Goal: Task Accomplishment & Management: Complete application form

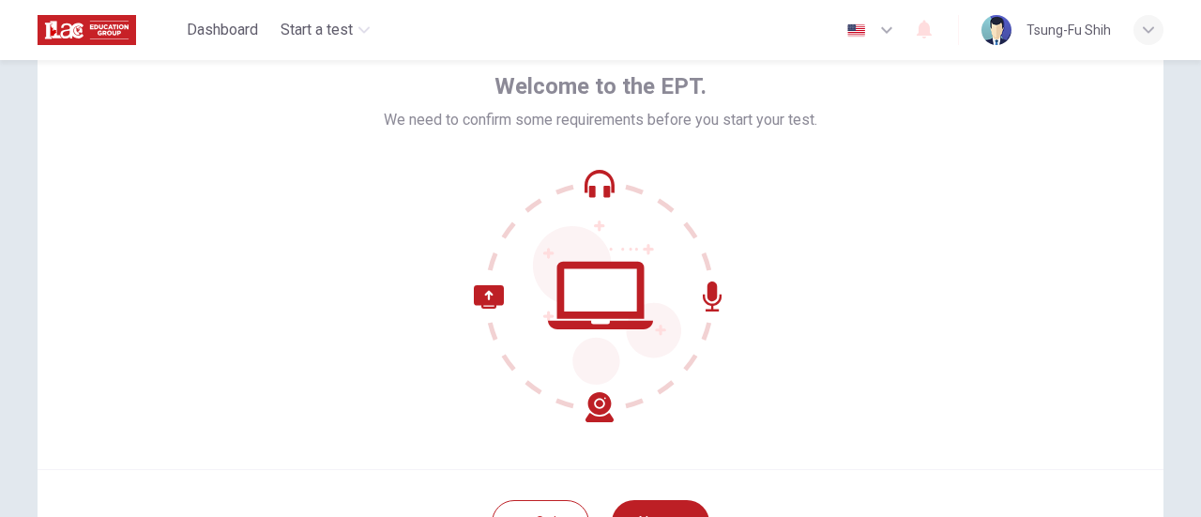
scroll to position [188, 0]
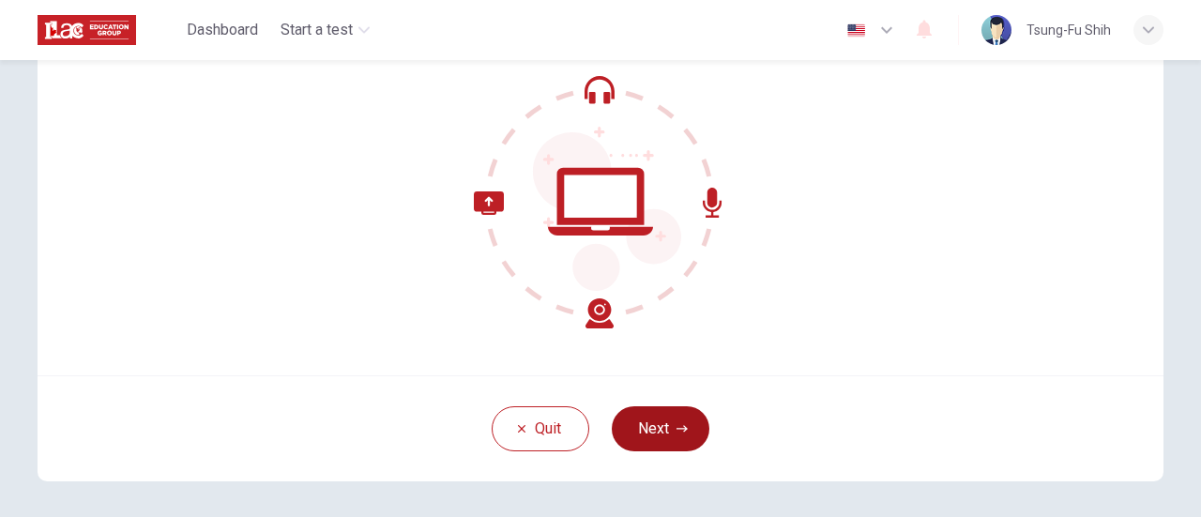
click at [683, 435] on button "Next" at bounding box center [661, 428] width 98 height 45
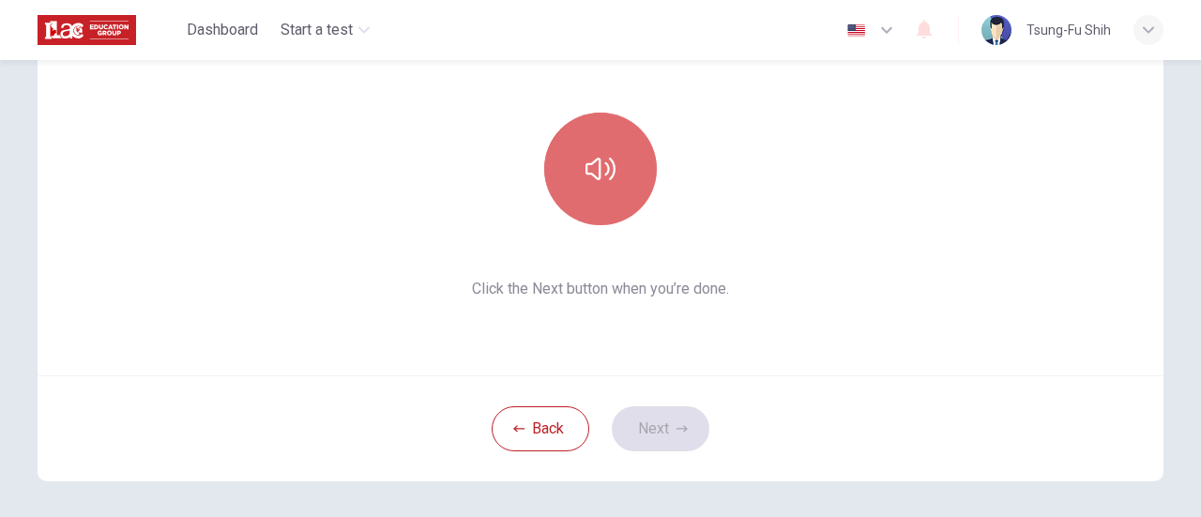
click at [574, 186] on button "button" at bounding box center [600, 169] width 113 height 113
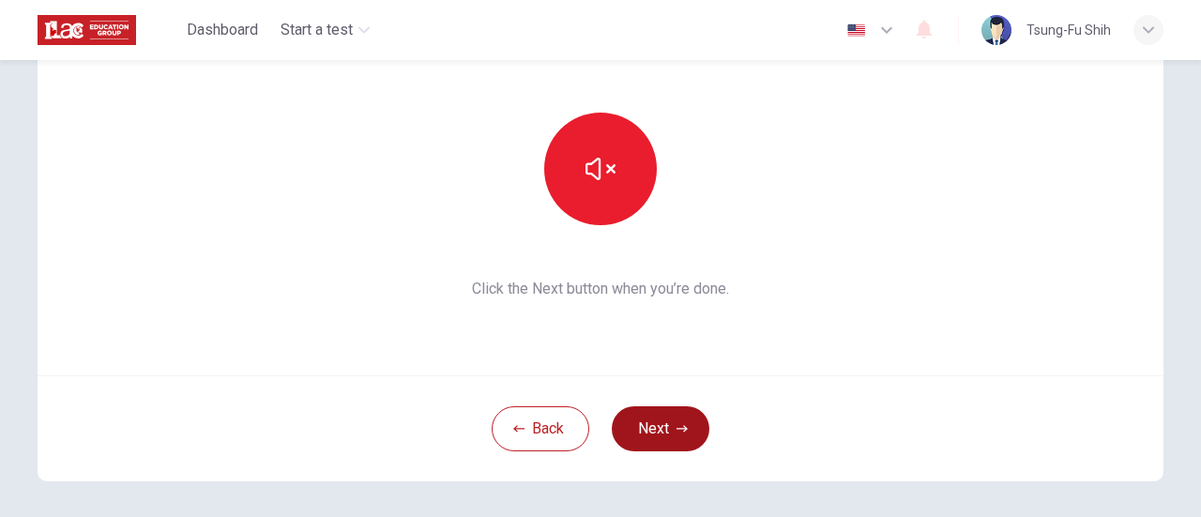
click at [652, 443] on button "Next" at bounding box center [661, 428] width 98 height 45
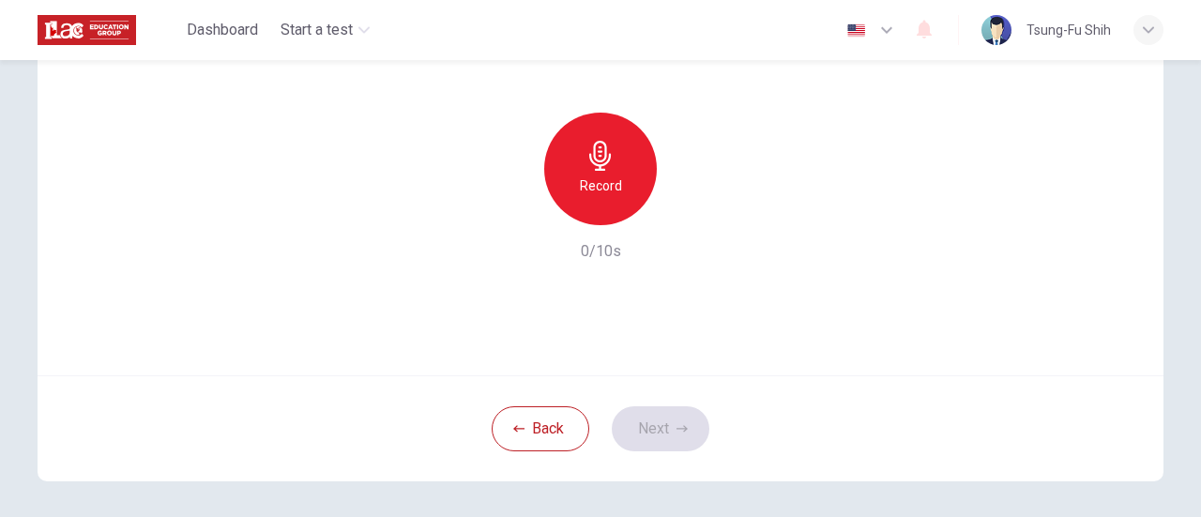
scroll to position [94, 0]
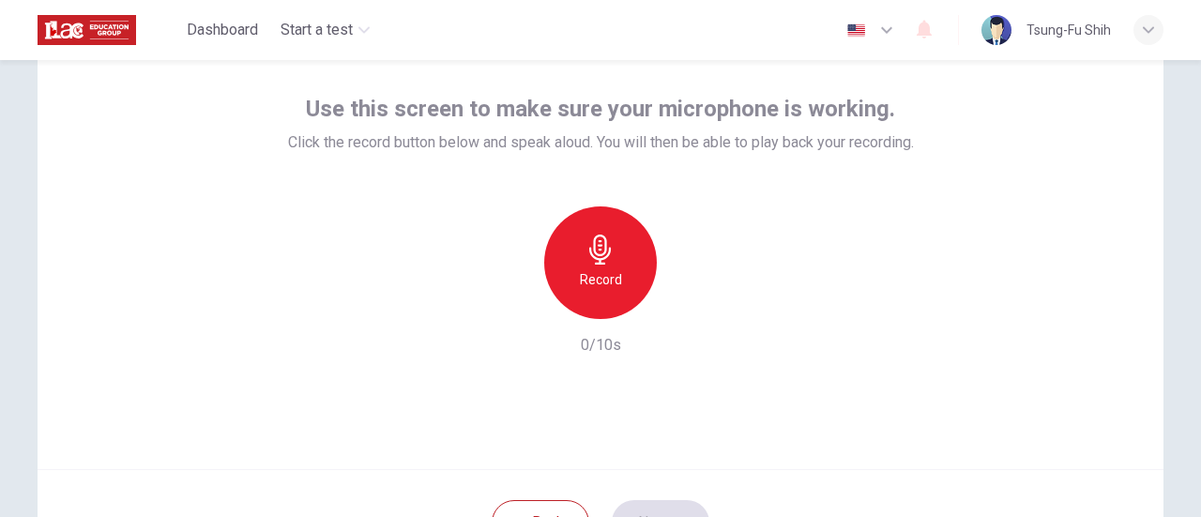
click at [607, 268] on h6 "Record" at bounding box center [601, 279] width 42 height 23
click at [683, 315] on div "button" at bounding box center [687, 304] width 30 height 30
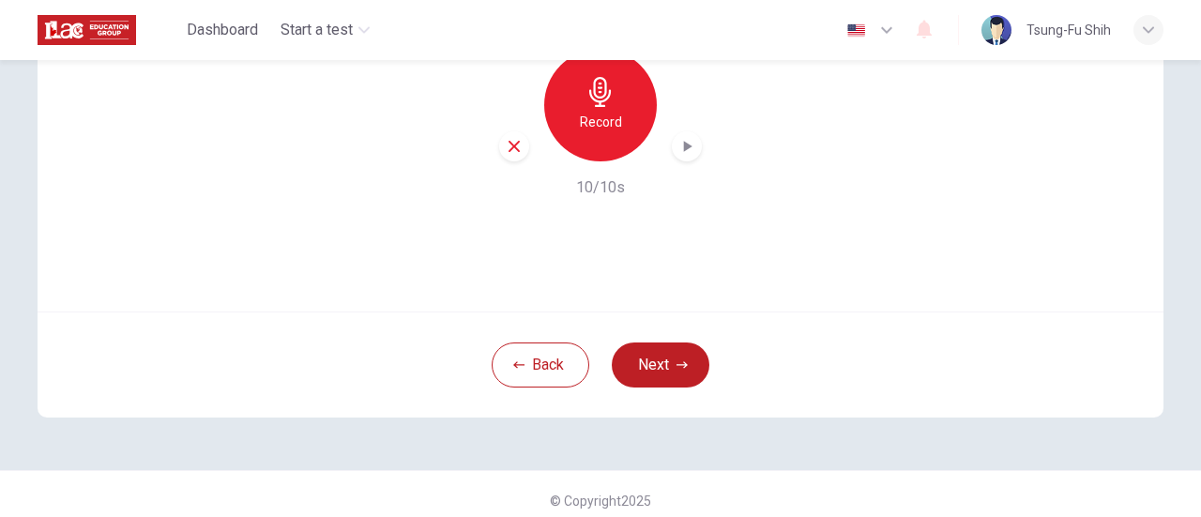
scroll to position [264, 0]
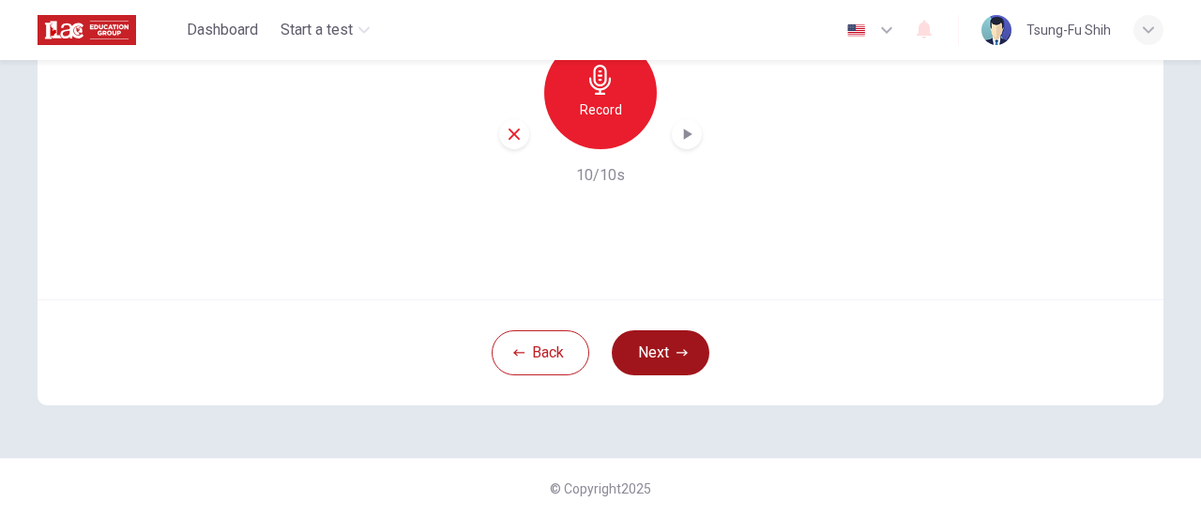
click at [677, 356] on icon "button" at bounding box center [682, 352] width 11 height 11
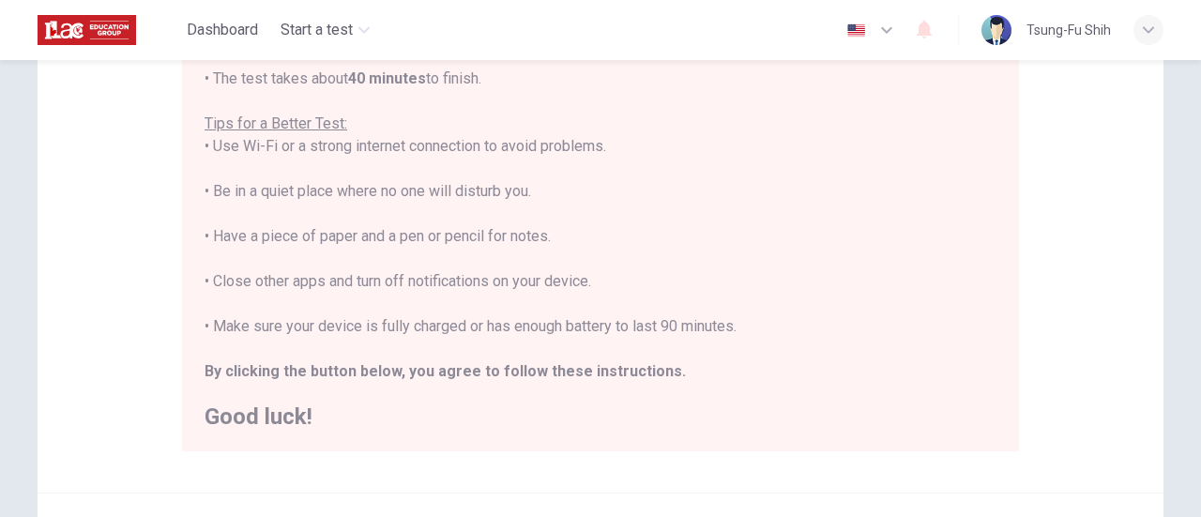
scroll to position [451, 0]
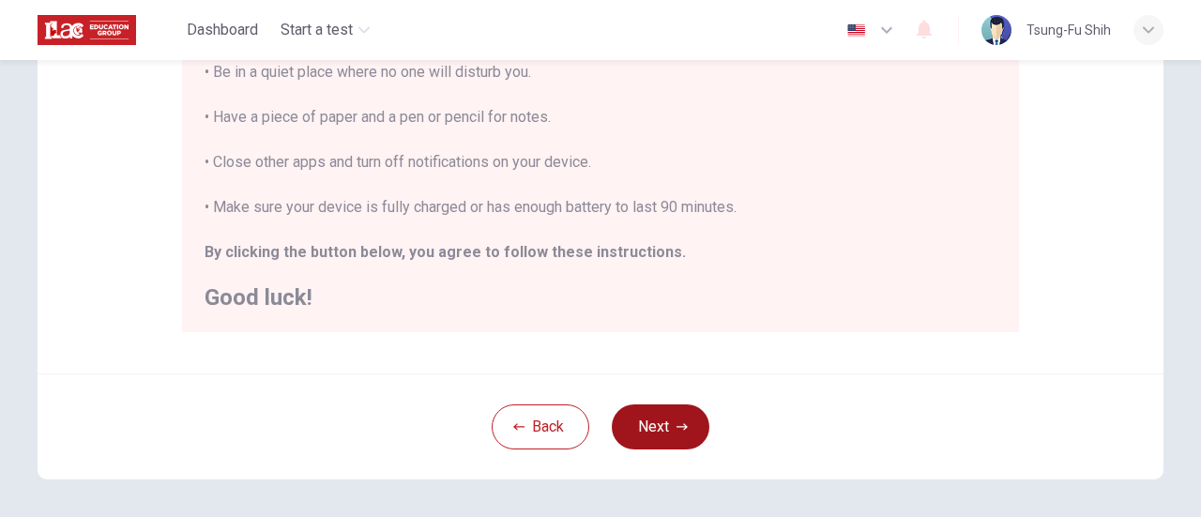
click at [660, 413] on button "Next" at bounding box center [661, 426] width 98 height 45
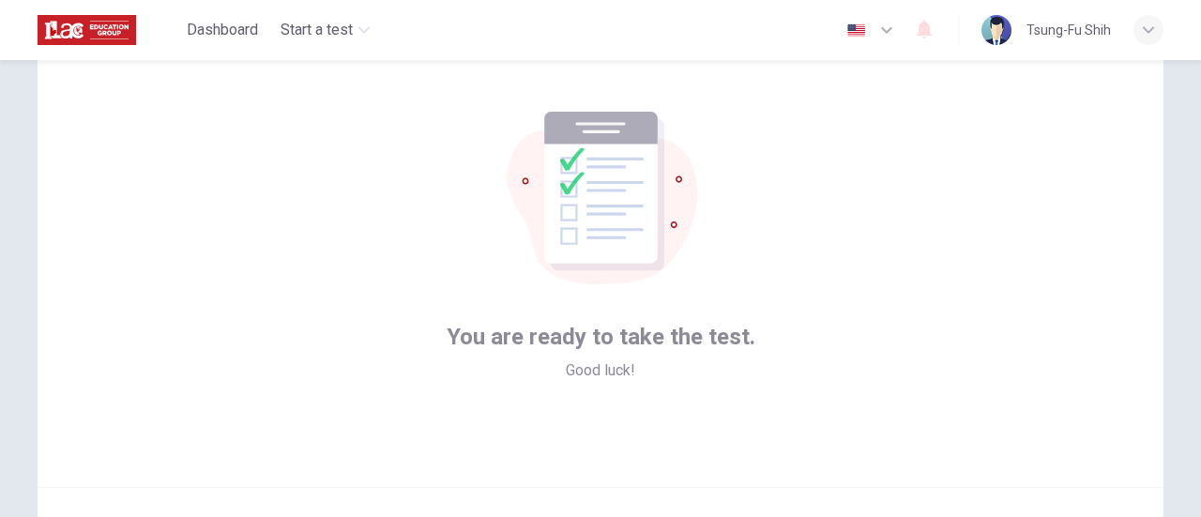
scroll to position [170, 0]
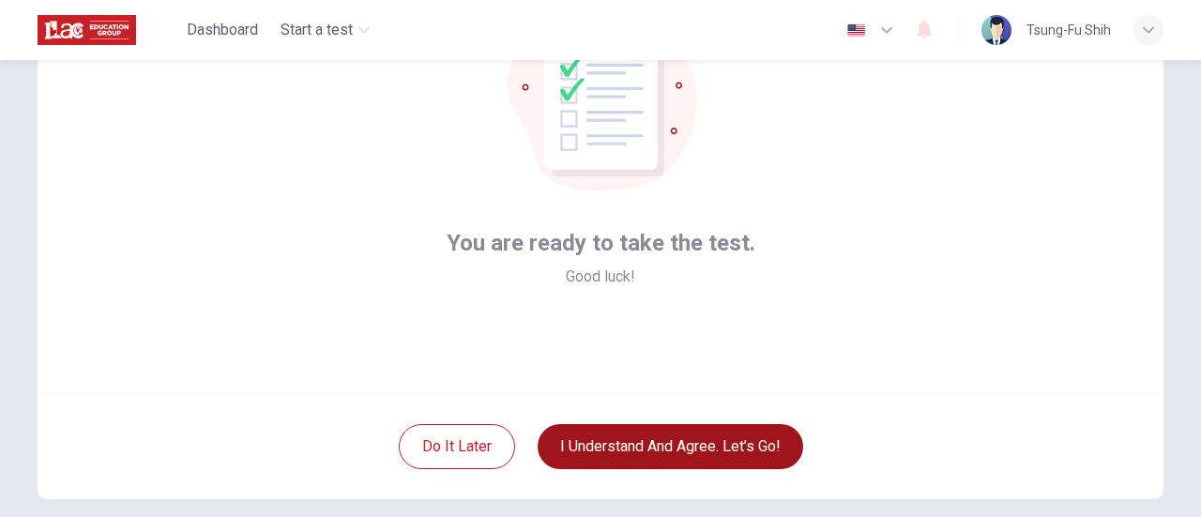
click at [650, 436] on button "I understand and agree. Let’s go!" at bounding box center [671, 446] width 266 height 45
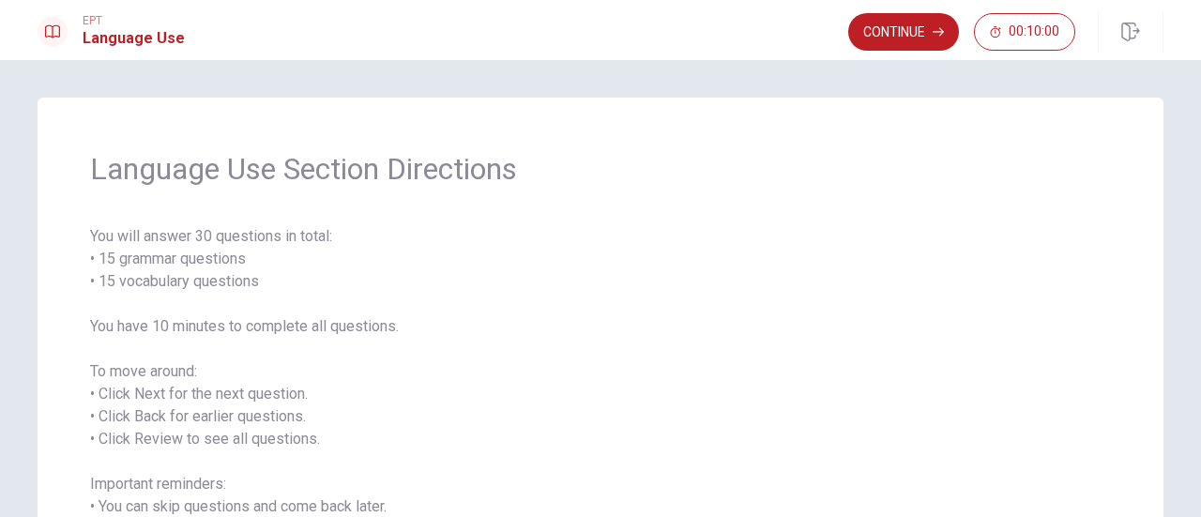
scroll to position [218, 0]
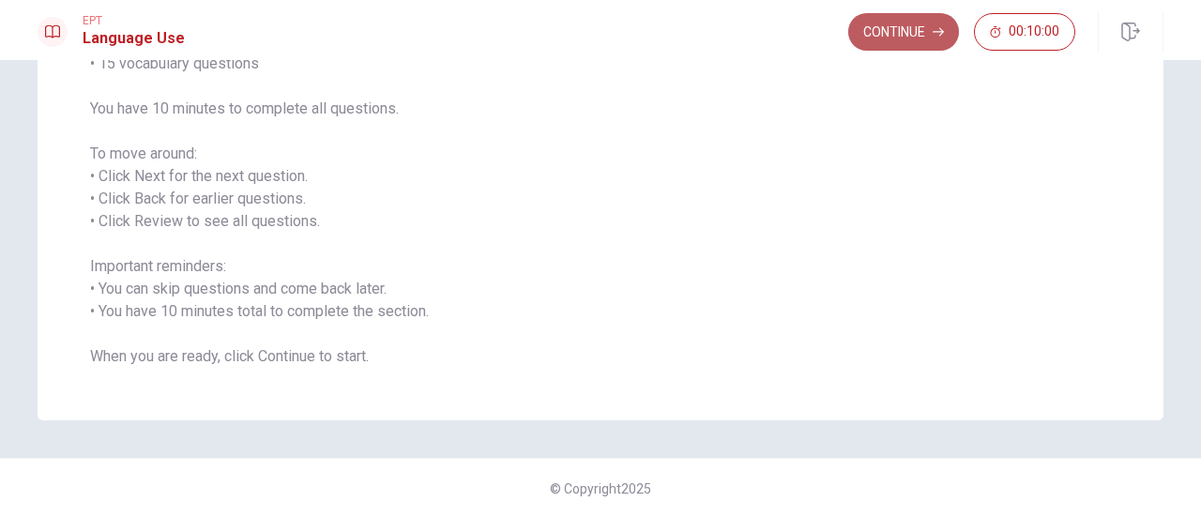
click at [897, 37] on button "Continue" at bounding box center [903, 32] width 111 height 38
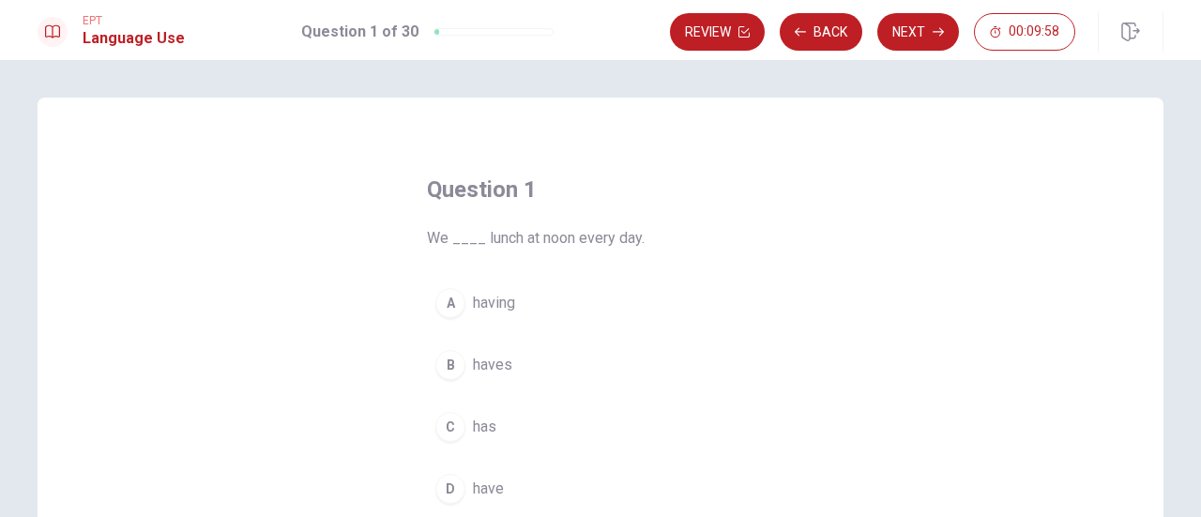
scroll to position [94, 0]
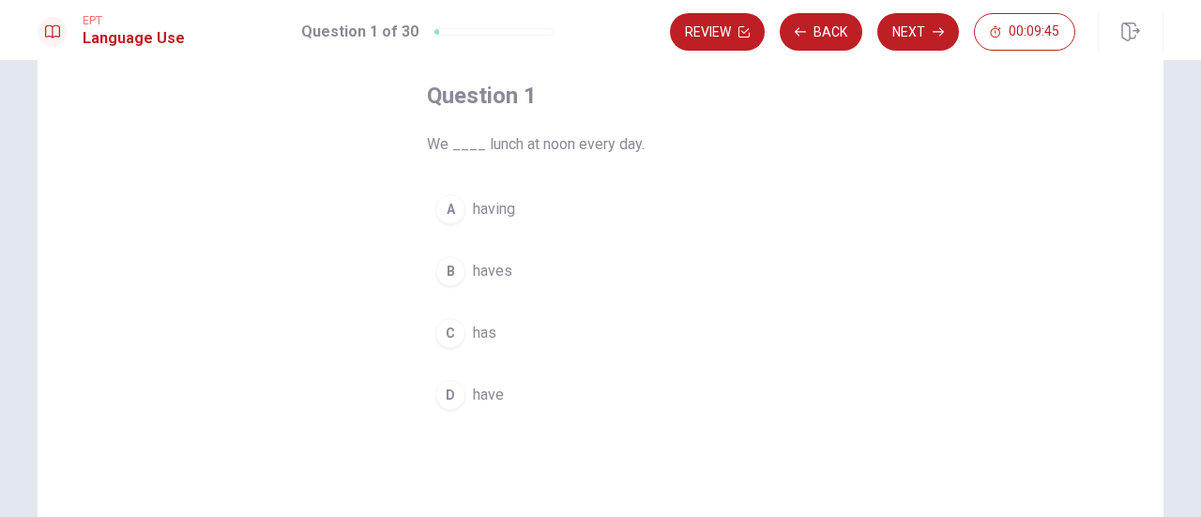
click at [450, 395] on div "D" at bounding box center [450, 395] width 30 height 30
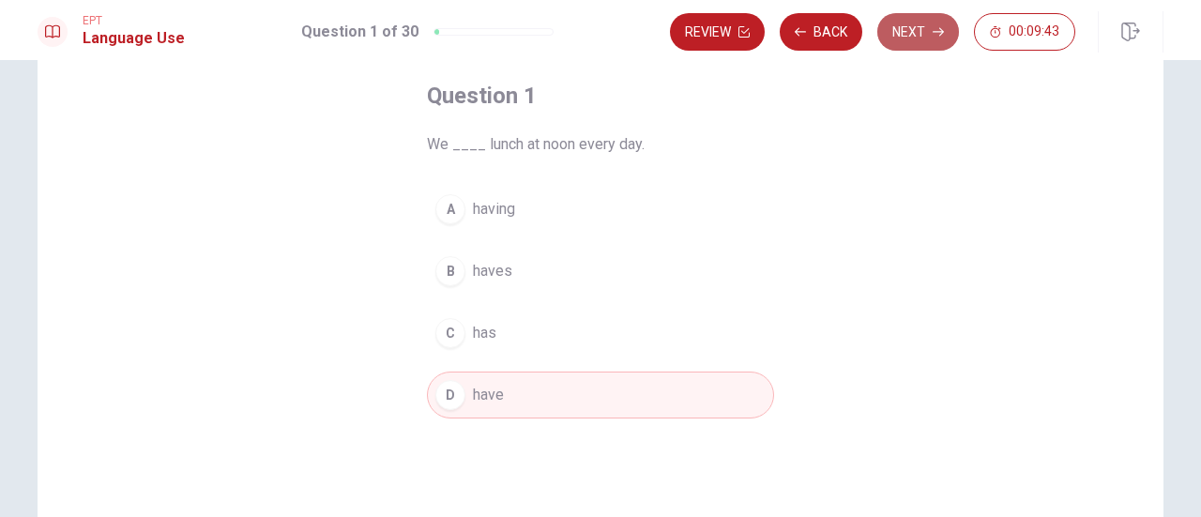
click at [932, 22] on button "Next" at bounding box center [918, 32] width 82 height 38
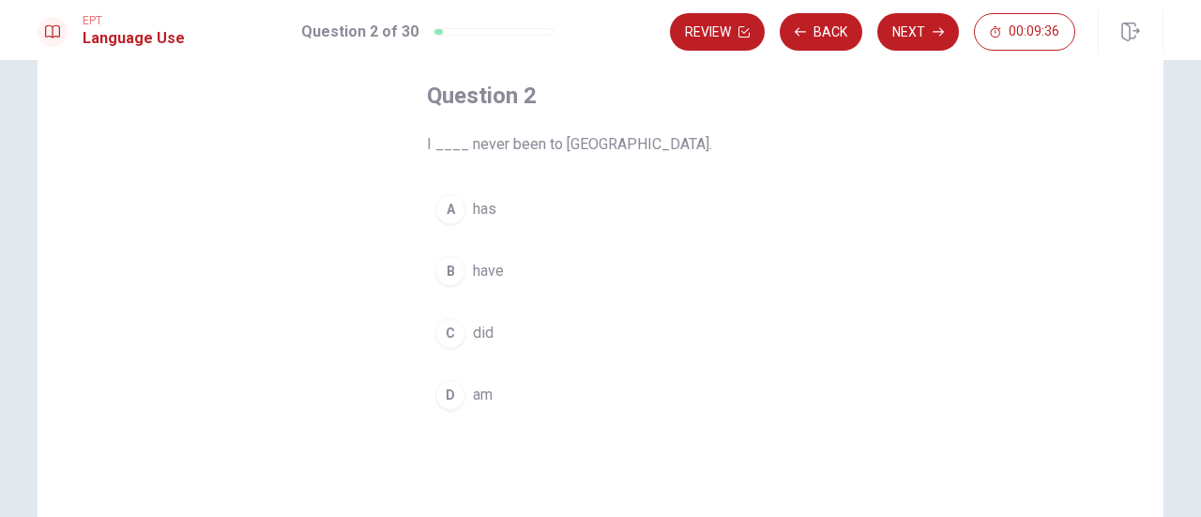
click at [465, 267] on button "B have" at bounding box center [600, 271] width 347 height 47
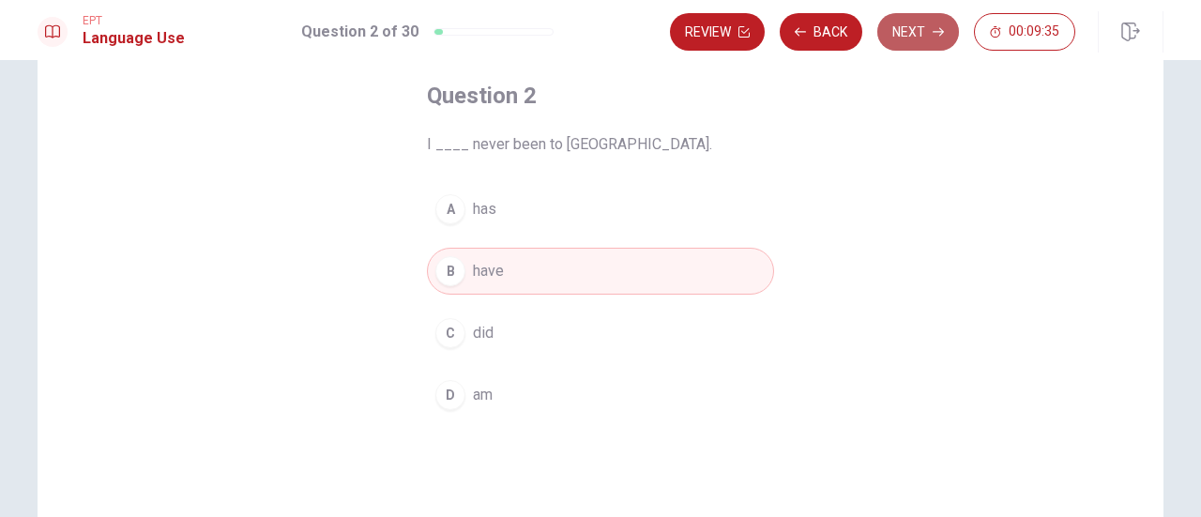
click at [909, 37] on button "Next" at bounding box center [918, 32] width 82 height 38
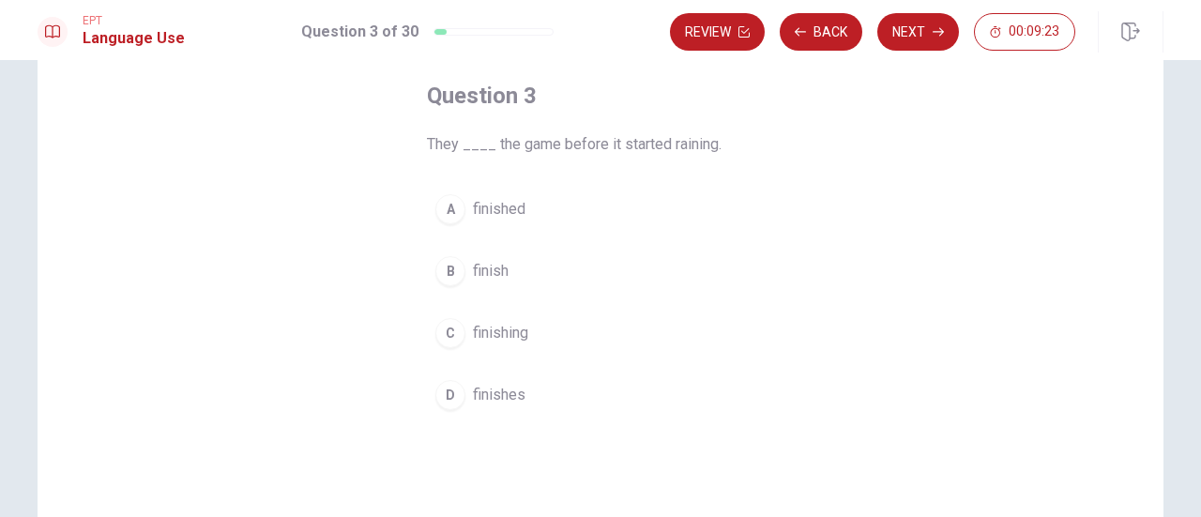
click at [508, 211] on span "finished" at bounding box center [499, 209] width 53 height 23
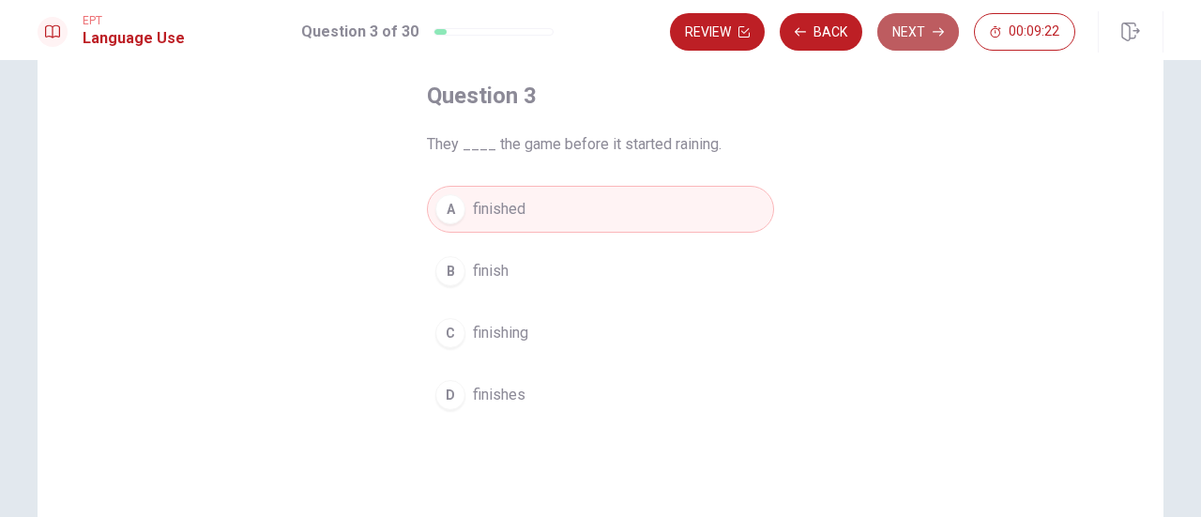
click at [928, 29] on button "Next" at bounding box center [918, 32] width 82 height 38
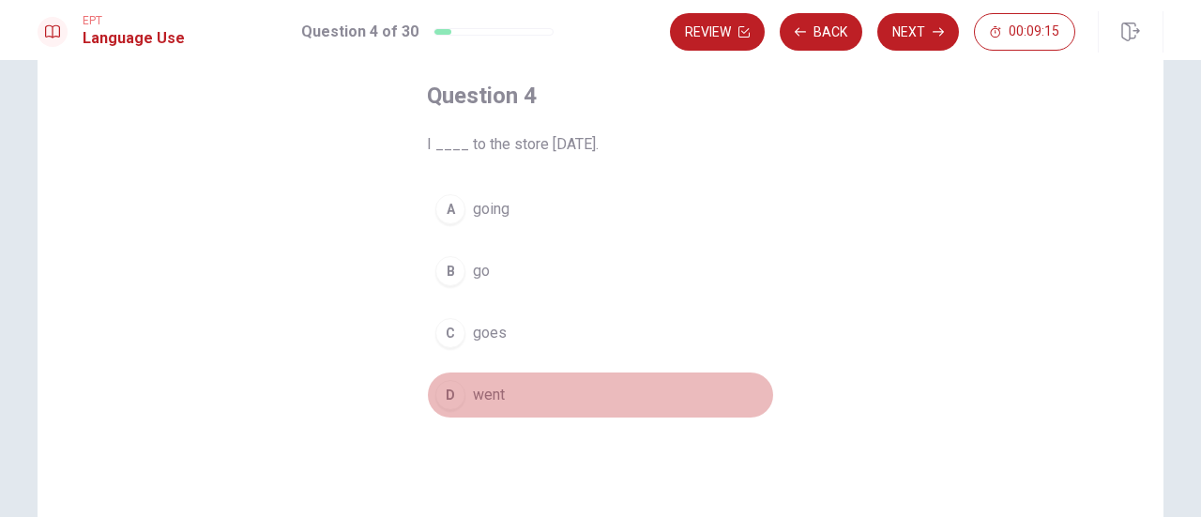
click at [490, 378] on button "D went" at bounding box center [600, 395] width 347 height 47
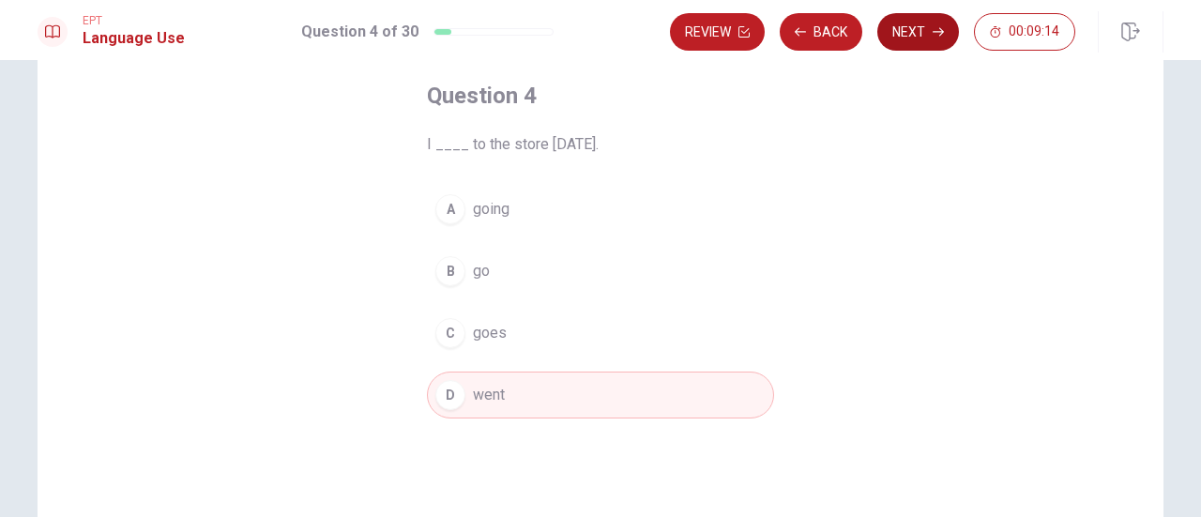
click at [925, 37] on button "Next" at bounding box center [918, 32] width 82 height 38
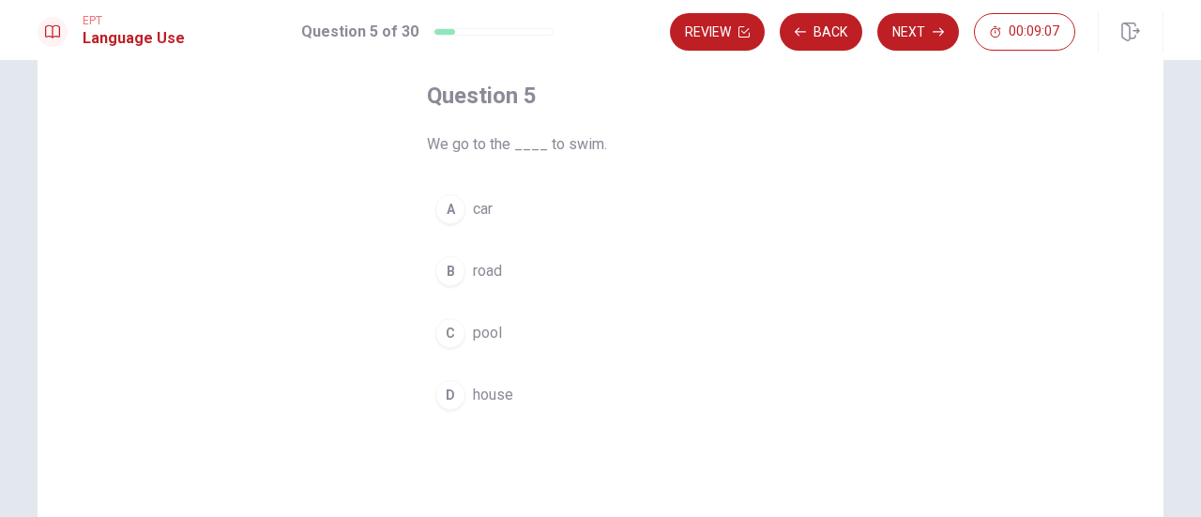
click at [482, 335] on span "pool" at bounding box center [487, 333] width 29 height 23
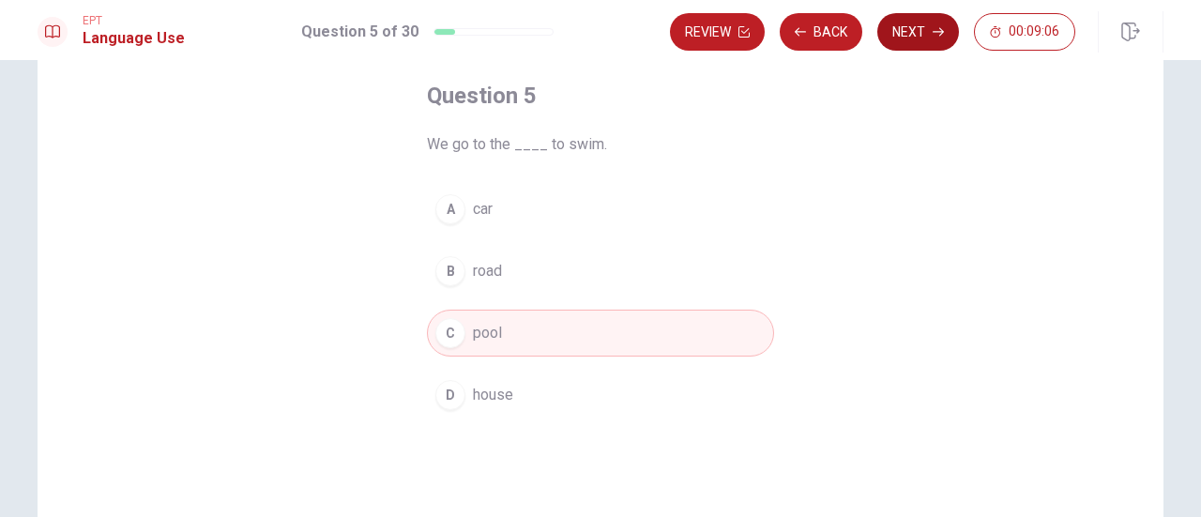
click at [938, 38] on button "Next" at bounding box center [918, 32] width 82 height 38
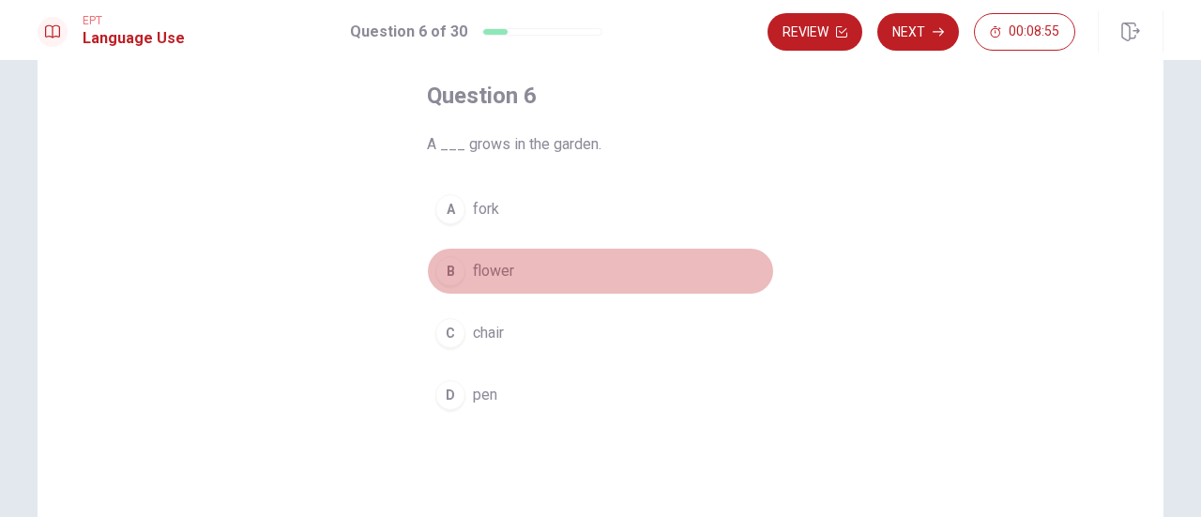
click at [485, 271] on span "flower" at bounding box center [493, 271] width 41 height 23
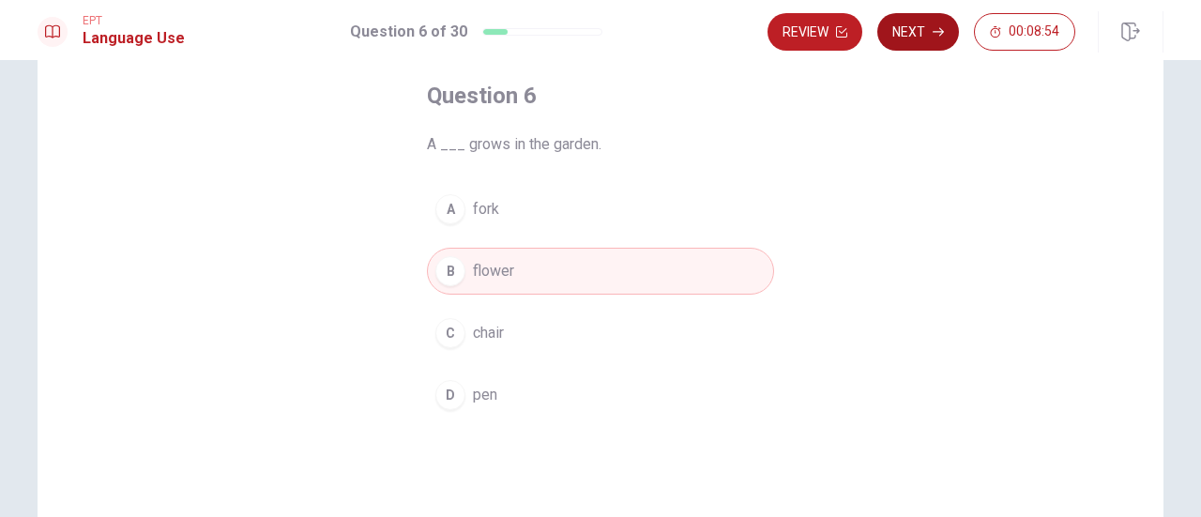
click at [933, 33] on button "Next" at bounding box center [918, 32] width 82 height 38
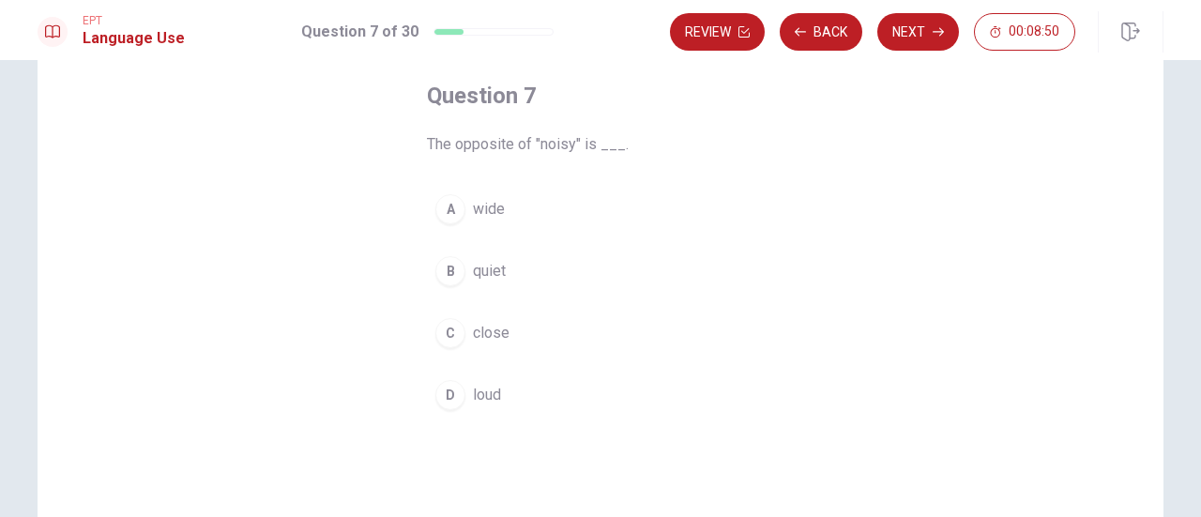
click at [456, 269] on div "B" at bounding box center [450, 271] width 30 height 30
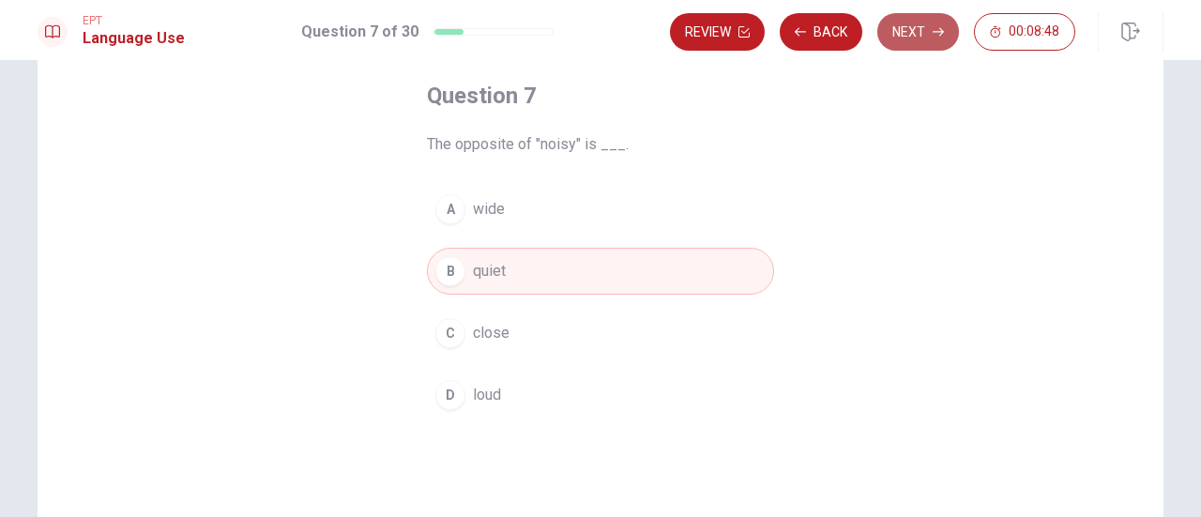
click at [922, 32] on button "Next" at bounding box center [918, 32] width 82 height 38
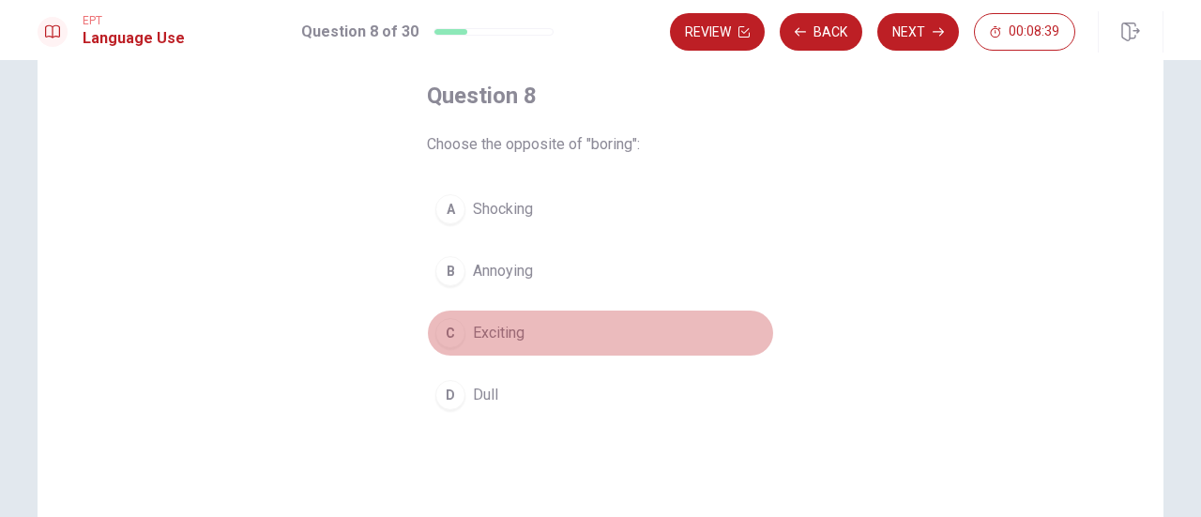
click at [512, 339] on span "Exciting" at bounding box center [499, 333] width 52 height 23
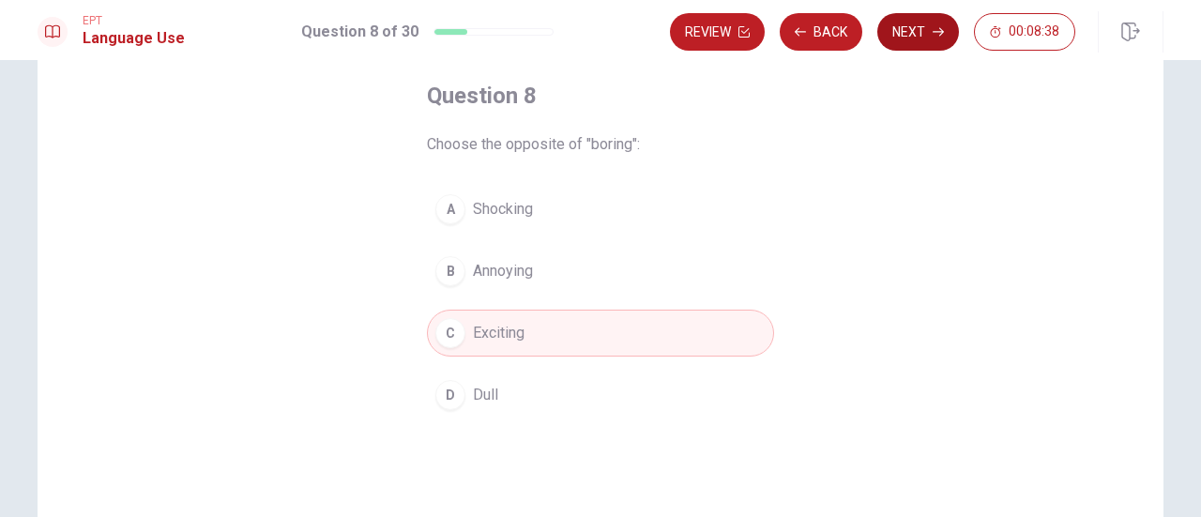
click at [918, 32] on button "Next" at bounding box center [918, 32] width 82 height 38
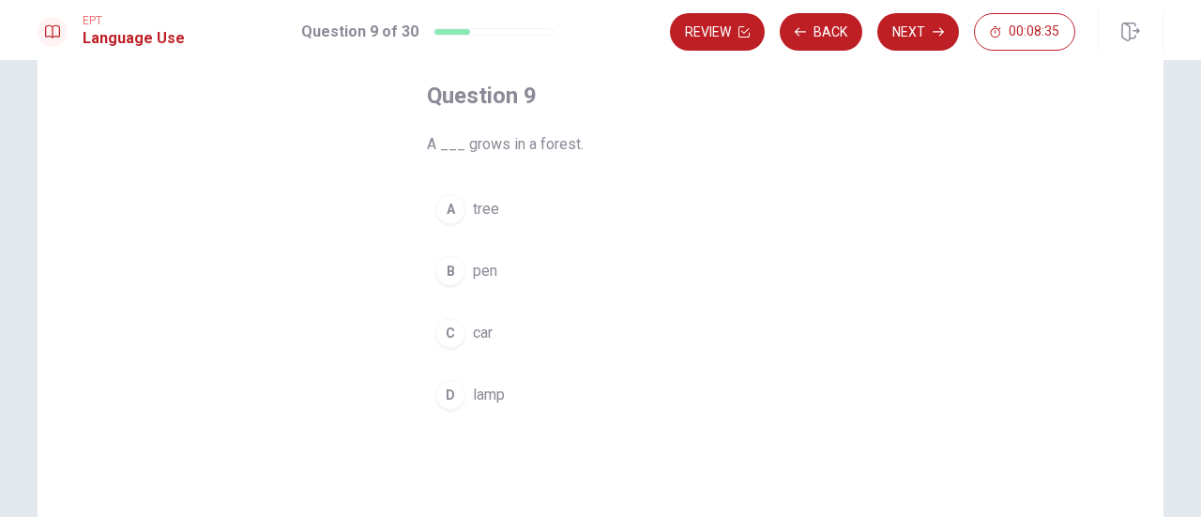
click at [445, 204] on div "A" at bounding box center [450, 209] width 30 height 30
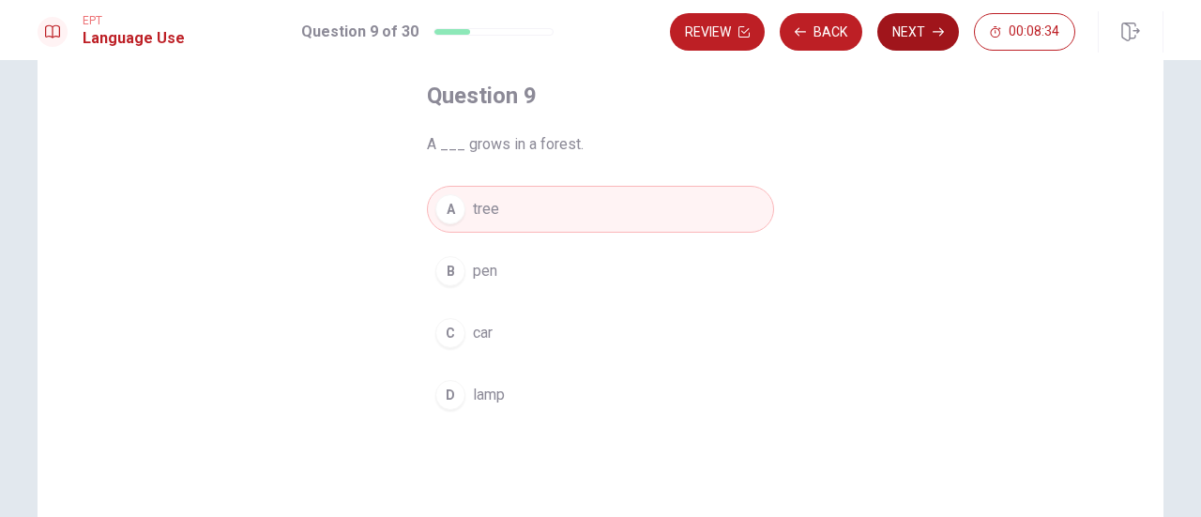
click at [920, 28] on button "Next" at bounding box center [918, 32] width 82 height 38
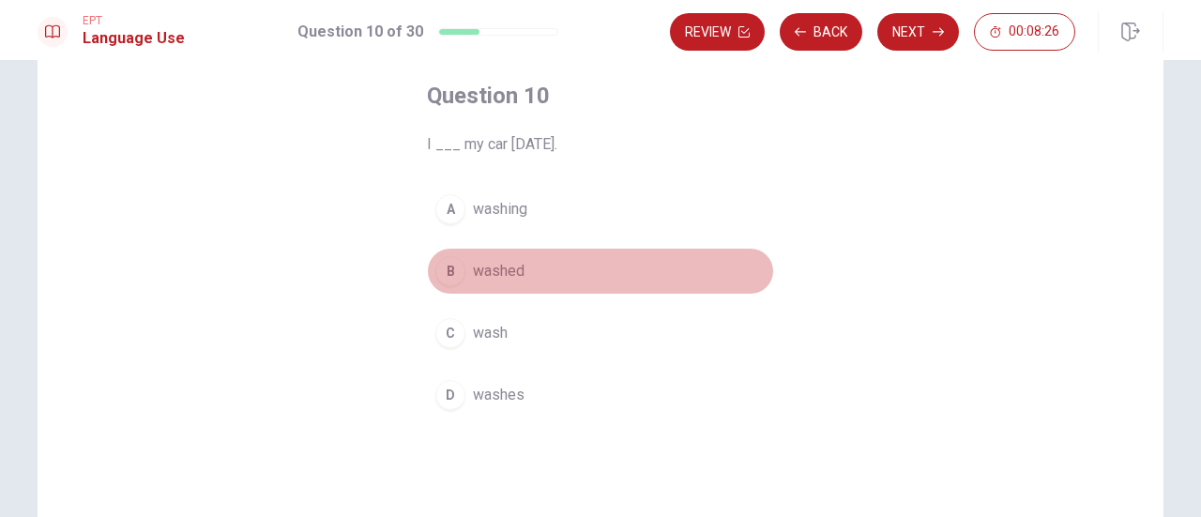
click at [482, 266] on span "washed" at bounding box center [499, 271] width 52 height 23
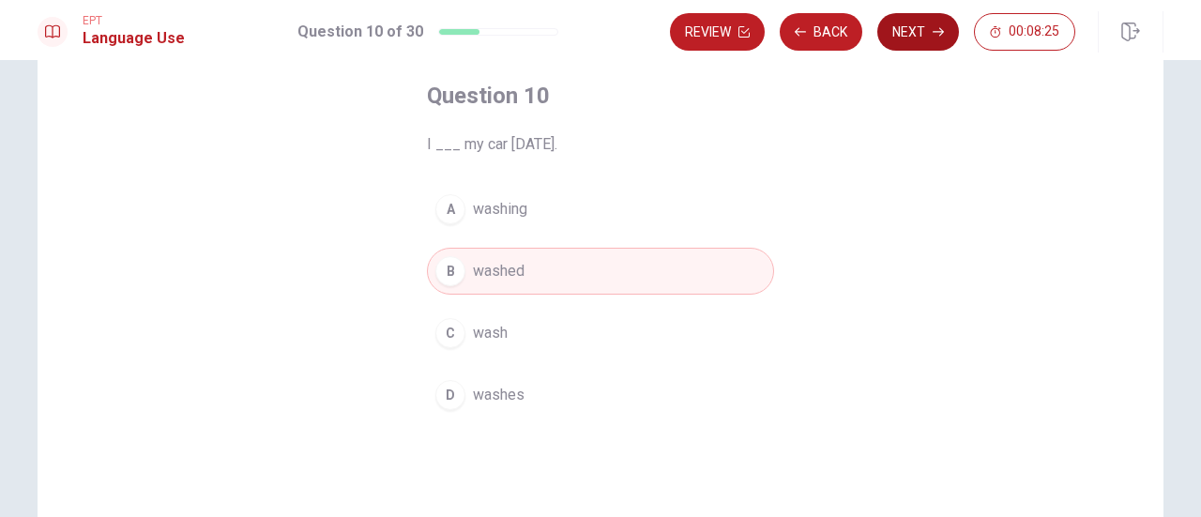
click at [910, 35] on button "Next" at bounding box center [918, 32] width 82 height 38
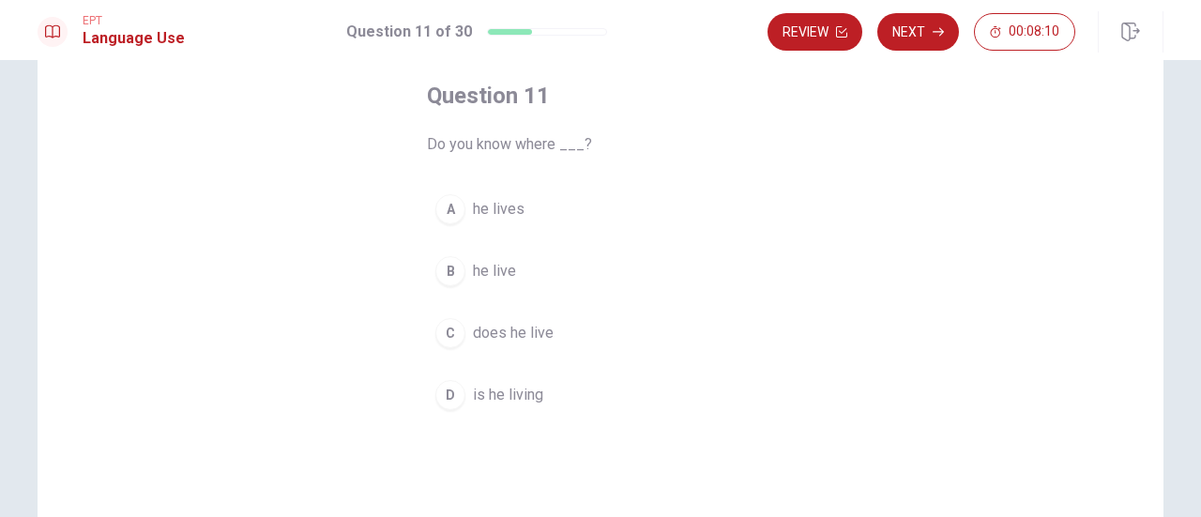
click at [494, 206] on span "he lives" at bounding box center [499, 209] width 52 height 23
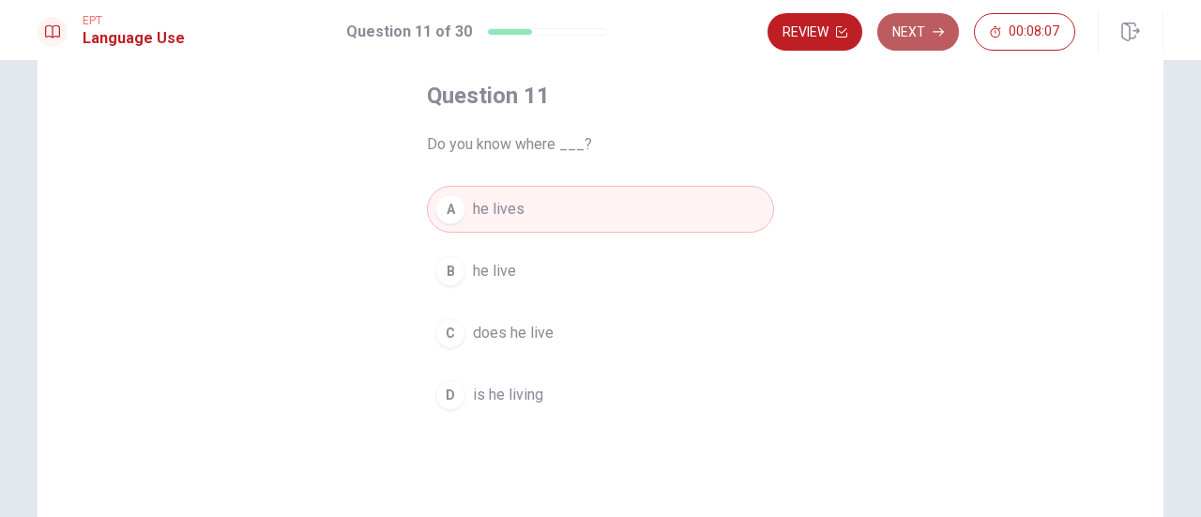
click at [938, 31] on icon "button" at bounding box center [938, 32] width 11 height 8
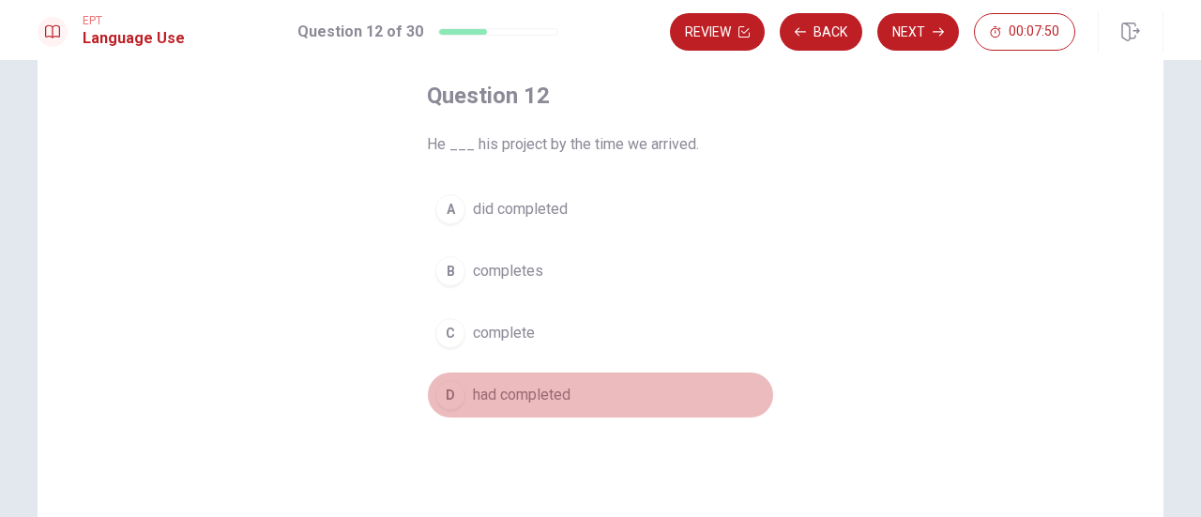
click at [561, 388] on span "had completed" at bounding box center [522, 395] width 98 height 23
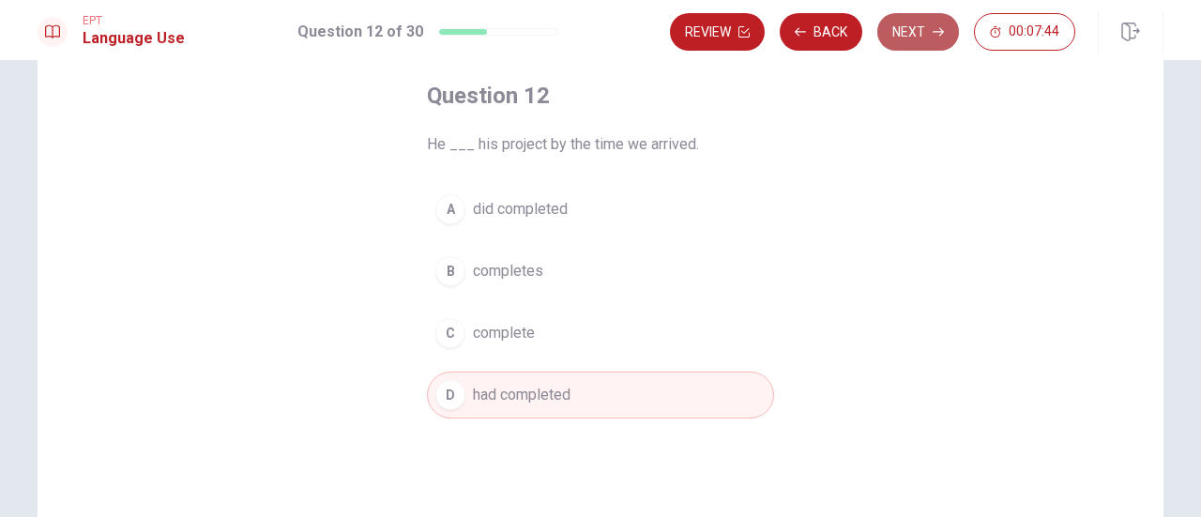
click at [908, 37] on button "Next" at bounding box center [918, 32] width 82 height 38
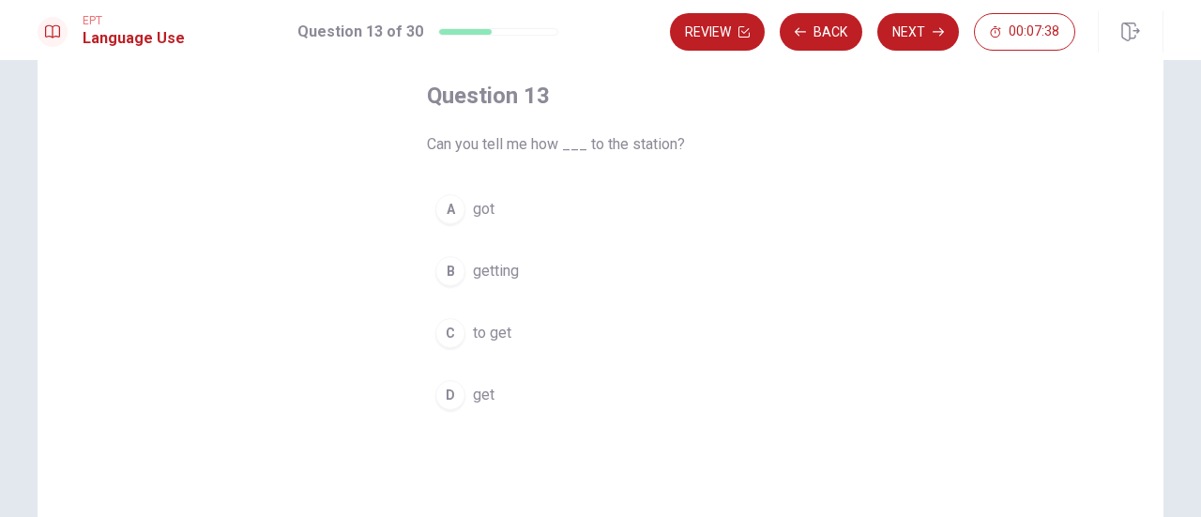
click at [469, 345] on button "C to get" at bounding box center [600, 333] width 347 height 47
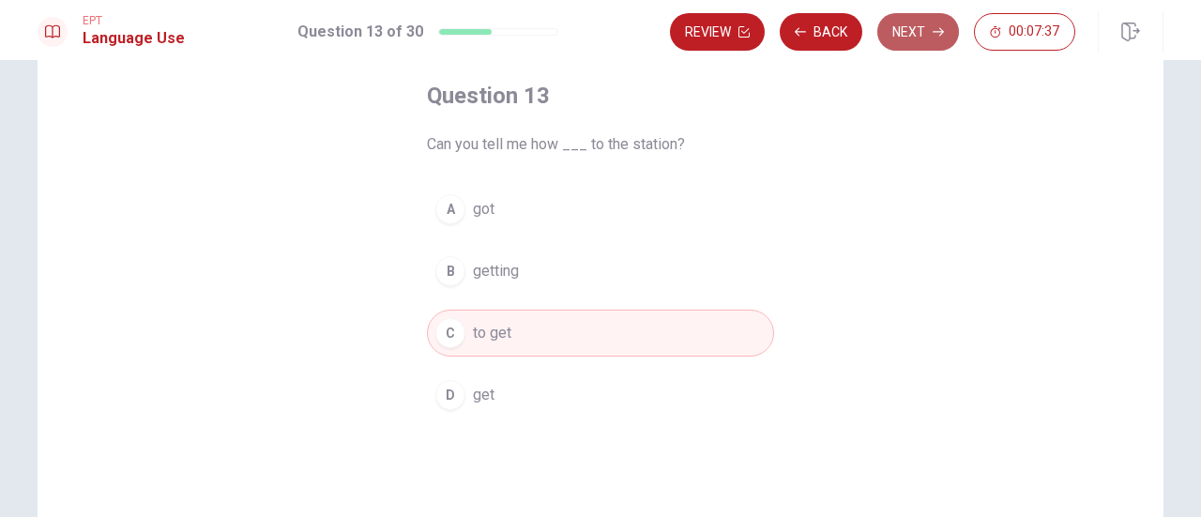
click at [924, 29] on button "Next" at bounding box center [918, 32] width 82 height 38
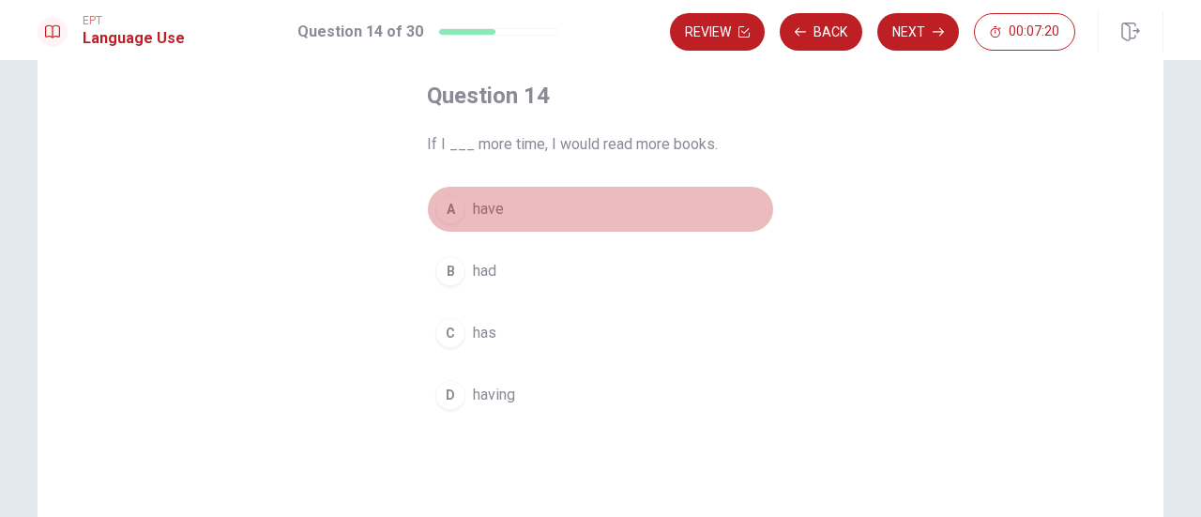
click at [484, 215] on span "have" at bounding box center [488, 209] width 31 height 23
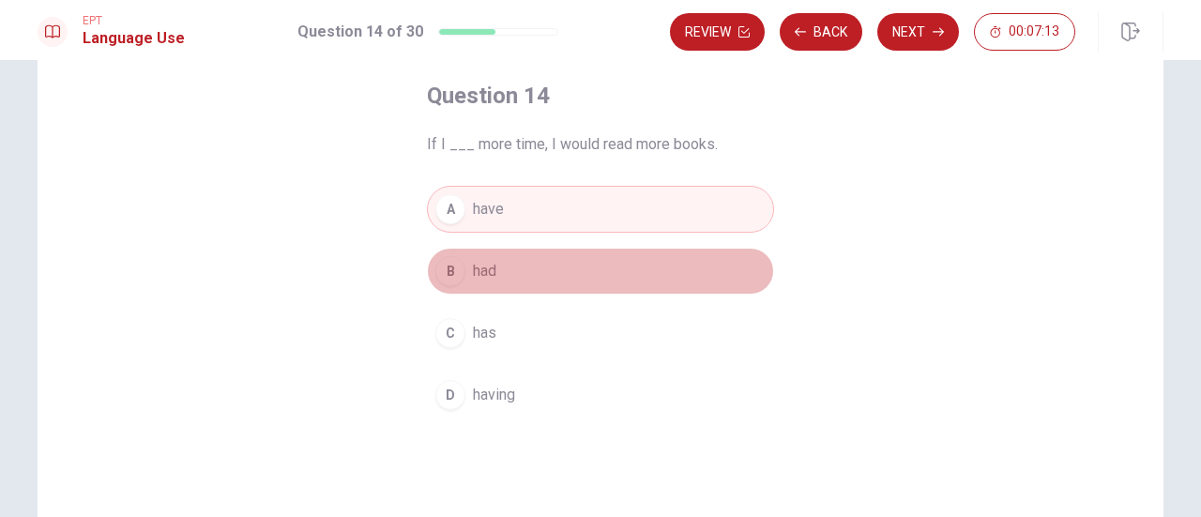
click at [496, 264] on button "B had" at bounding box center [600, 271] width 347 height 47
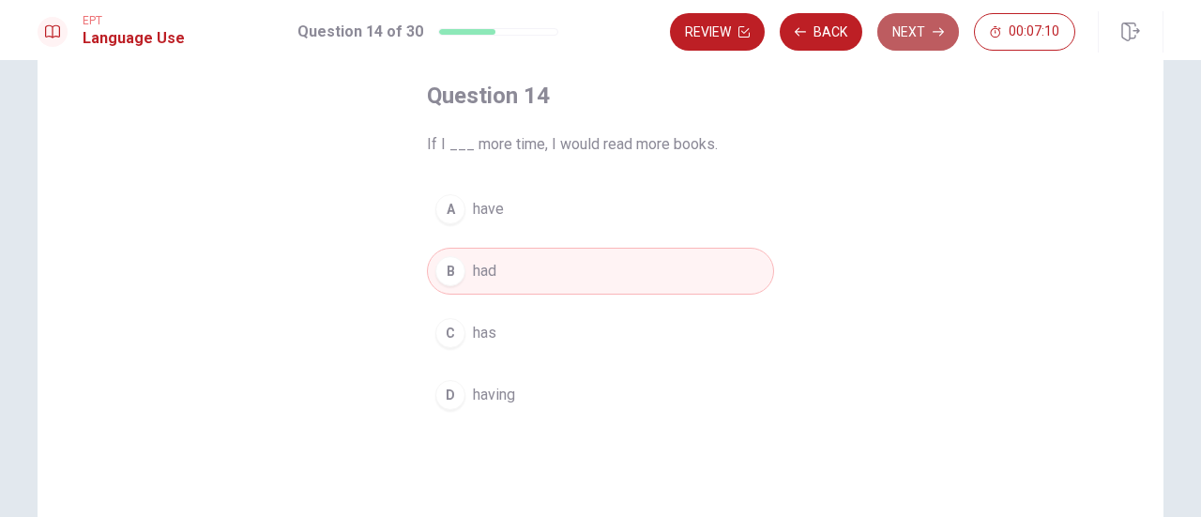
click at [923, 36] on button "Next" at bounding box center [918, 32] width 82 height 38
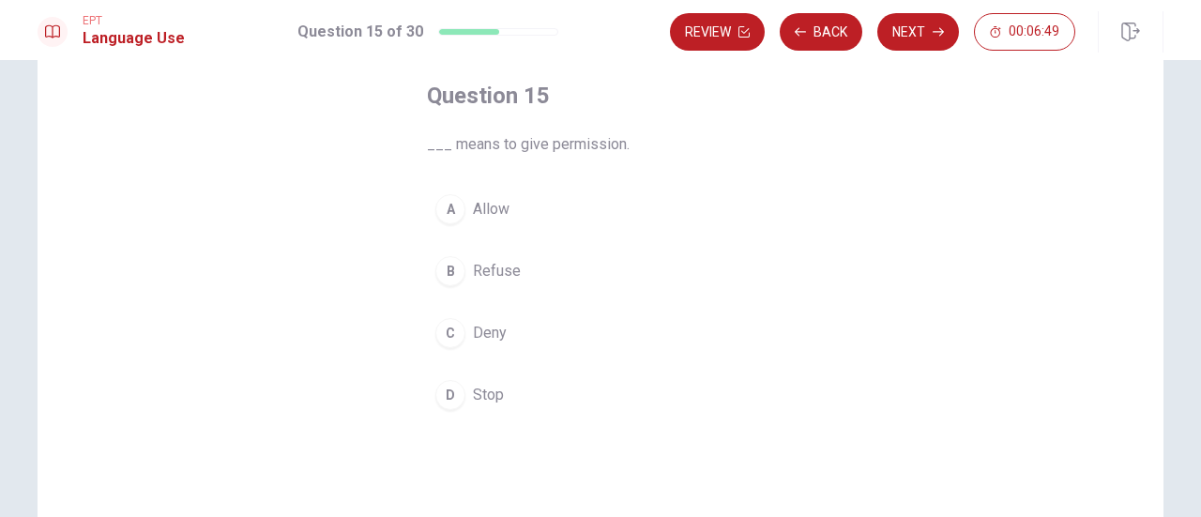
click at [490, 220] on span "Allow" at bounding box center [491, 209] width 37 height 23
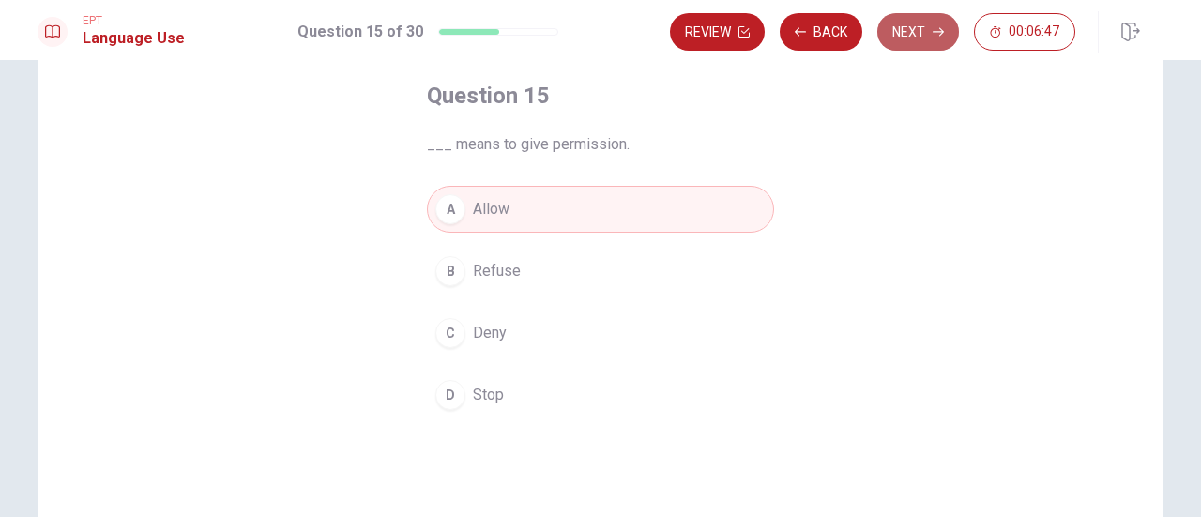
click at [927, 25] on button "Next" at bounding box center [918, 32] width 82 height 38
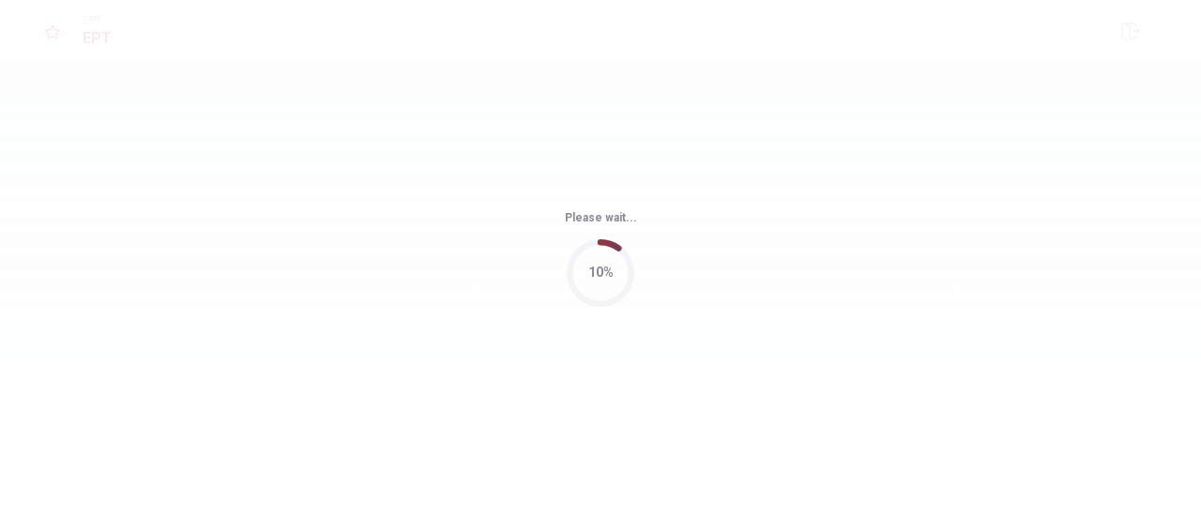
scroll to position [0, 0]
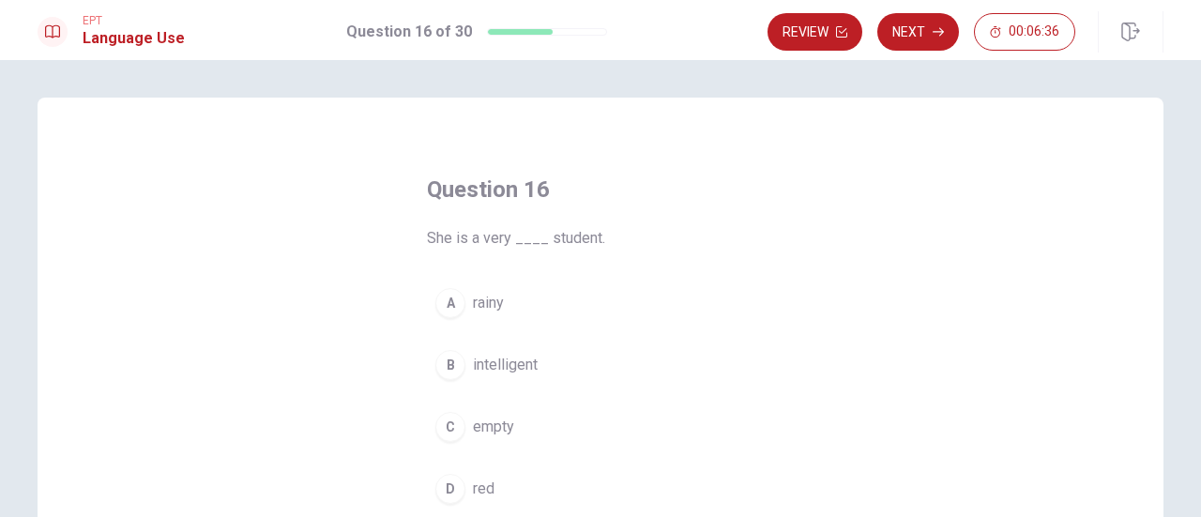
click at [526, 364] on span "intelligent" at bounding box center [505, 365] width 65 height 23
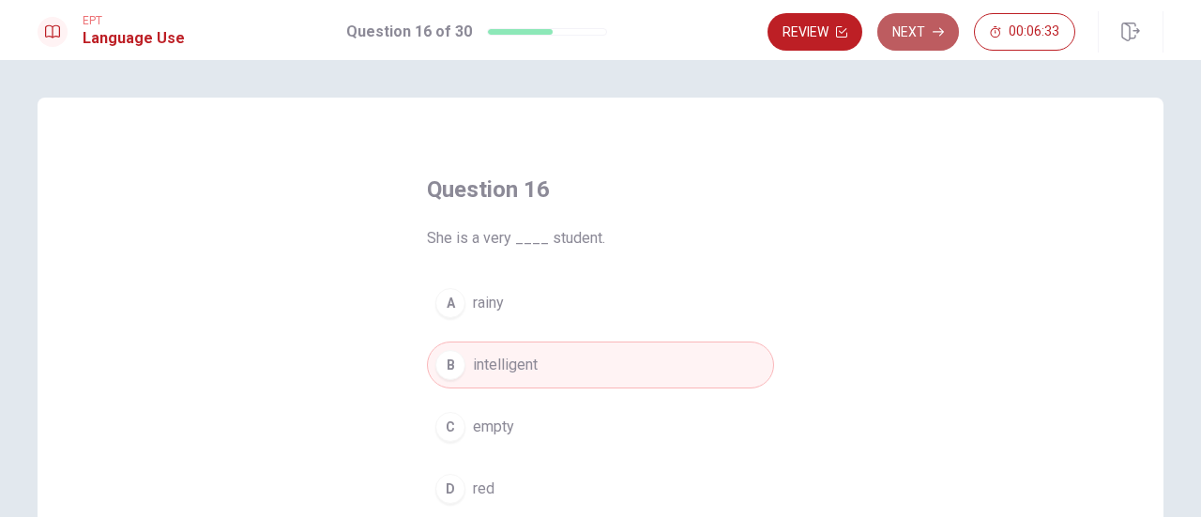
click at [944, 38] on button "Next" at bounding box center [918, 32] width 82 height 38
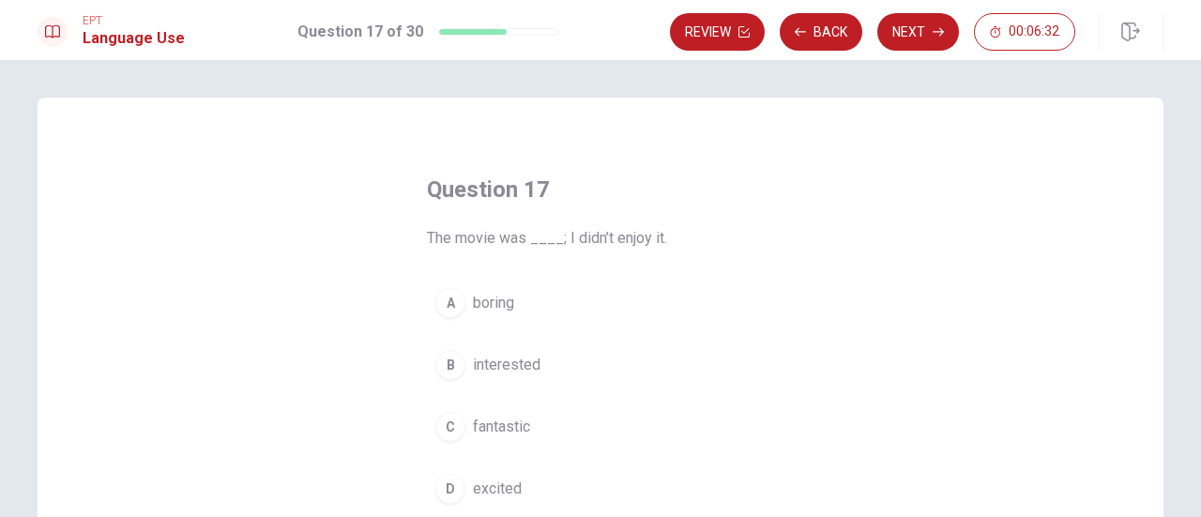
scroll to position [94, 0]
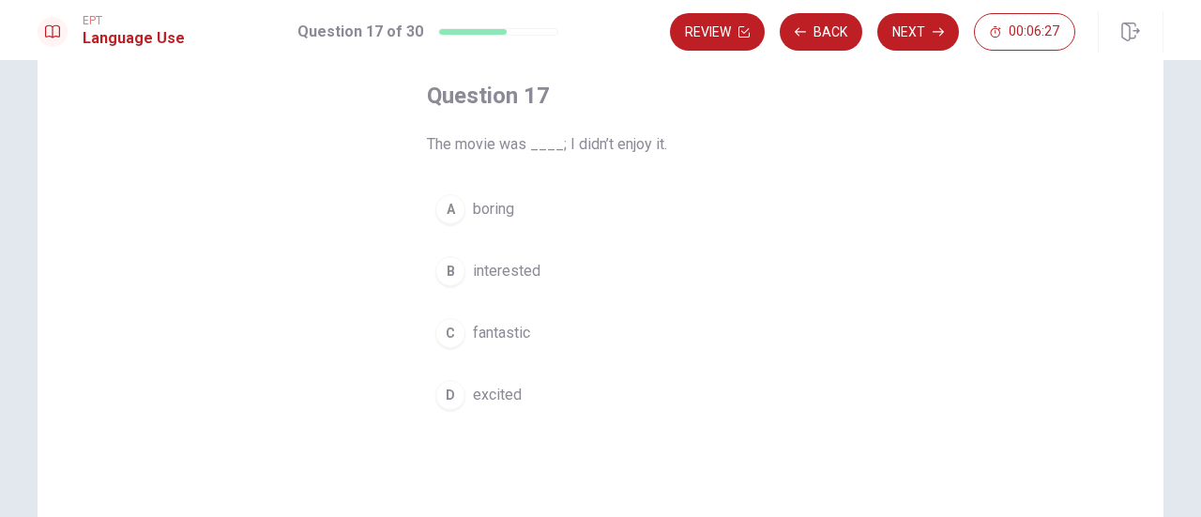
click at [484, 185] on div "Question 17 The movie was ____; I didn’t enjoy it. A boring B interested C fant…" at bounding box center [600, 250] width 422 height 398
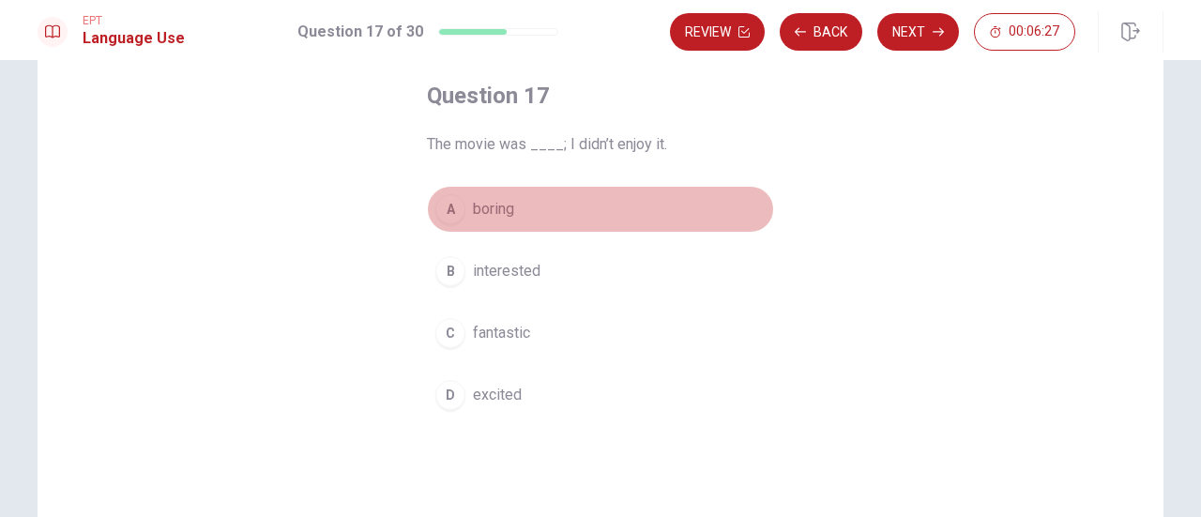
click at [484, 201] on span "boring" at bounding box center [493, 209] width 41 height 23
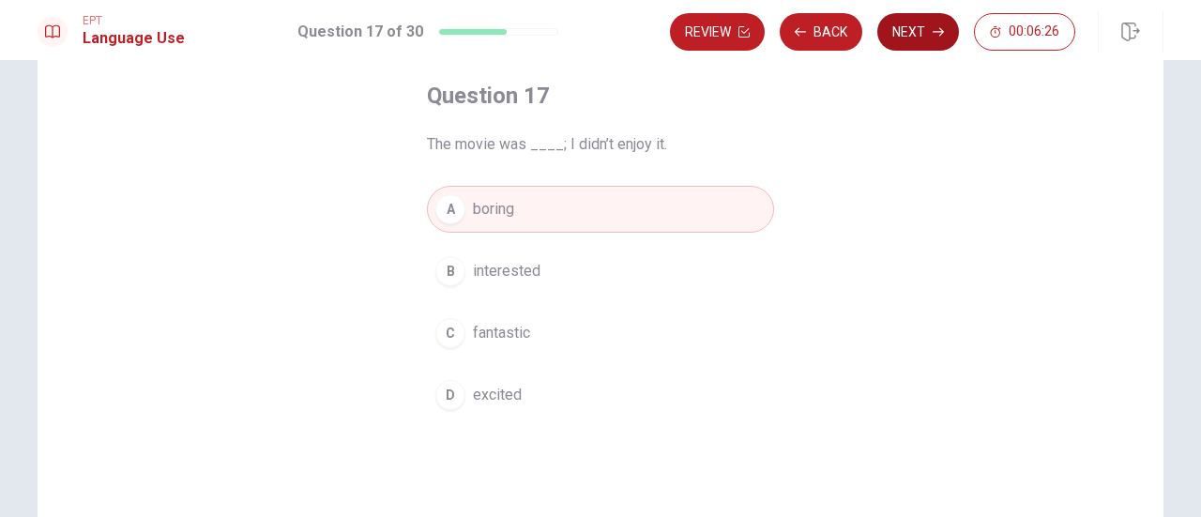
click at [923, 33] on button "Next" at bounding box center [918, 32] width 82 height 38
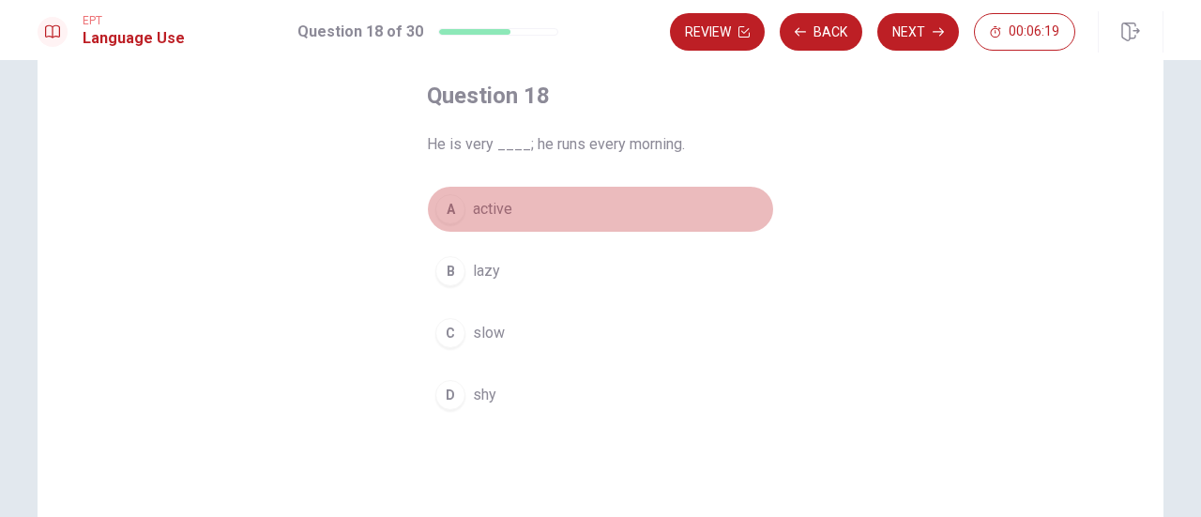
click at [495, 219] on span "active" at bounding box center [492, 209] width 39 height 23
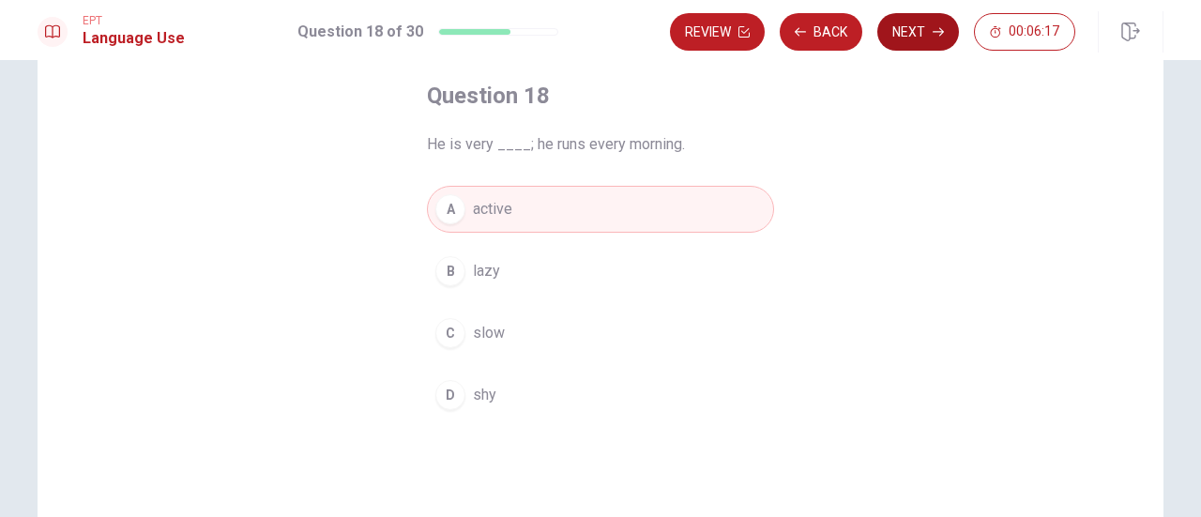
click at [923, 35] on button "Next" at bounding box center [918, 32] width 82 height 38
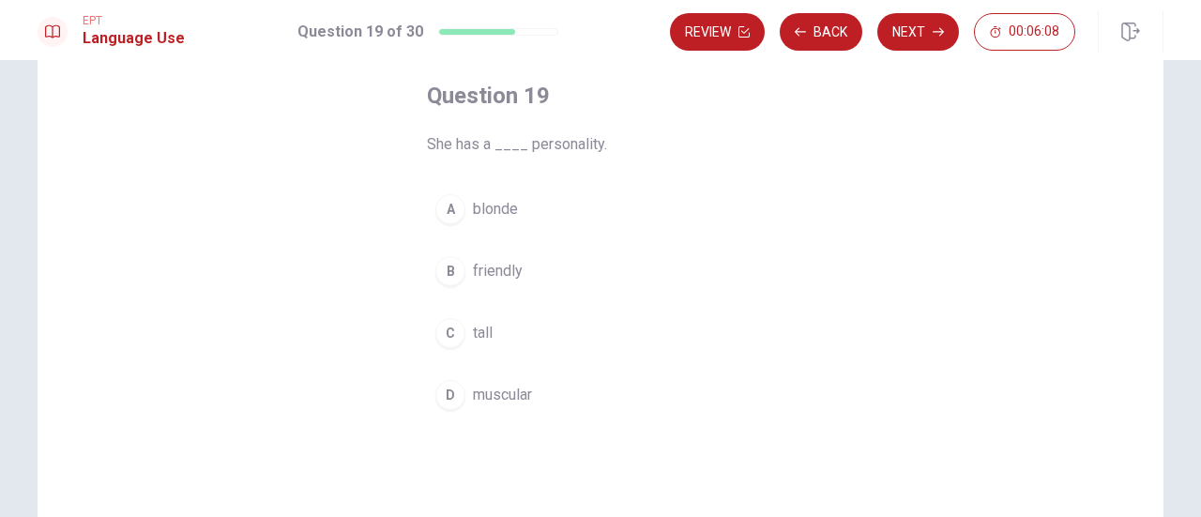
click at [473, 276] on span "friendly" at bounding box center [498, 271] width 50 height 23
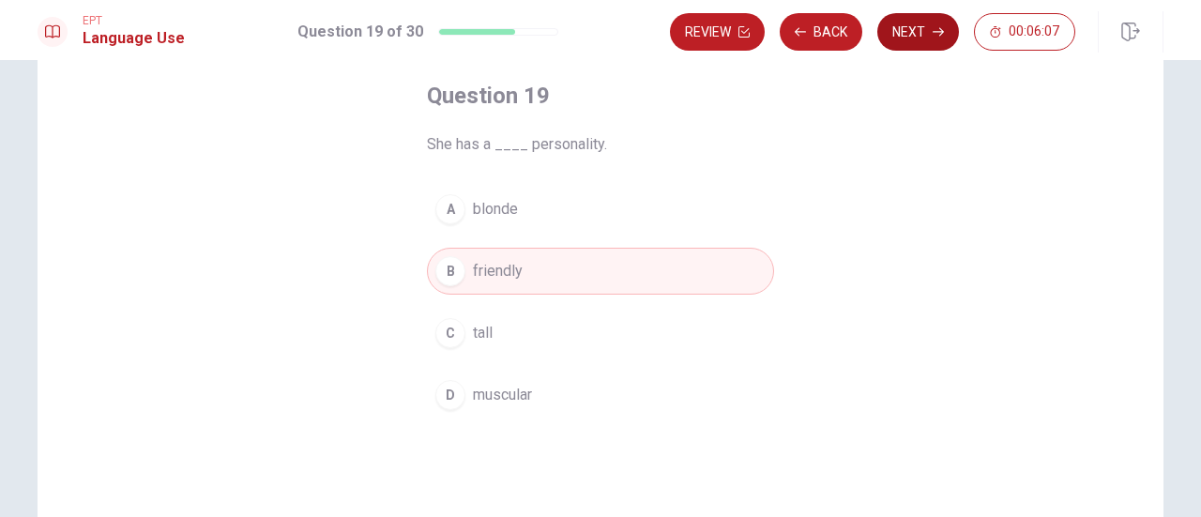
click at [914, 46] on button "Next" at bounding box center [918, 32] width 82 height 38
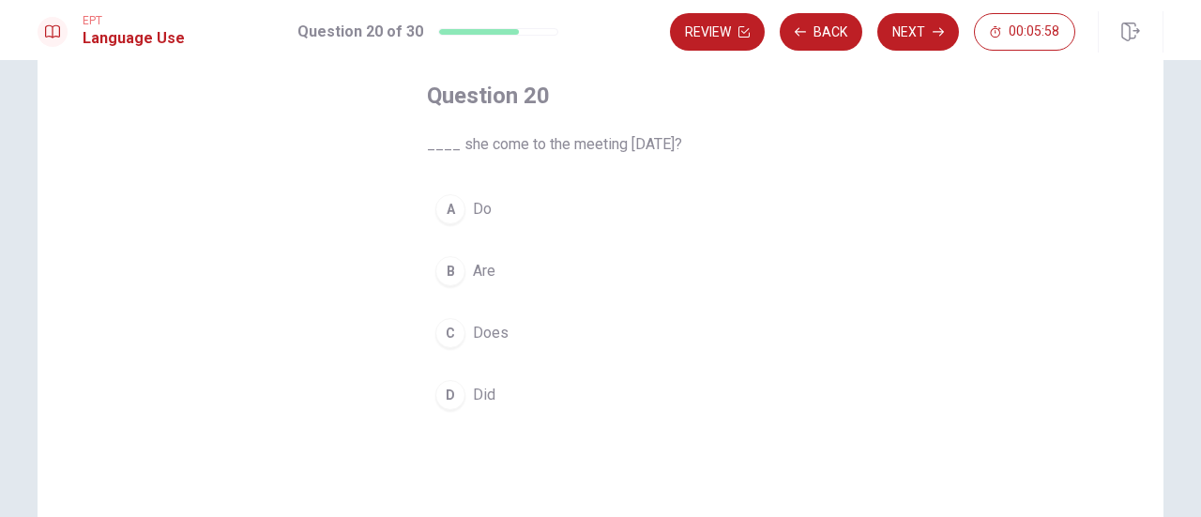
click at [480, 400] on span "Did" at bounding box center [484, 395] width 23 height 23
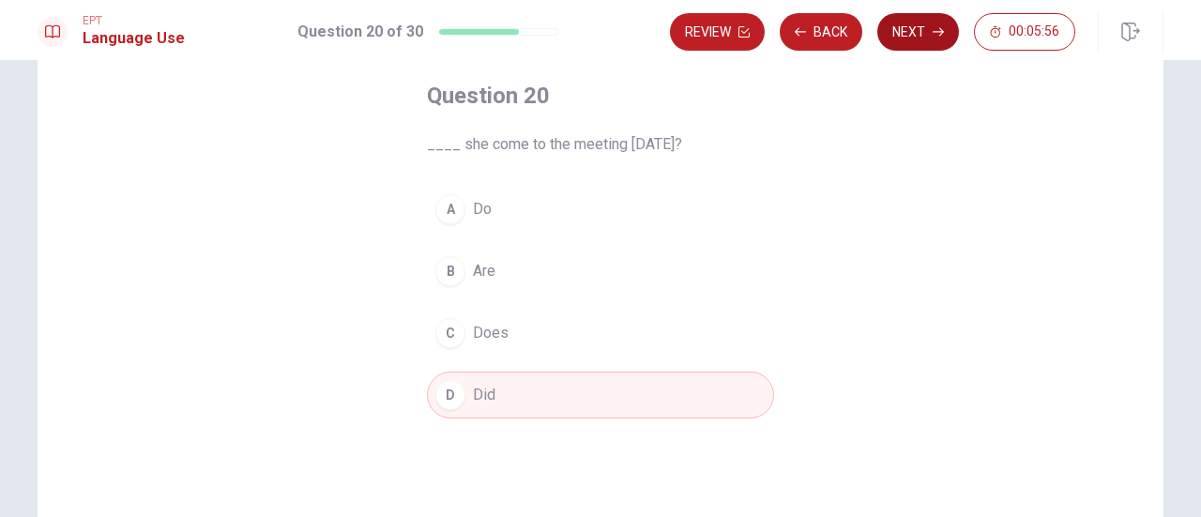
click at [928, 46] on button "Next" at bounding box center [918, 32] width 82 height 38
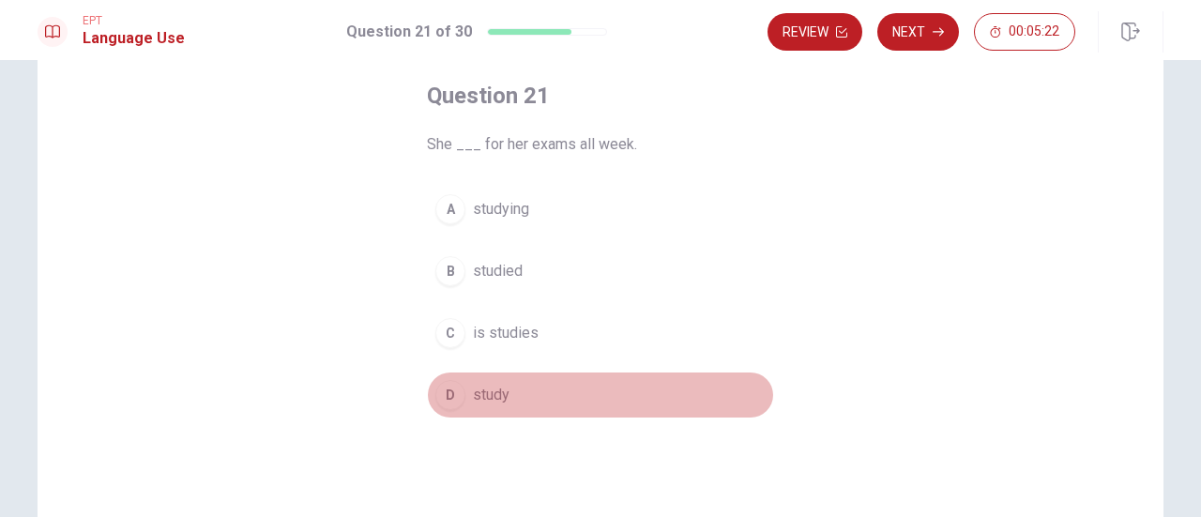
click at [462, 385] on button "D study" at bounding box center [600, 395] width 347 height 47
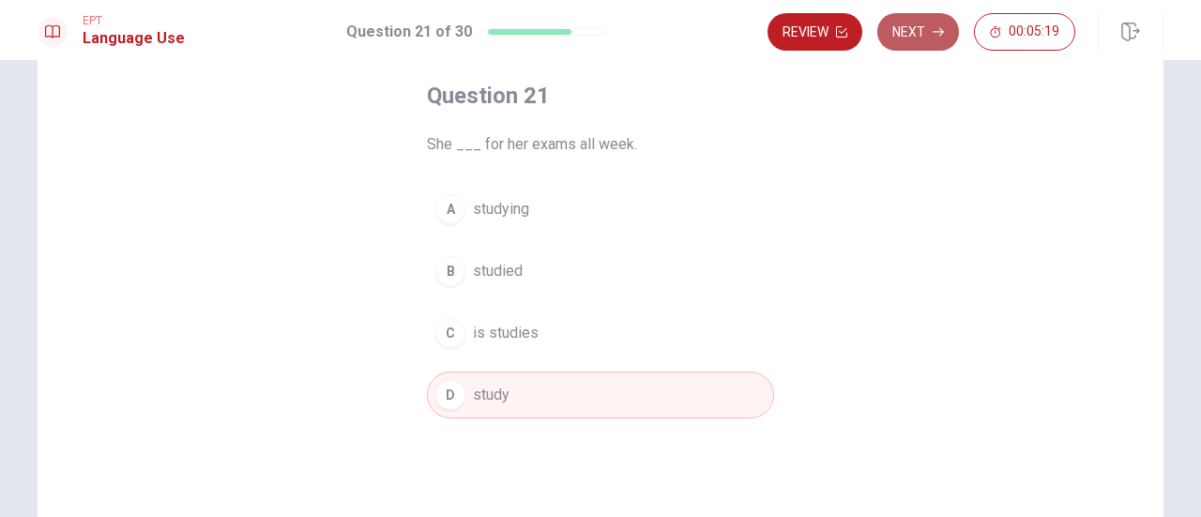
click at [935, 32] on icon "button" at bounding box center [938, 32] width 11 height 8
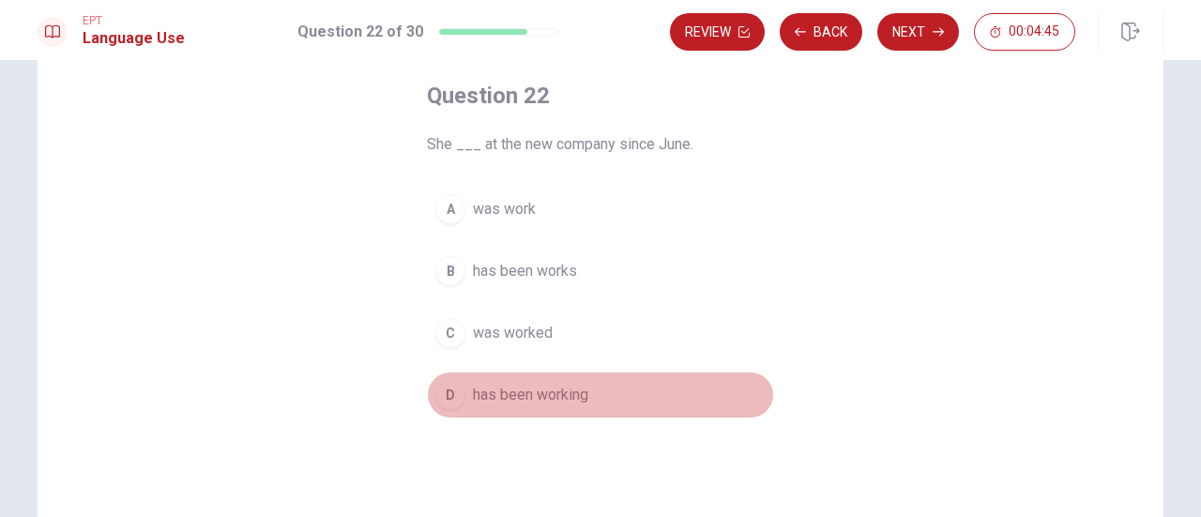
click at [567, 397] on span "has been working" at bounding box center [530, 395] width 115 height 23
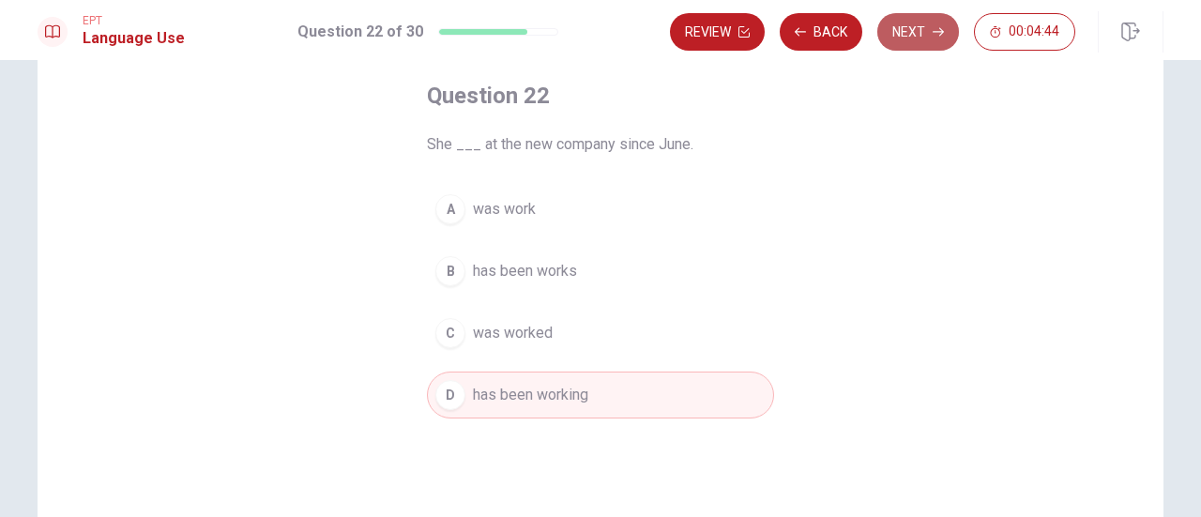
click at [924, 37] on button "Next" at bounding box center [918, 32] width 82 height 38
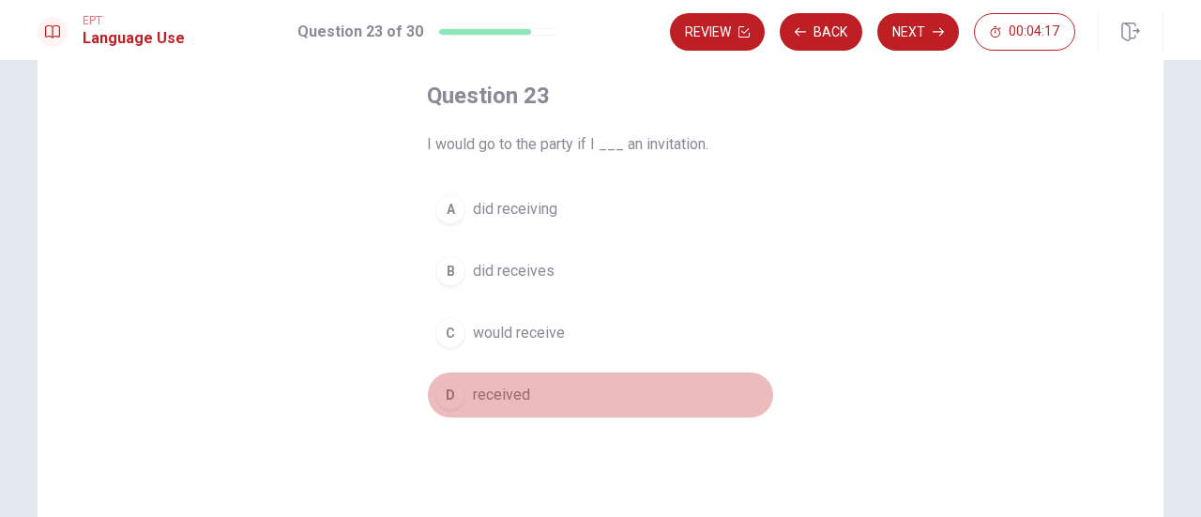
click at [522, 406] on button "D received" at bounding box center [600, 395] width 347 height 47
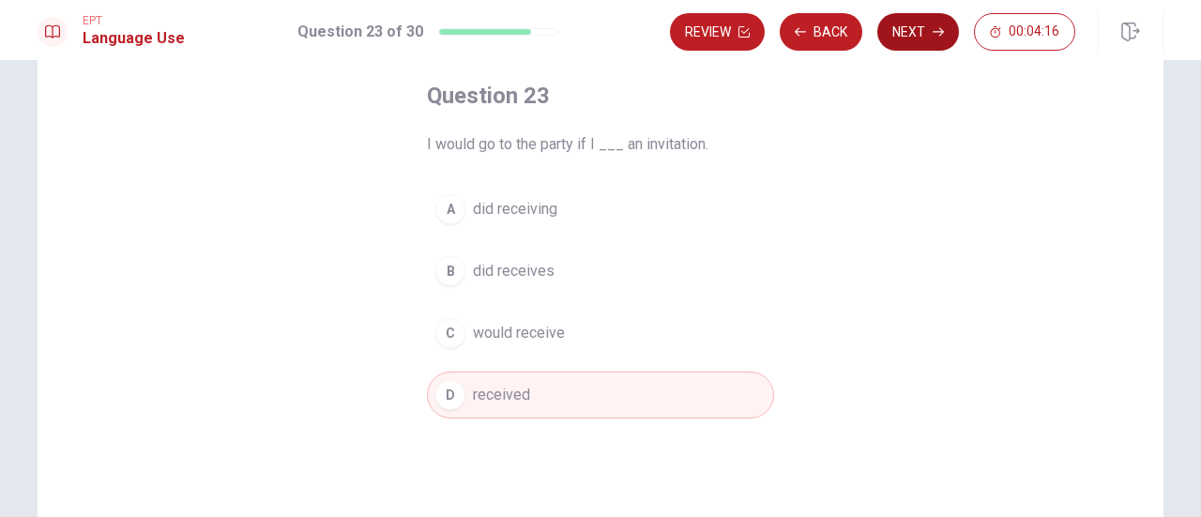
click at [943, 36] on icon "button" at bounding box center [938, 31] width 11 height 11
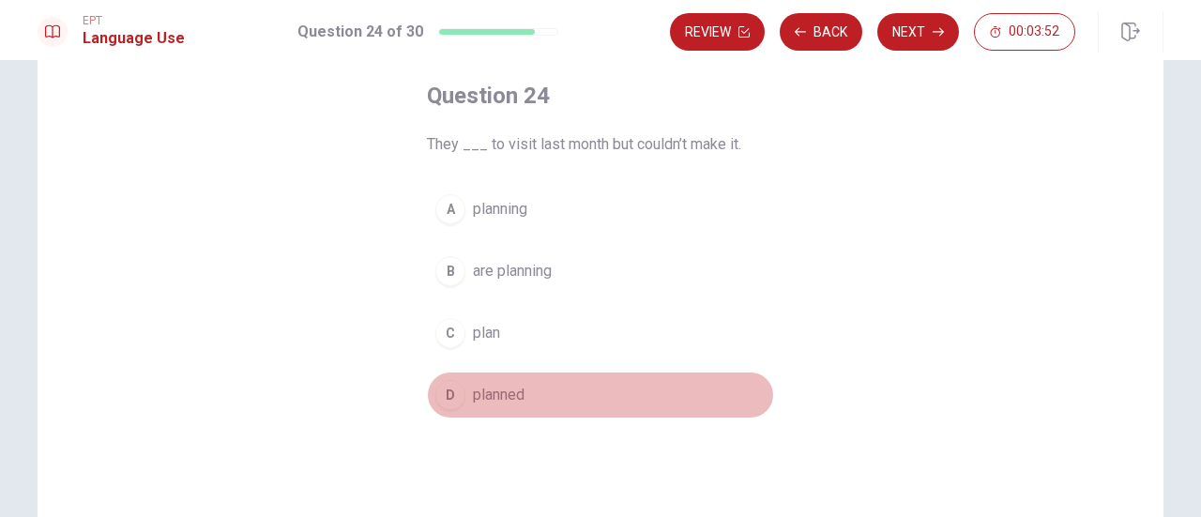
click at [518, 405] on button "D planned" at bounding box center [600, 395] width 347 height 47
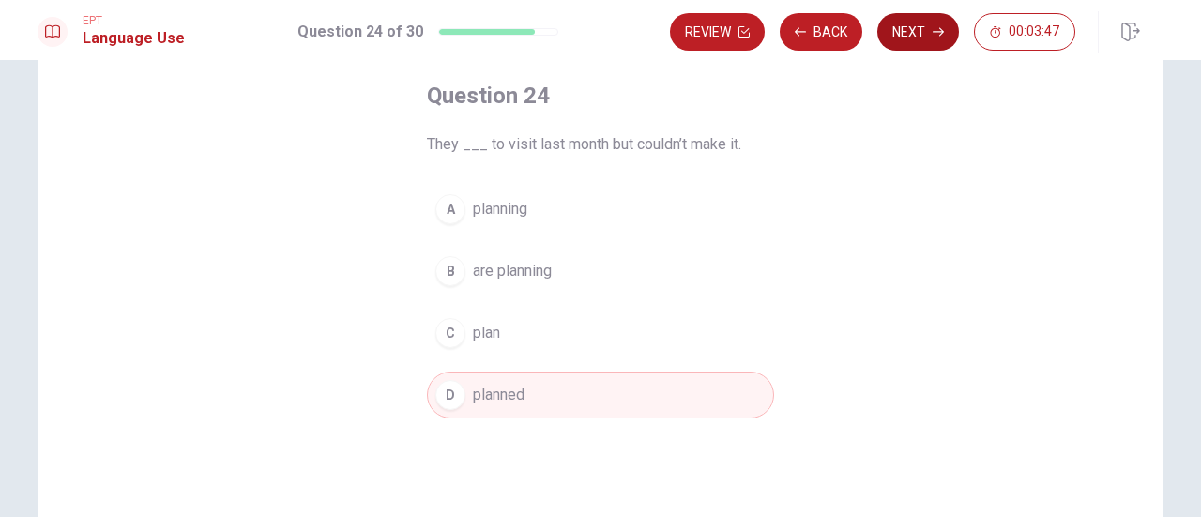
click at [932, 35] on button "Next" at bounding box center [918, 32] width 82 height 38
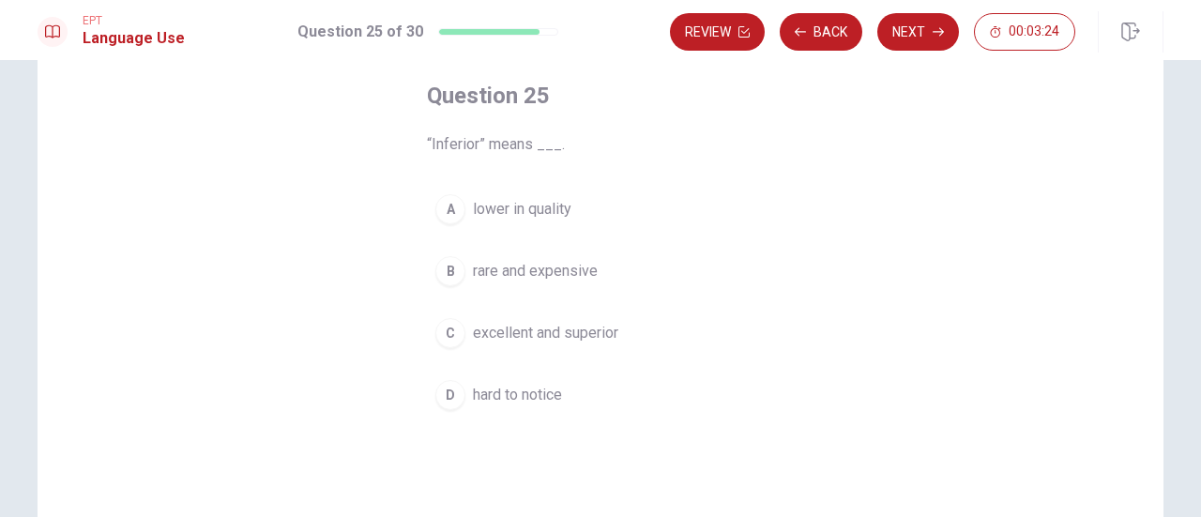
click at [604, 343] on button "C excellent and superior" at bounding box center [600, 333] width 347 height 47
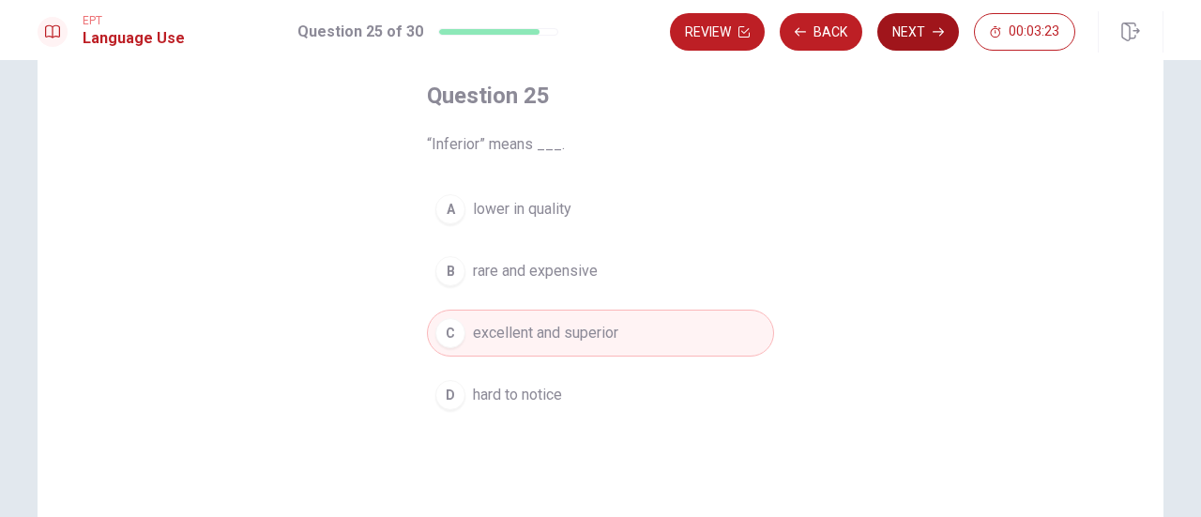
click at [909, 31] on button "Next" at bounding box center [918, 32] width 82 height 38
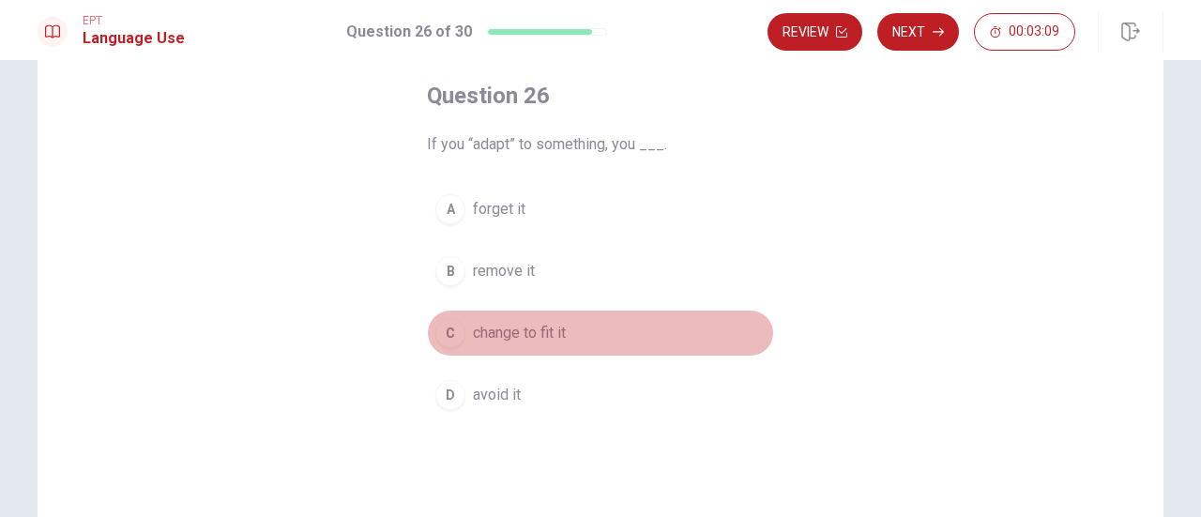
click at [561, 336] on span "change to fit it" at bounding box center [519, 333] width 93 height 23
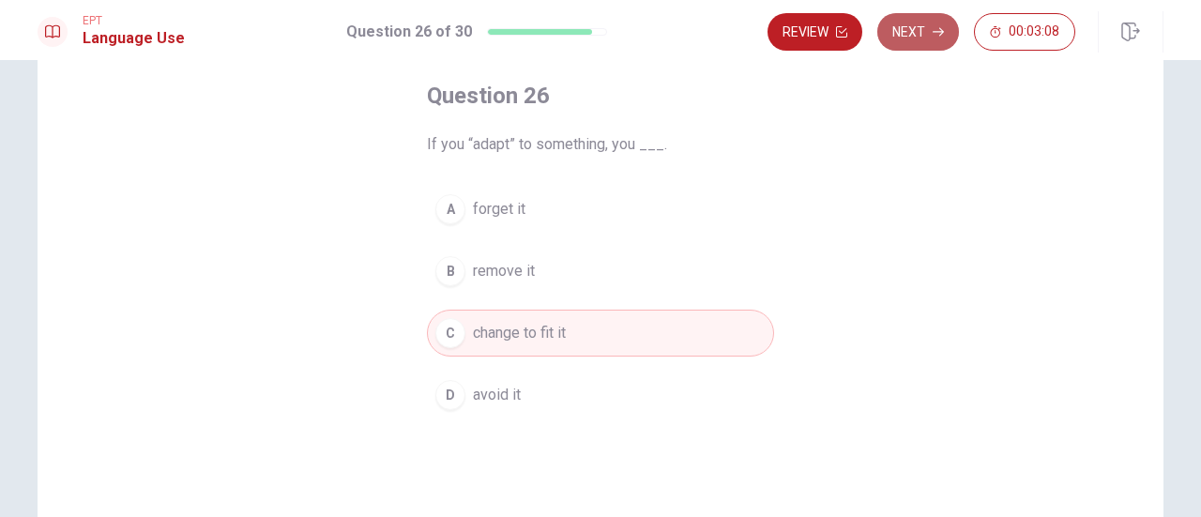
click at [931, 32] on button "Next" at bounding box center [918, 32] width 82 height 38
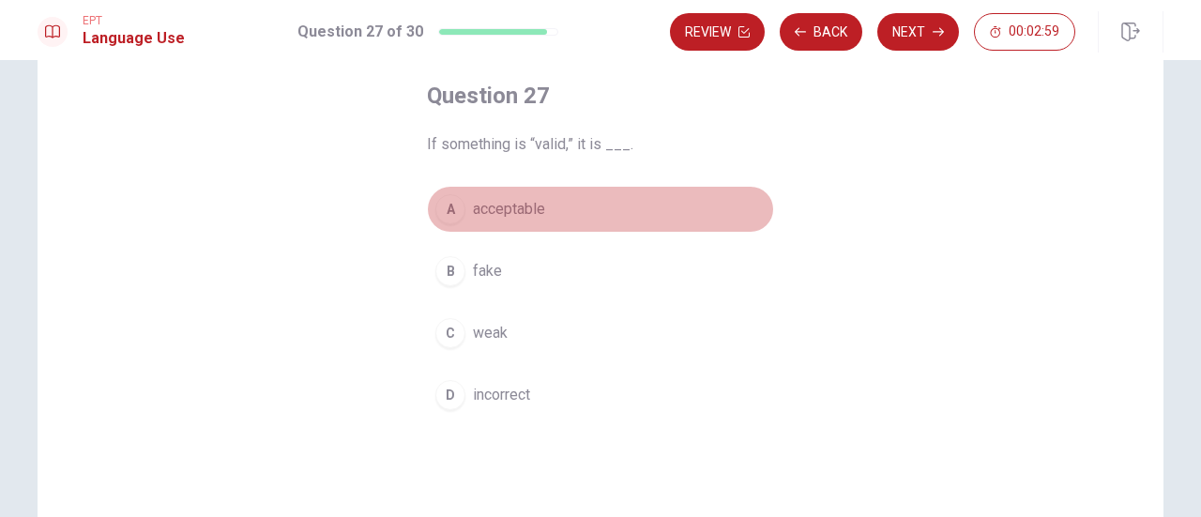
click at [514, 219] on span "acceptable" at bounding box center [509, 209] width 72 height 23
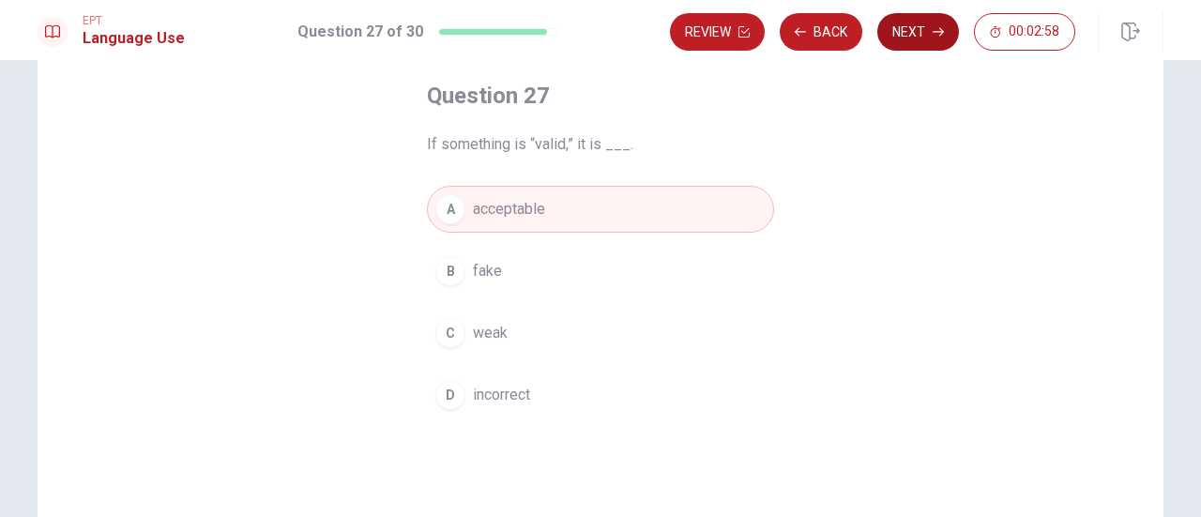
click at [937, 31] on icon "button" at bounding box center [938, 32] width 11 height 8
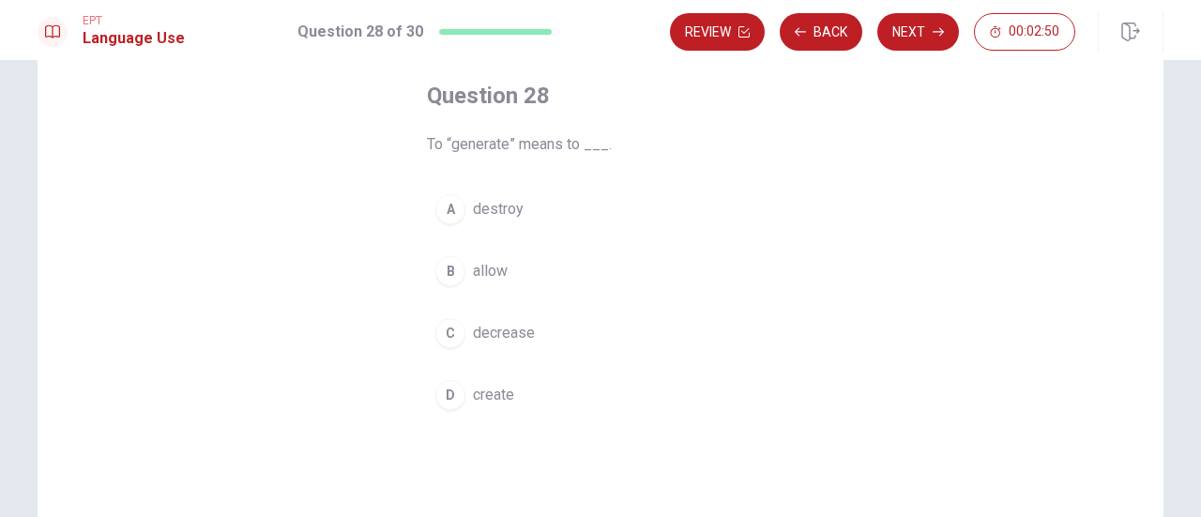
click at [511, 396] on button "D create" at bounding box center [600, 395] width 347 height 47
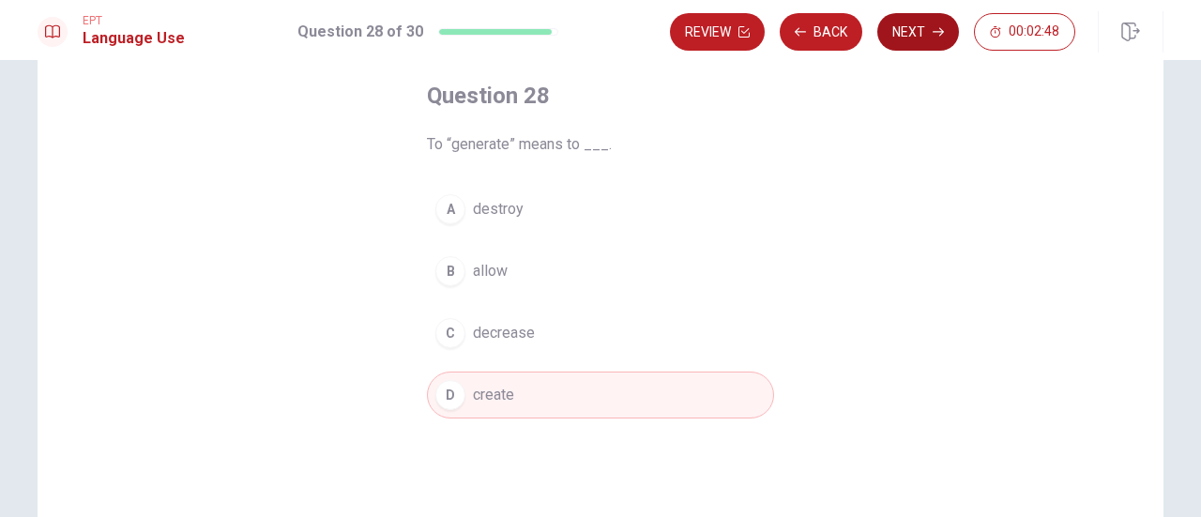
click at [937, 30] on icon "button" at bounding box center [938, 31] width 11 height 11
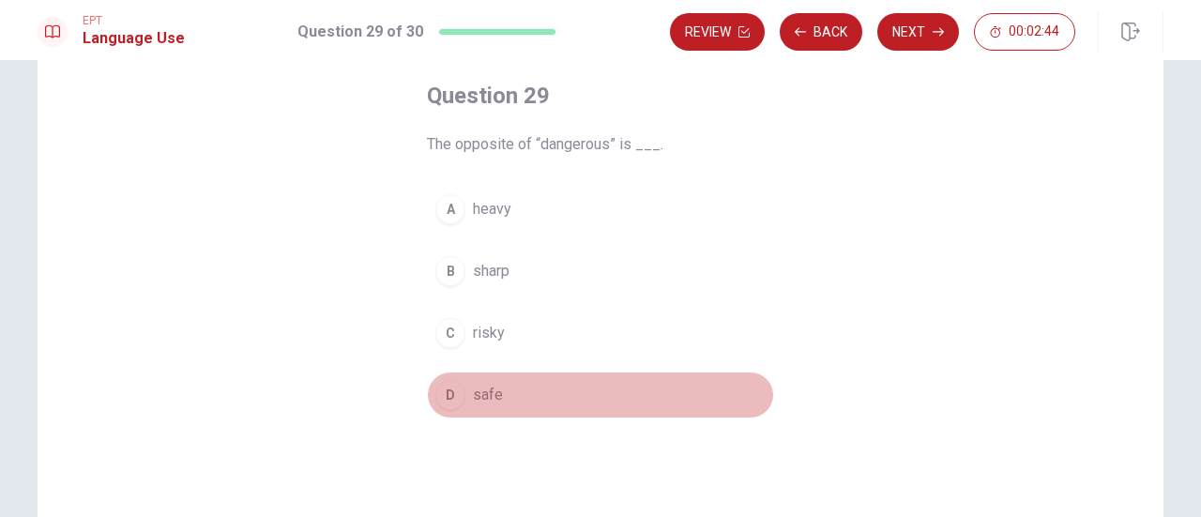
click at [479, 389] on span "safe" at bounding box center [488, 395] width 30 height 23
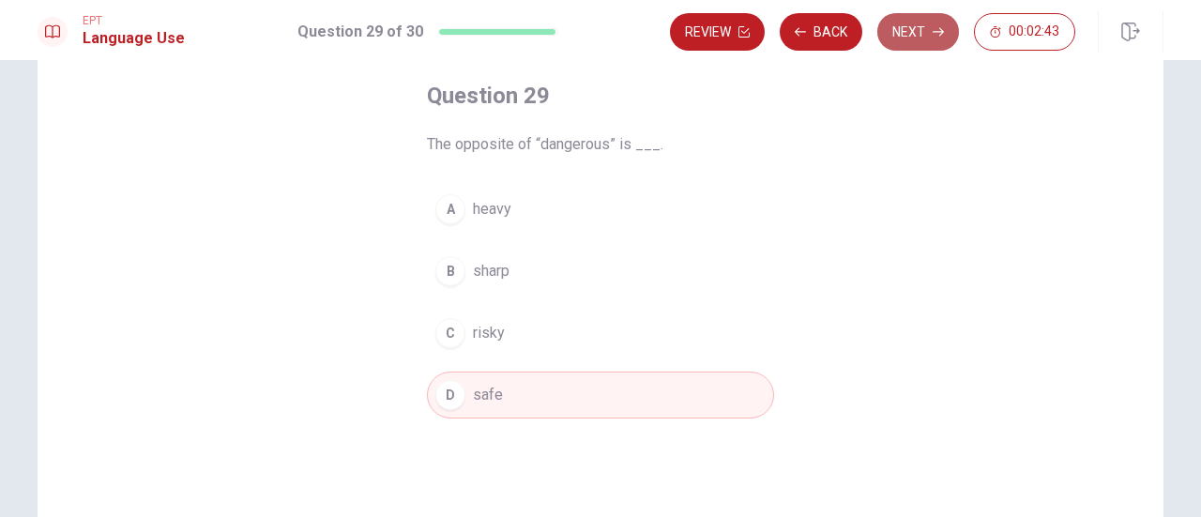
click at [930, 26] on button "Next" at bounding box center [918, 32] width 82 height 38
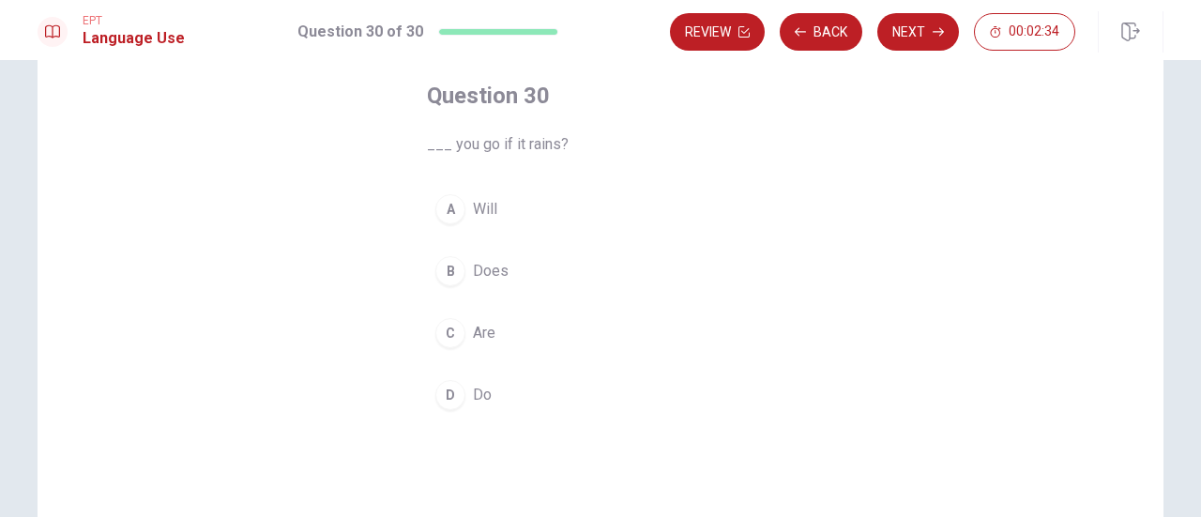
click at [479, 208] on span "Will" at bounding box center [485, 209] width 24 height 23
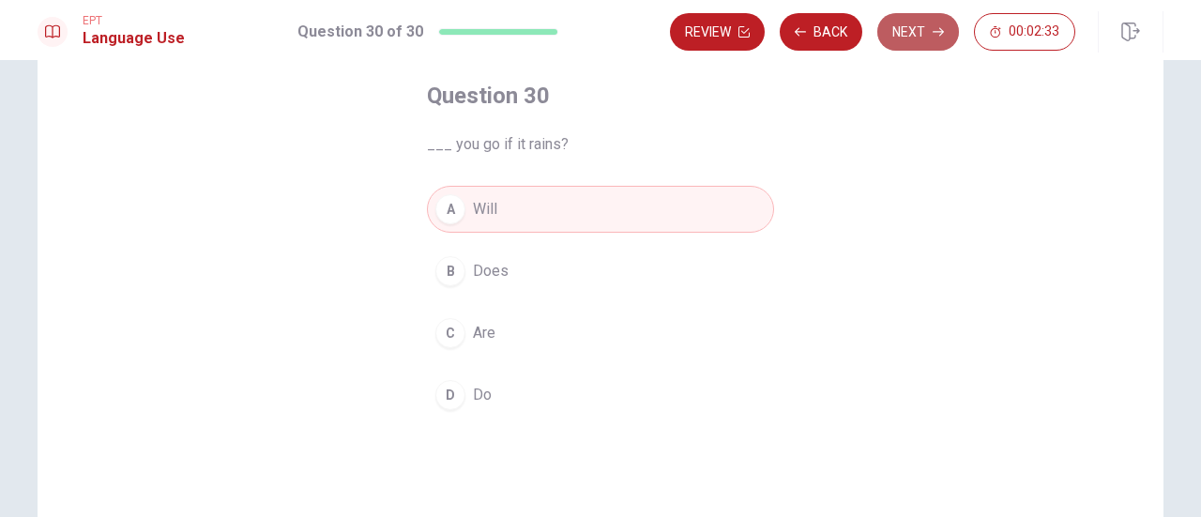
click at [936, 37] on icon "button" at bounding box center [938, 31] width 11 height 11
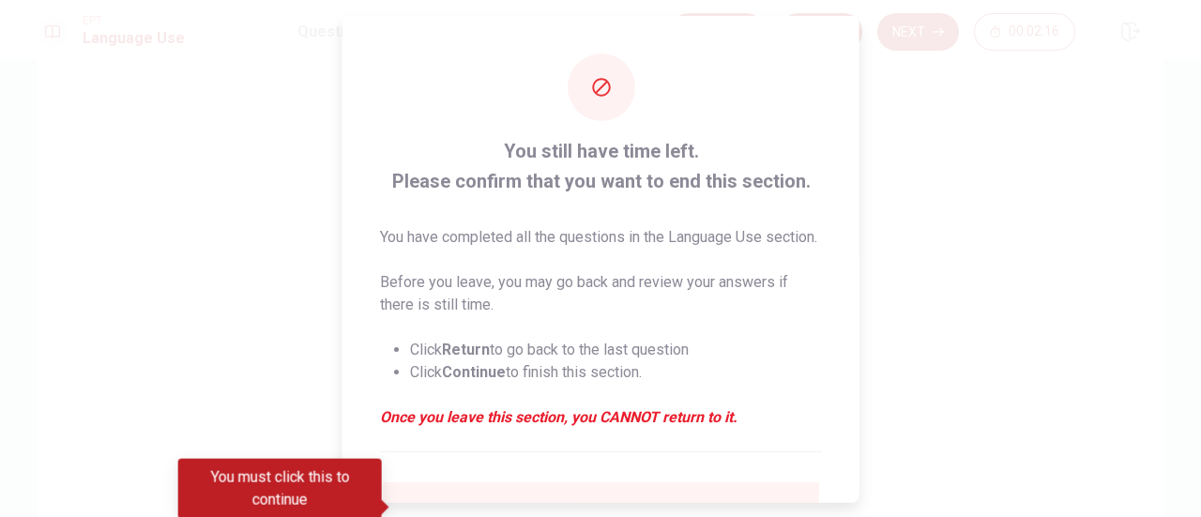
scroll to position [205, 0]
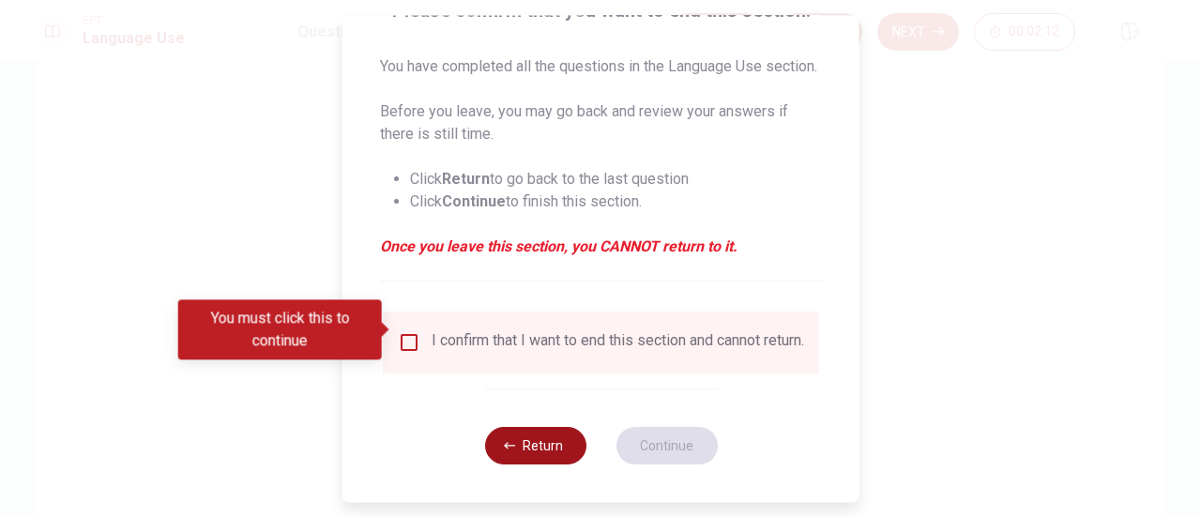
click at [497, 440] on button "Return" at bounding box center [534, 446] width 101 height 38
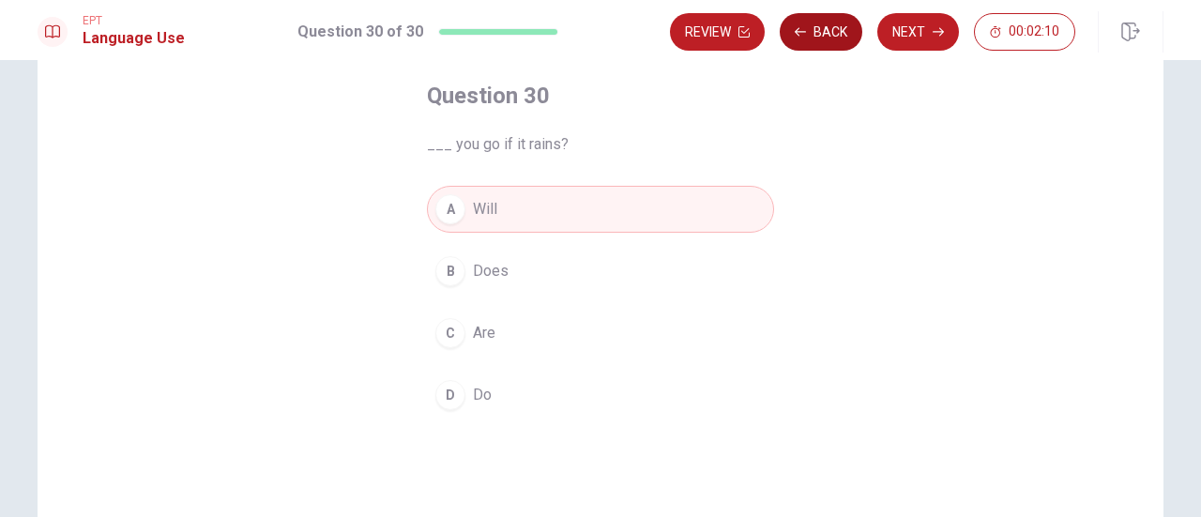
click at [818, 32] on button "Back" at bounding box center [821, 32] width 83 height 38
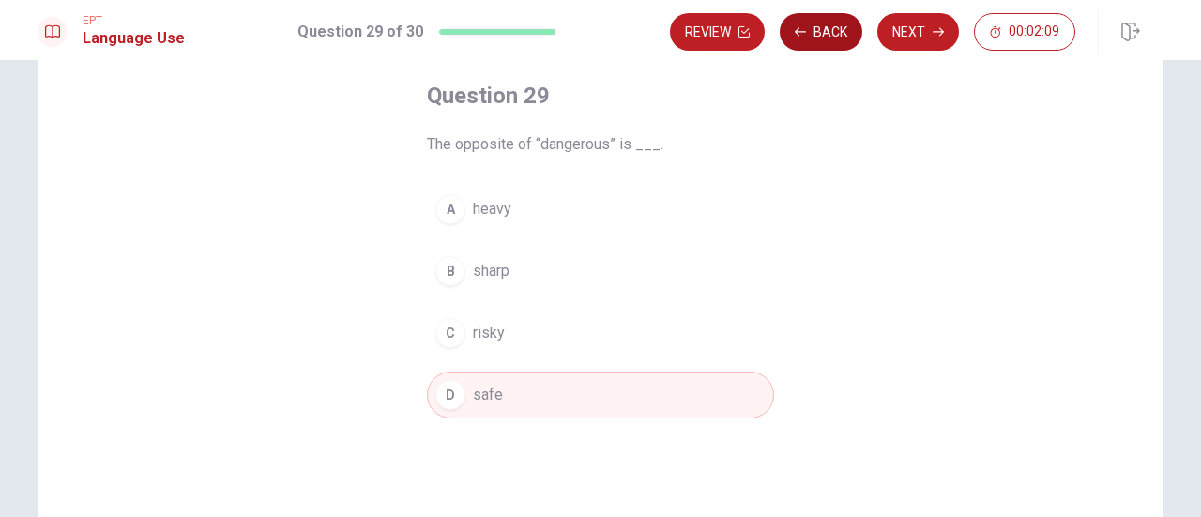
click at [818, 32] on button "Back" at bounding box center [821, 32] width 83 height 38
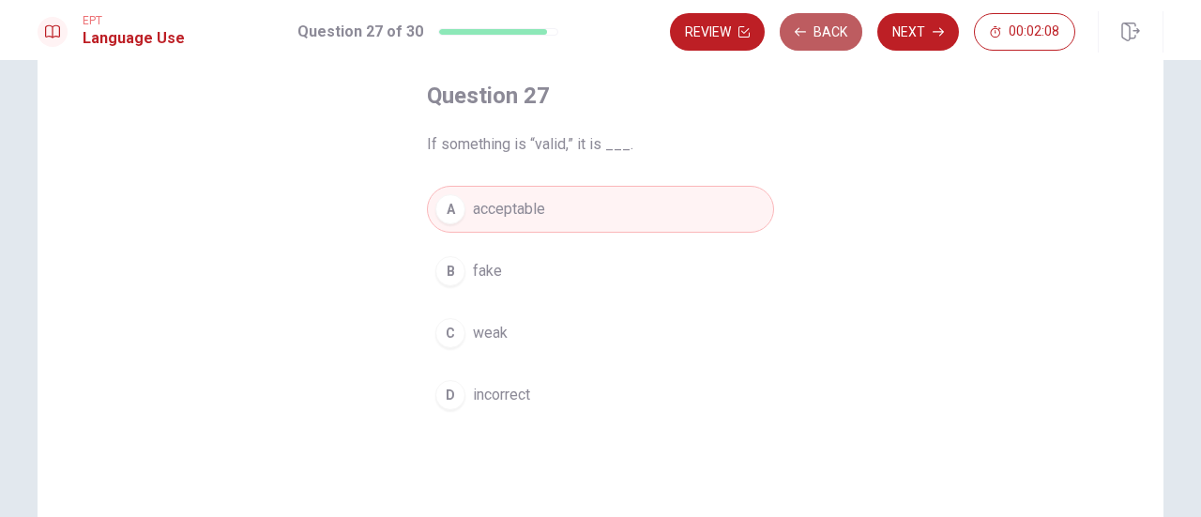
click at [818, 32] on button "Back" at bounding box center [821, 32] width 83 height 38
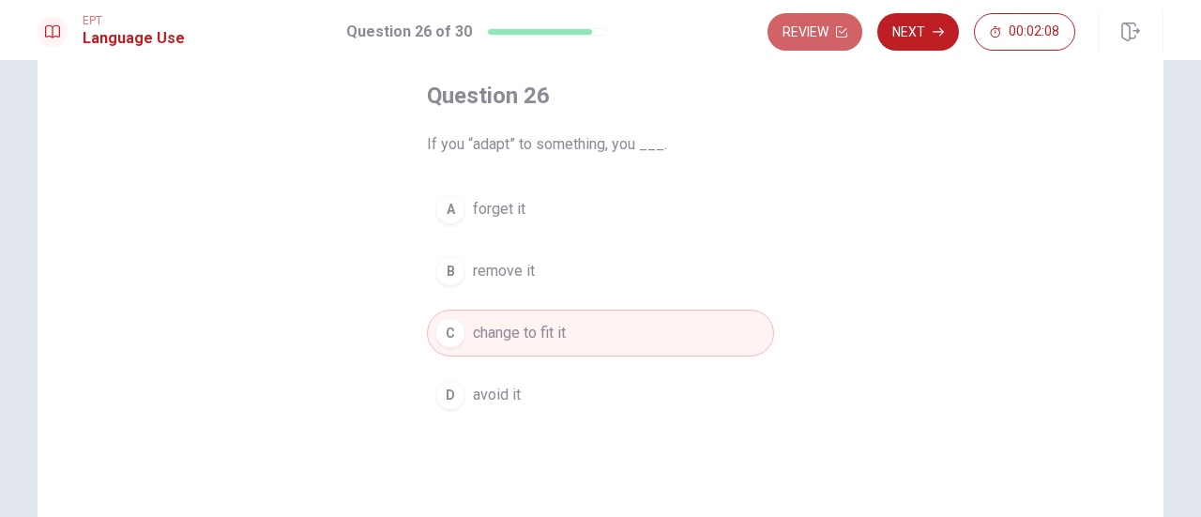
click at [818, 32] on button "Review" at bounding box center [815, 32] width 95 height 38
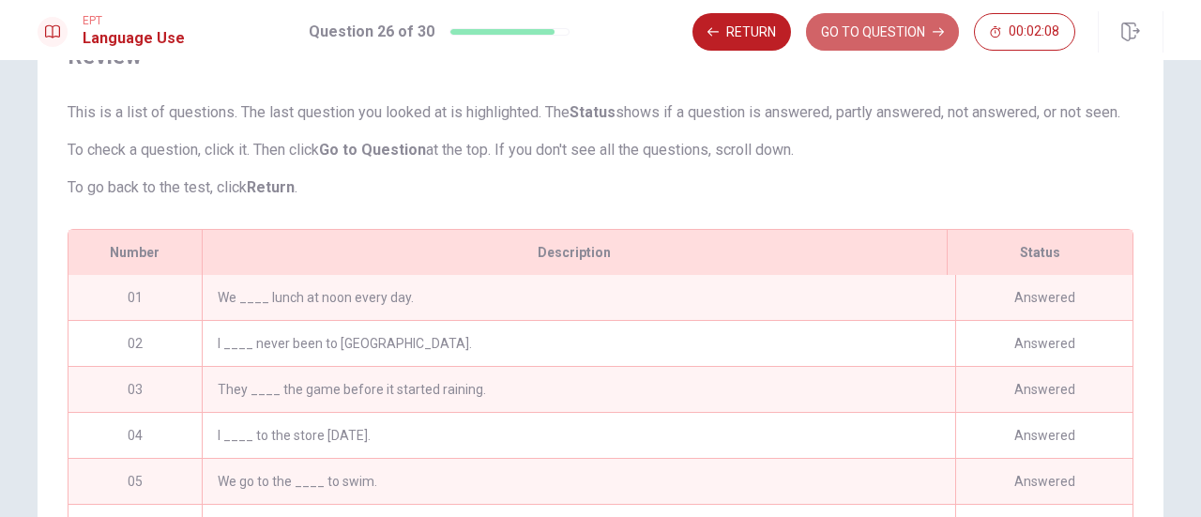
scroll to position [330, 0]
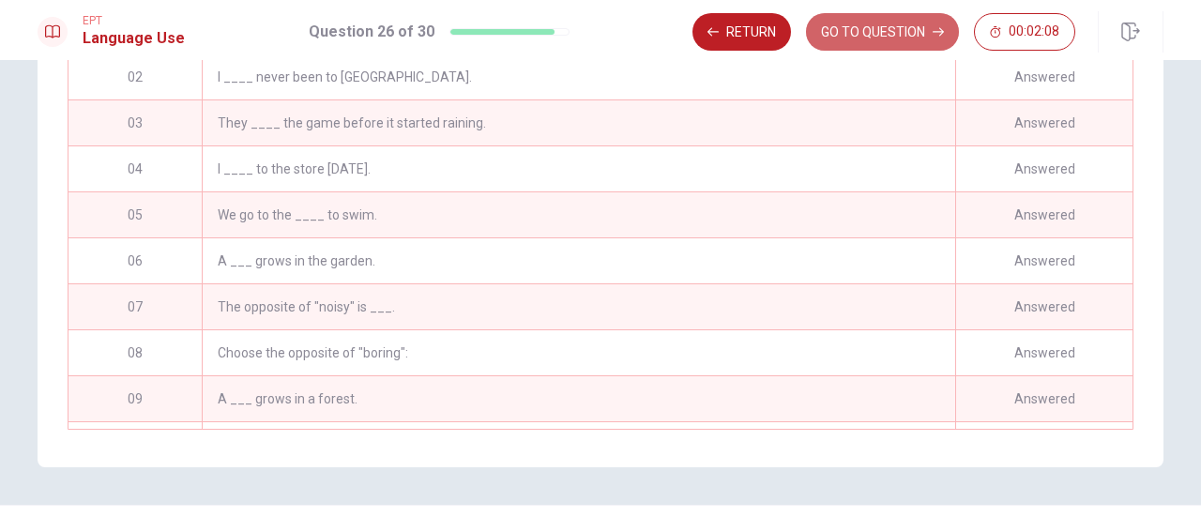
click at [818, 32] on button "GO TO QUESTION" at bounding box center [882, 32] width 153 height 38
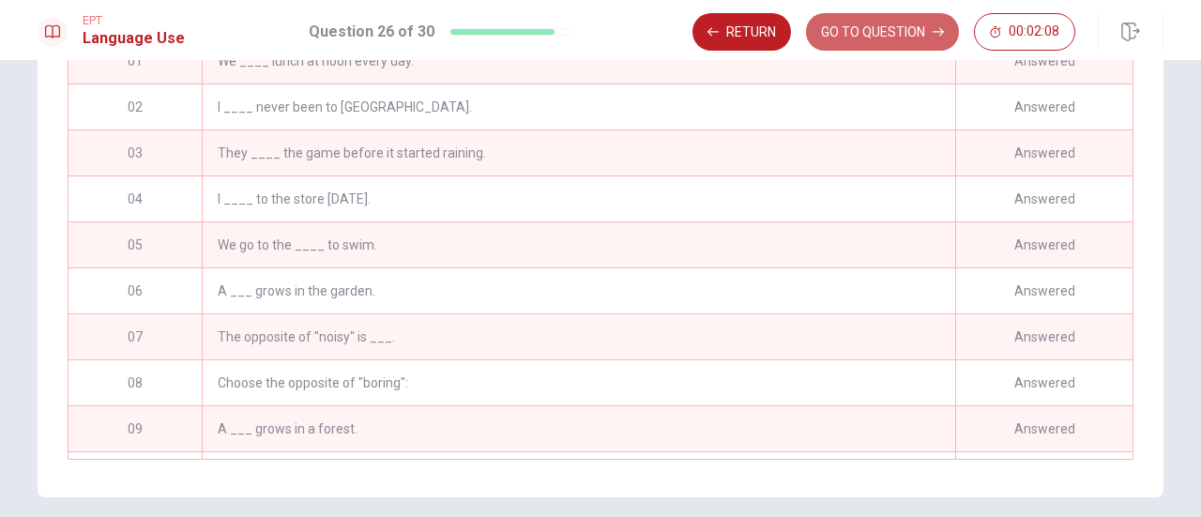
scroll to position [0, 0]
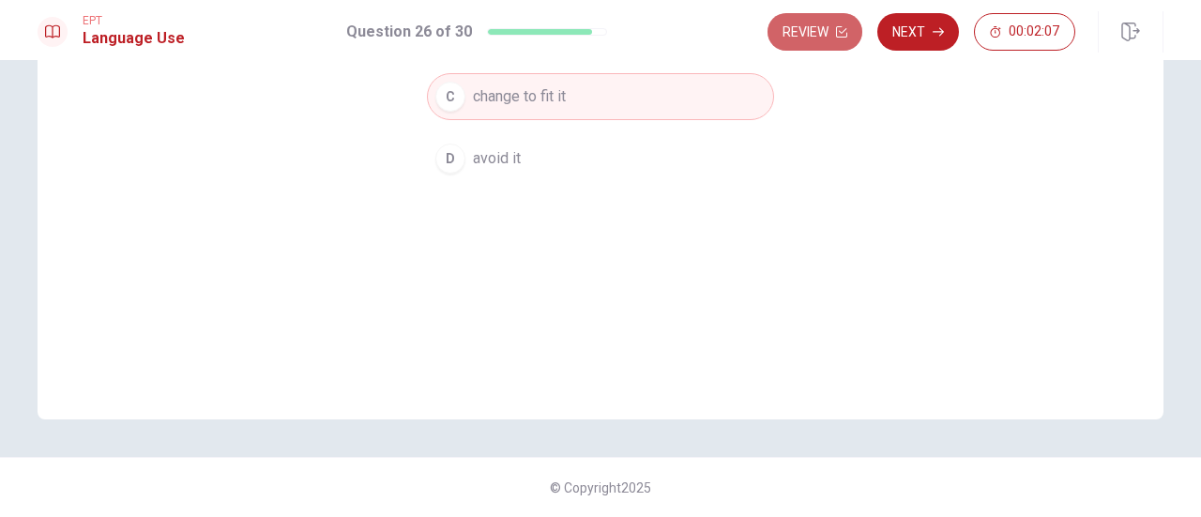
click at [818, 32] on button "Review" at bounding box center [815, 32] width 95 height 38
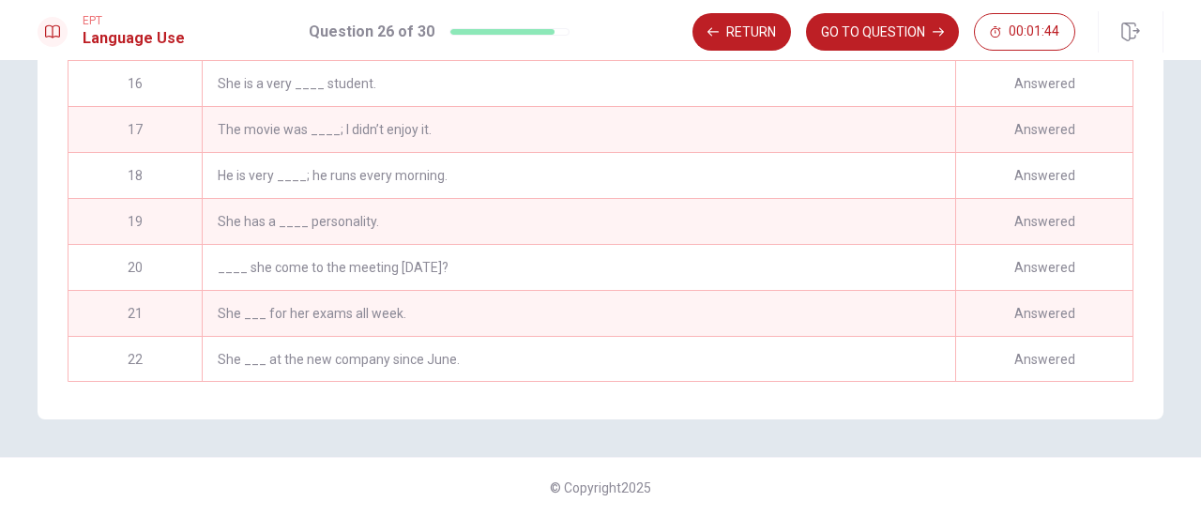
scroll to position [958, 0]
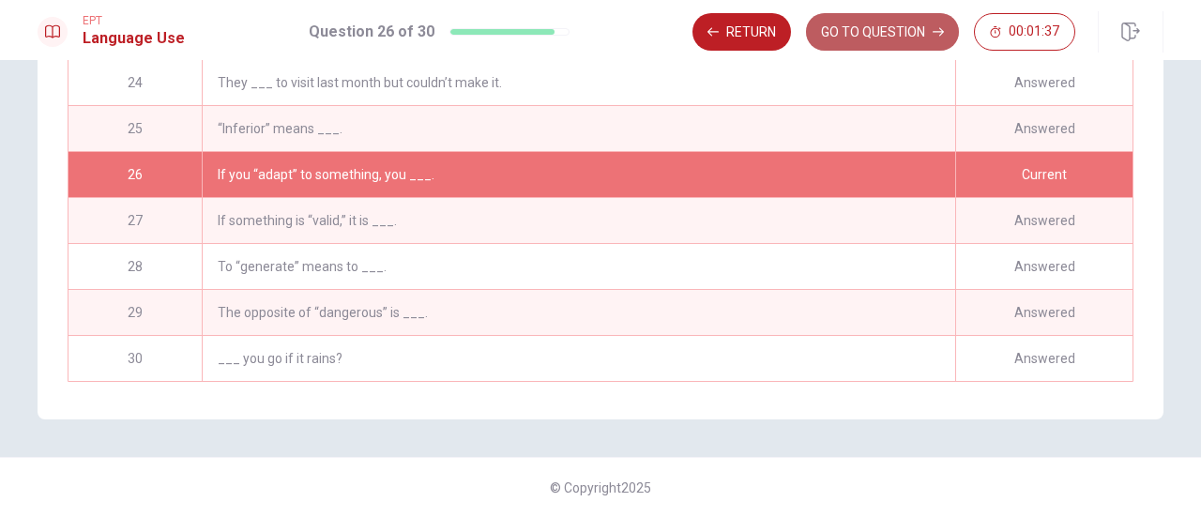
click at [867, 38] on button "GO TO QUESTION" at bounding box center [882, 32] width 153 height 38
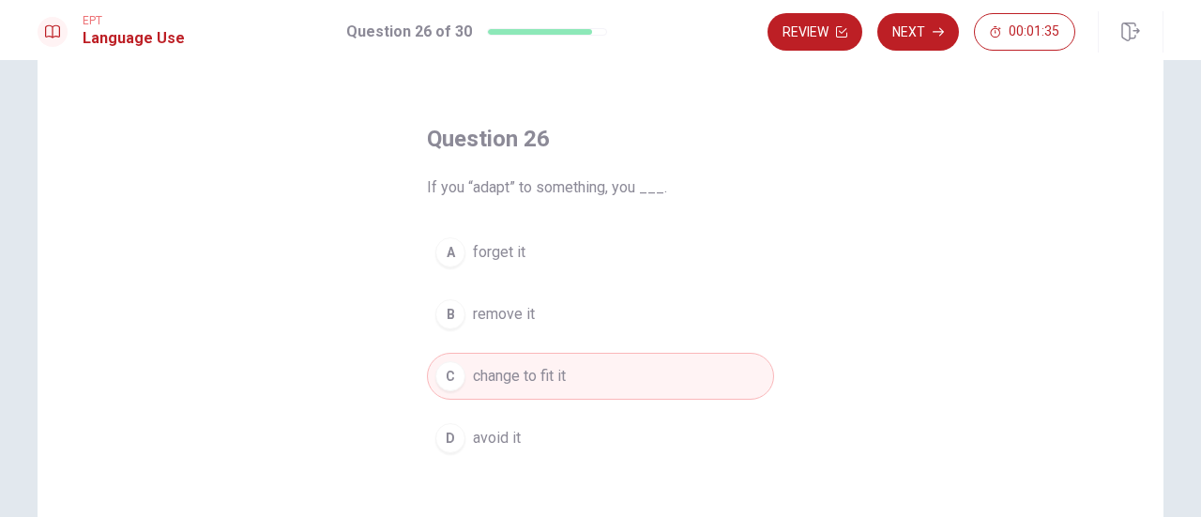
scroll to position [49, 0]
click at [907, 36] on button "Next" at bounding box center [918, 32] width 82 height 38
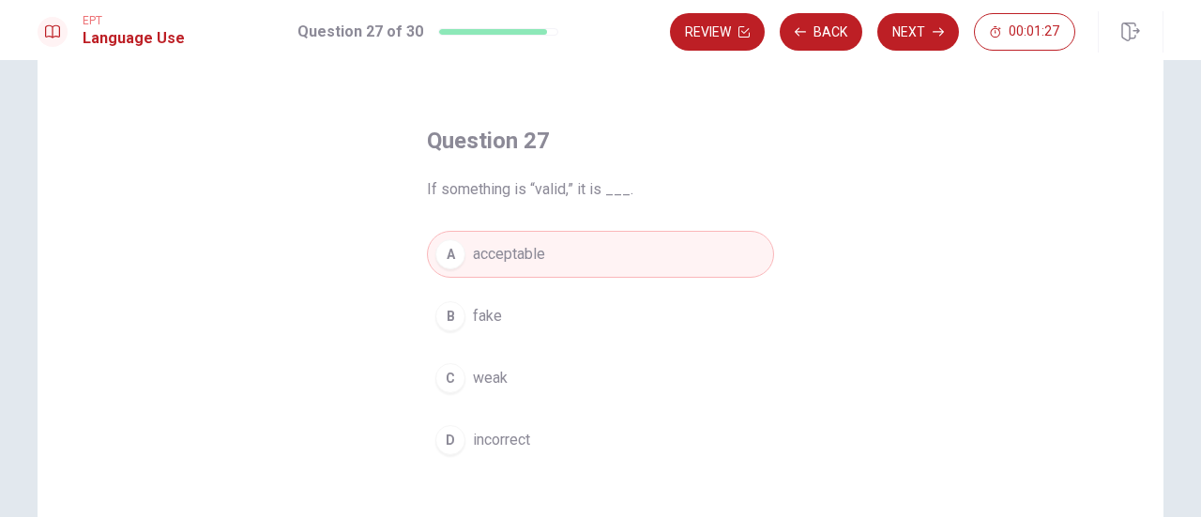
click at [866, 33] on div "Review Back Next 00:01:27" at bounding box center [872, 32] width 405 height 38
click at [862, 34] on button "Back" at bounding box center [821, 32] width 83 height 38
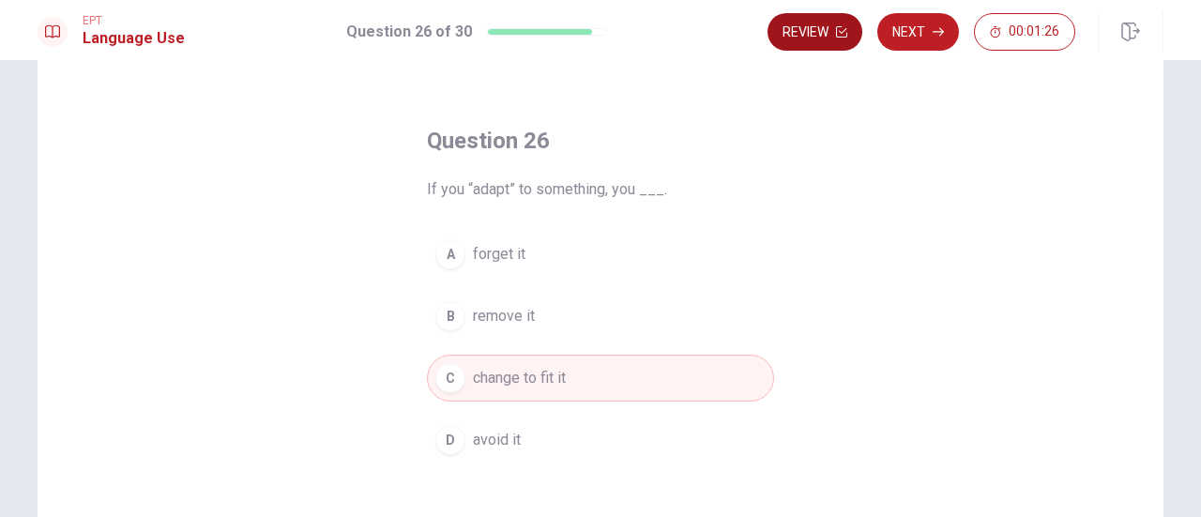
click at [819, 42] on button "Review" at bounding box center [815, 32] width 95 height 38
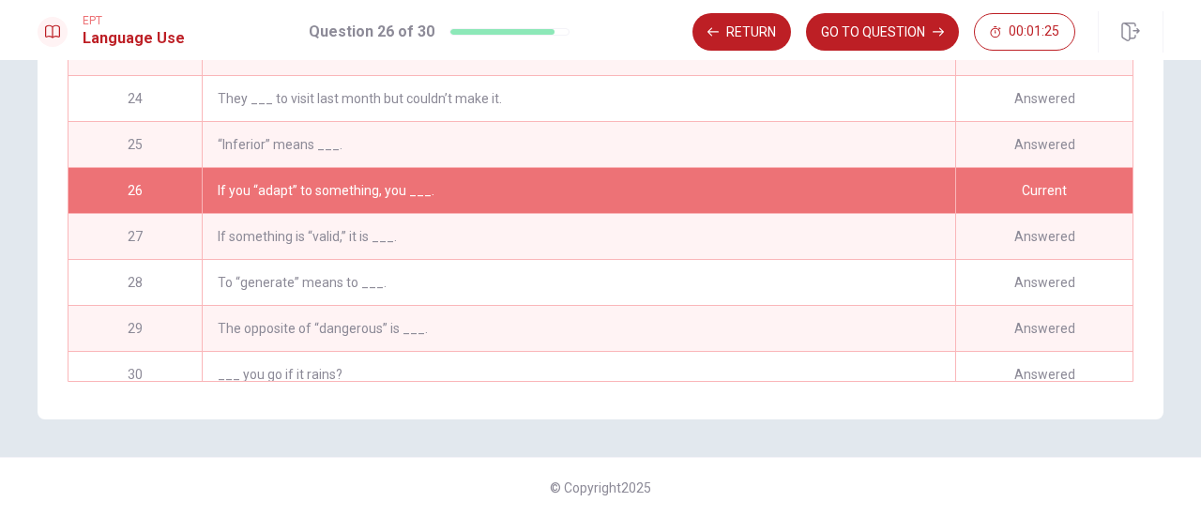
scroll to position [958, 0]
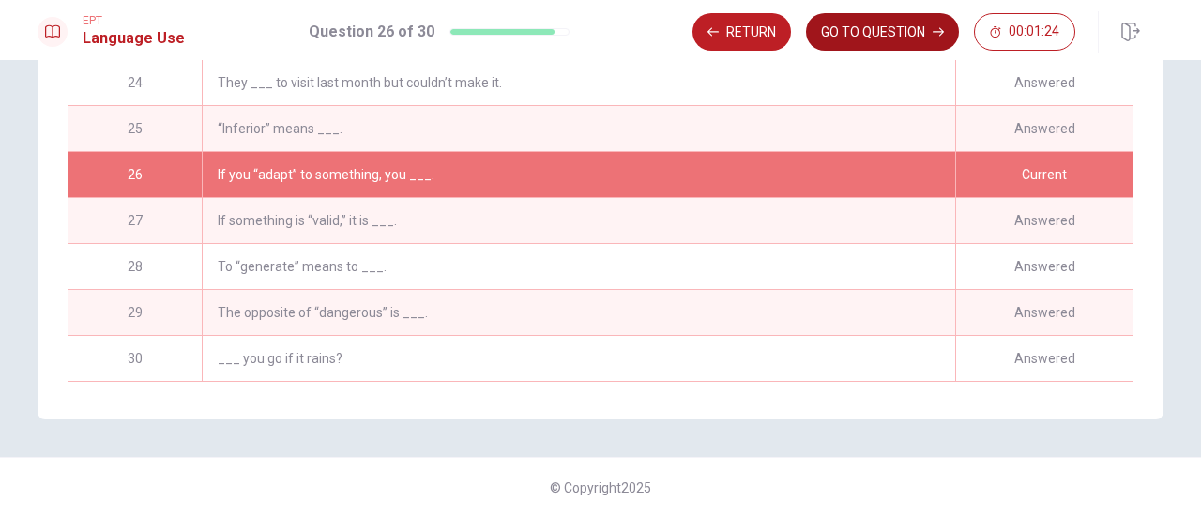
click at [912, 44] on button "GO TO QUESTION" at bounding box center [882, 32] width 153 height 38
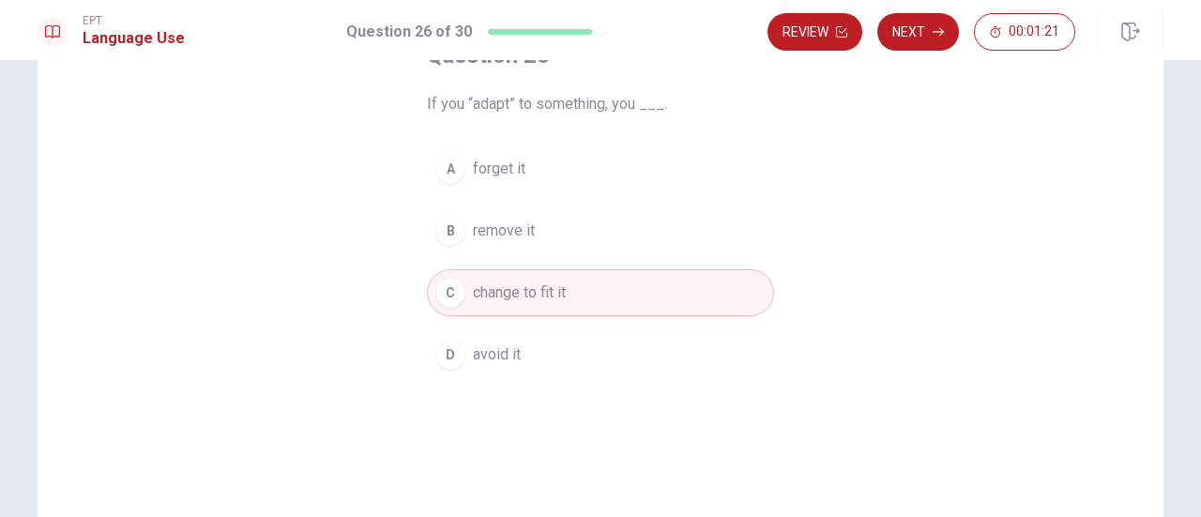
scroll to position [0, 0]
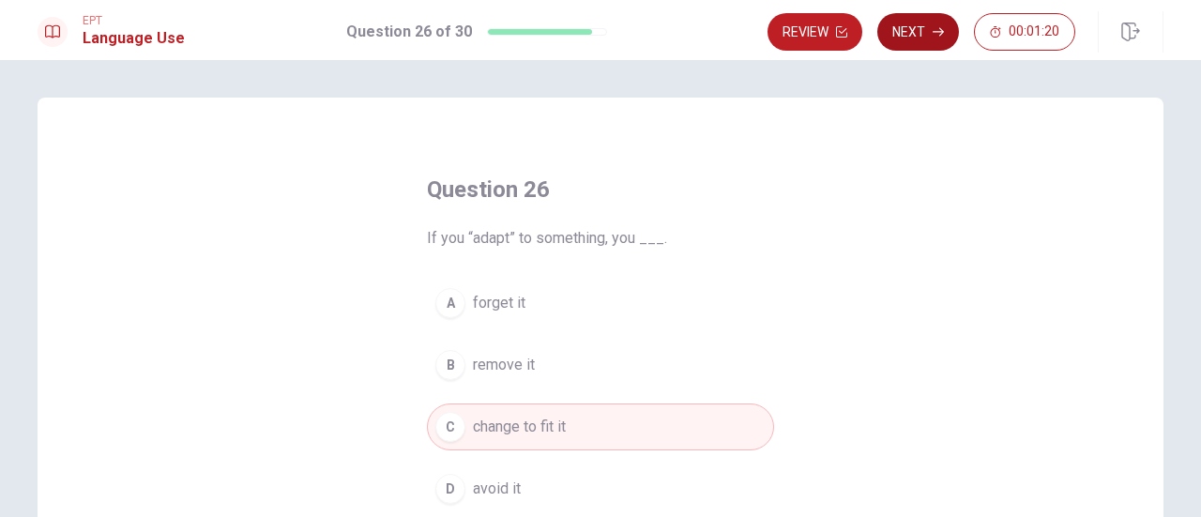
click at [929, 24] on button "Next" at bounding box center [918, 32] width 82 height 38
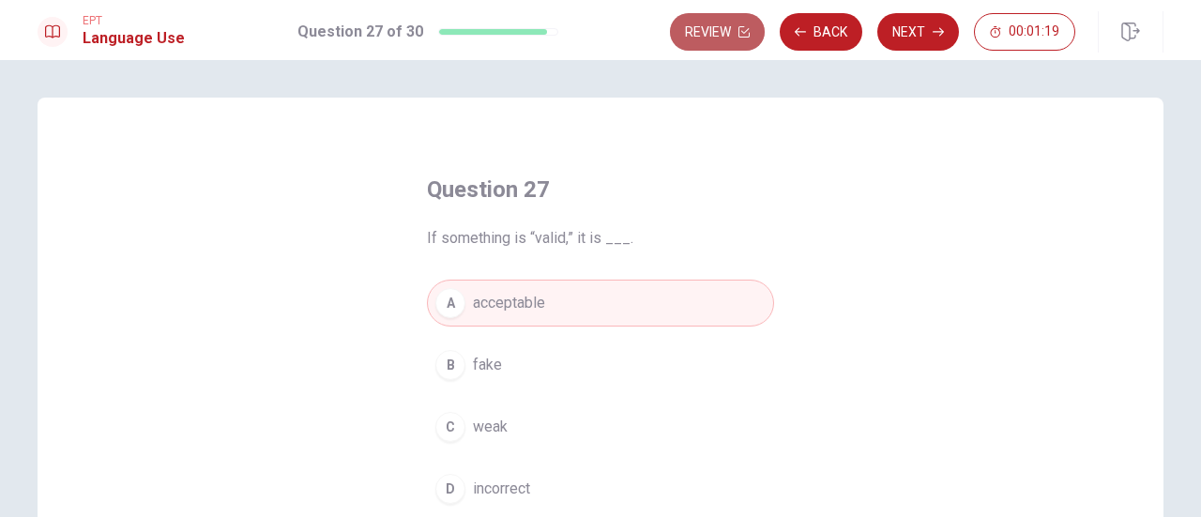
click at [705, 23] on button "Review" at bounding box center [717, 32] width 95 height 38
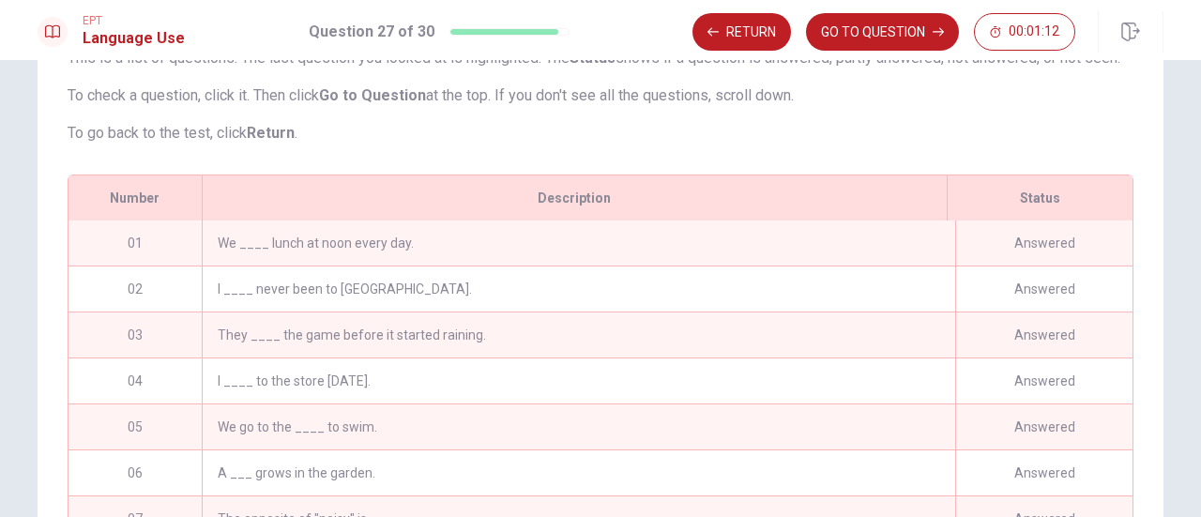
click at [480, 266] on div "We ____ lunch at noon every day." at bounding box center [579, 243] width 754 height 45
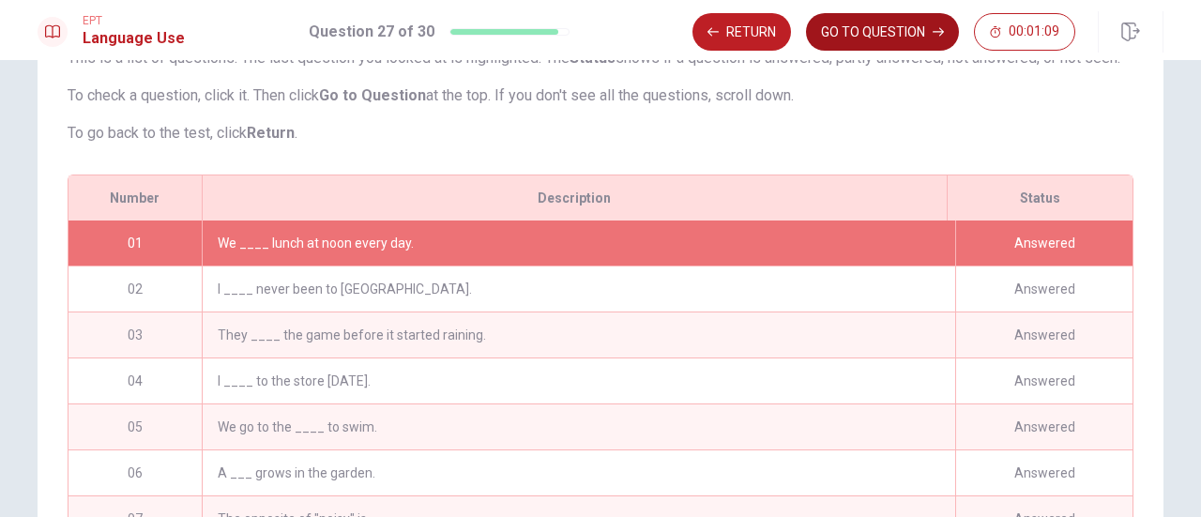
click at [866, 30] on button "GO TO QUESTION" at bounding box center [882, 32] width 153 height 38
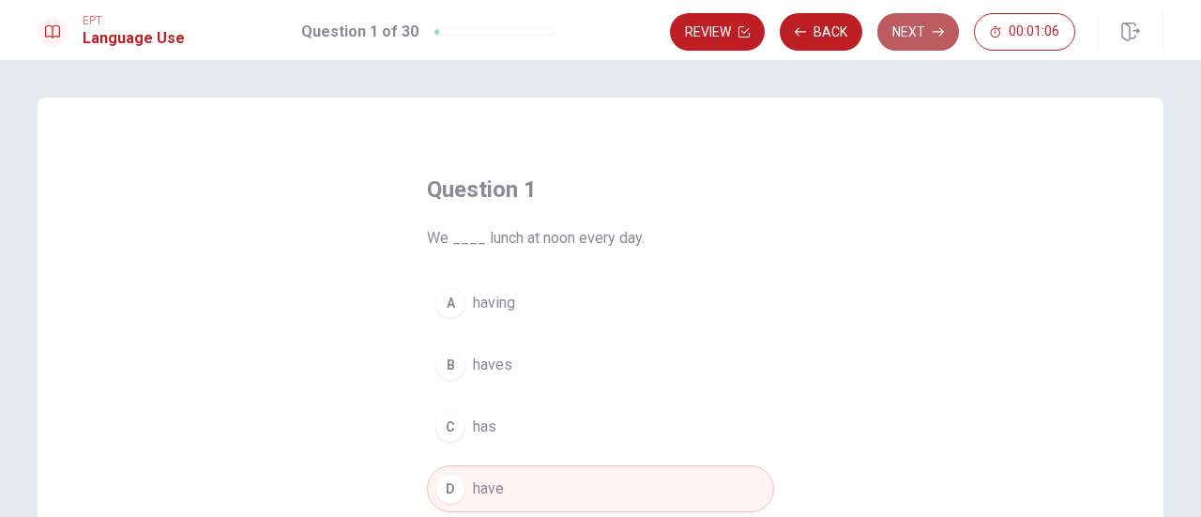
click at [912, 26] on button "Next" at bounding box center [918, 32] width 82 height 38
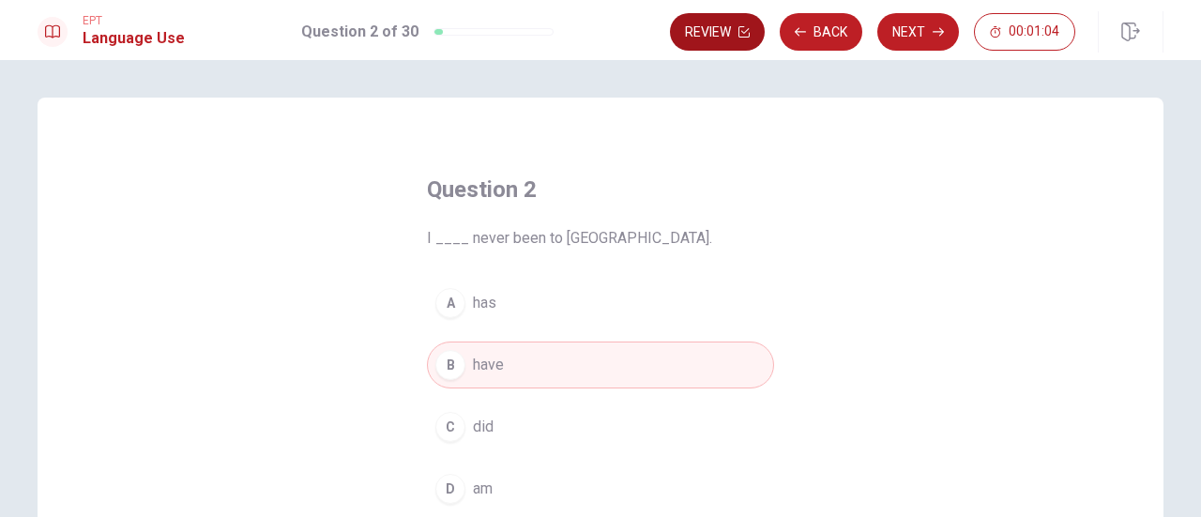
click at [707, 45] on button "Review" at bounding box center [717, 32] width 95 height 38
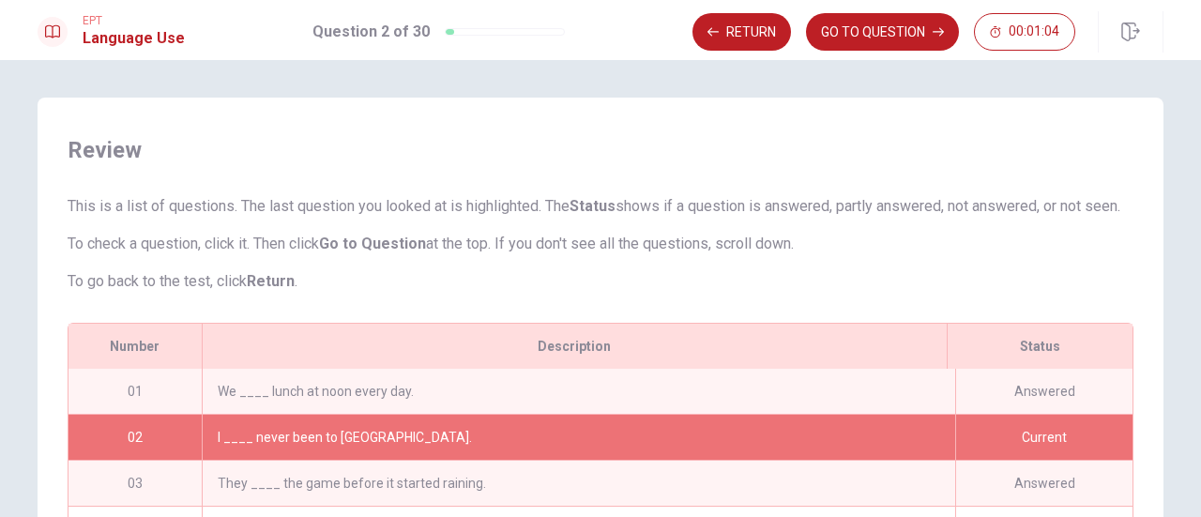
scroll to position [45, 0]
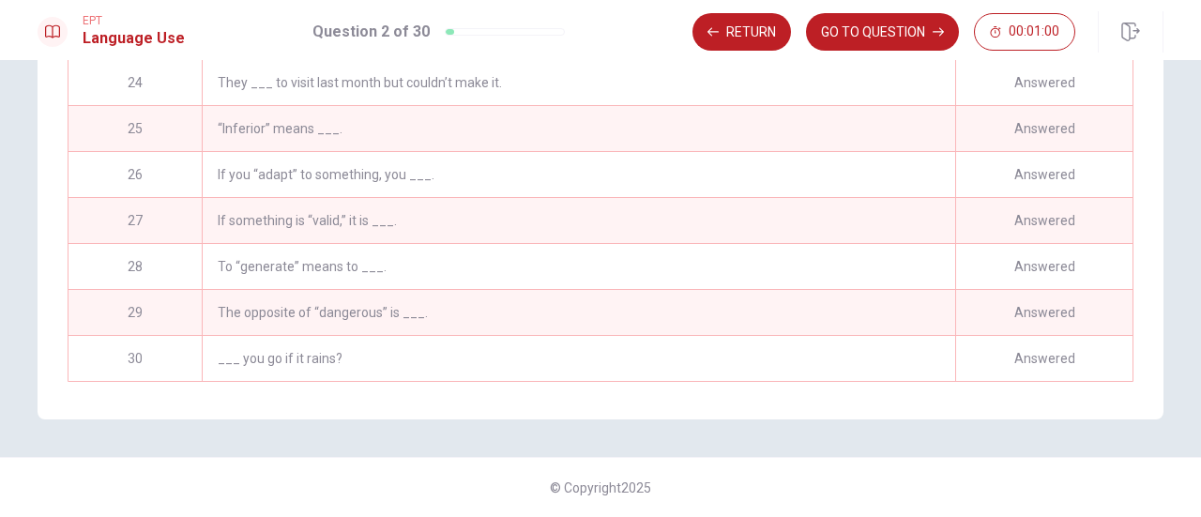
click at [436, 356] on div "___ you go if it rains?" at bounding box center [579, 358] width 754 height 45
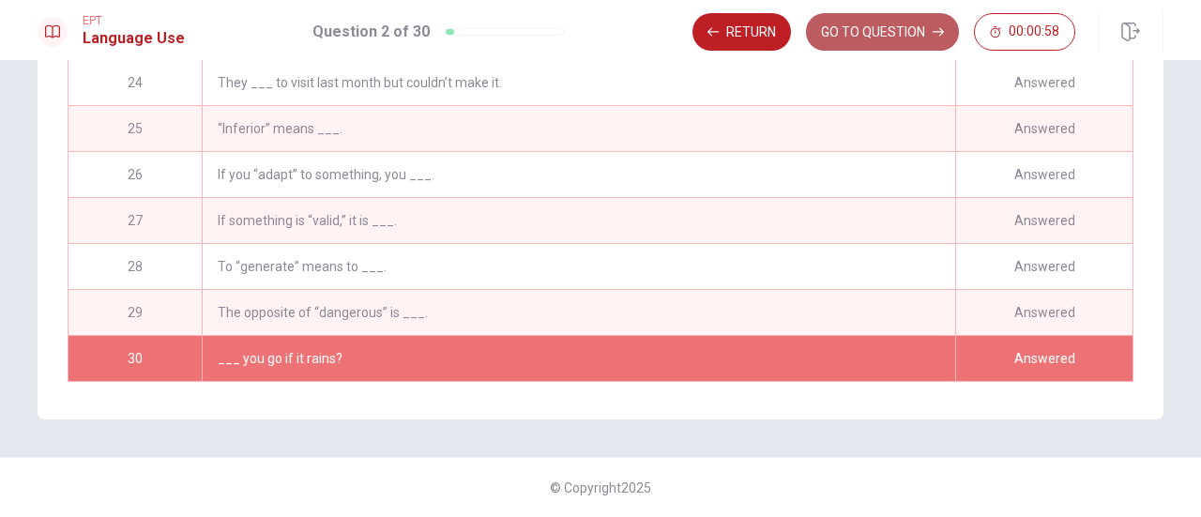
click at [866, 31] on button "GO TO QUESTION" at bounding box center [882, 32] width 153 height 38
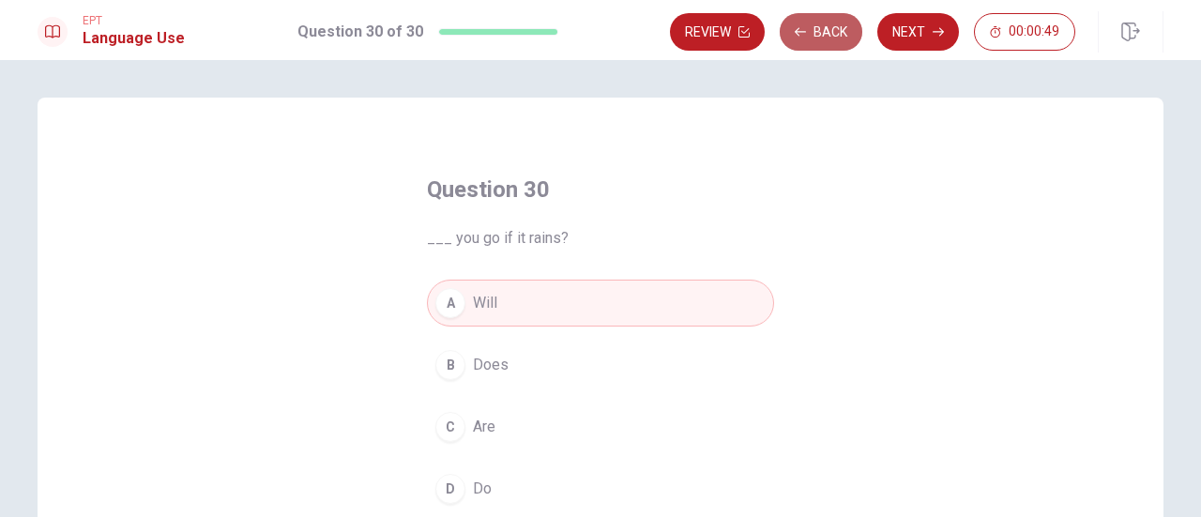
click at [826, 36] on button "Back" at bounding box center [821, 32] width 83 height 38
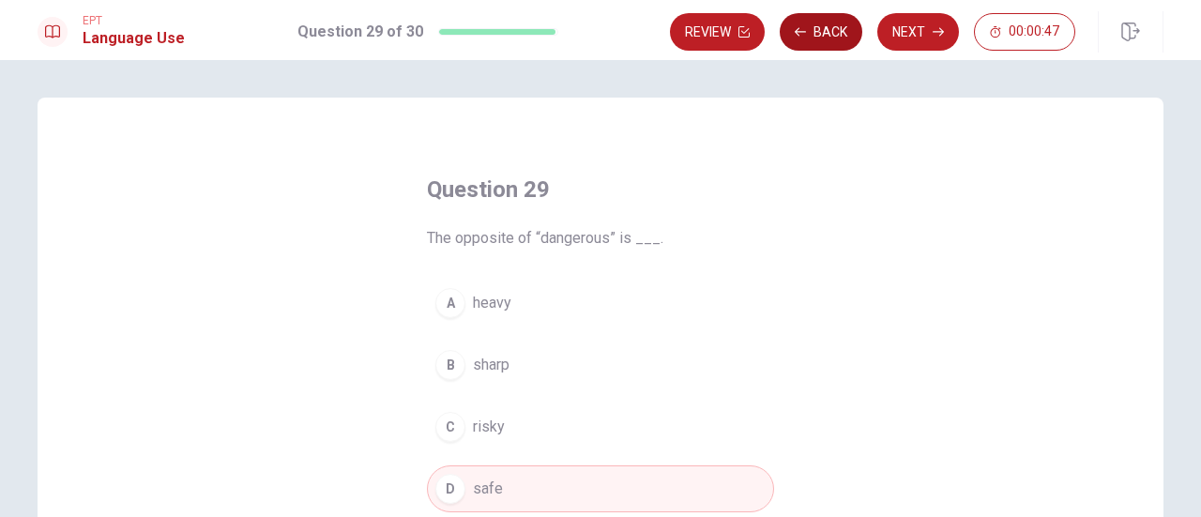
click at [826, 36] on button "Back" at bounding box center [821, 32] width 83 height 38
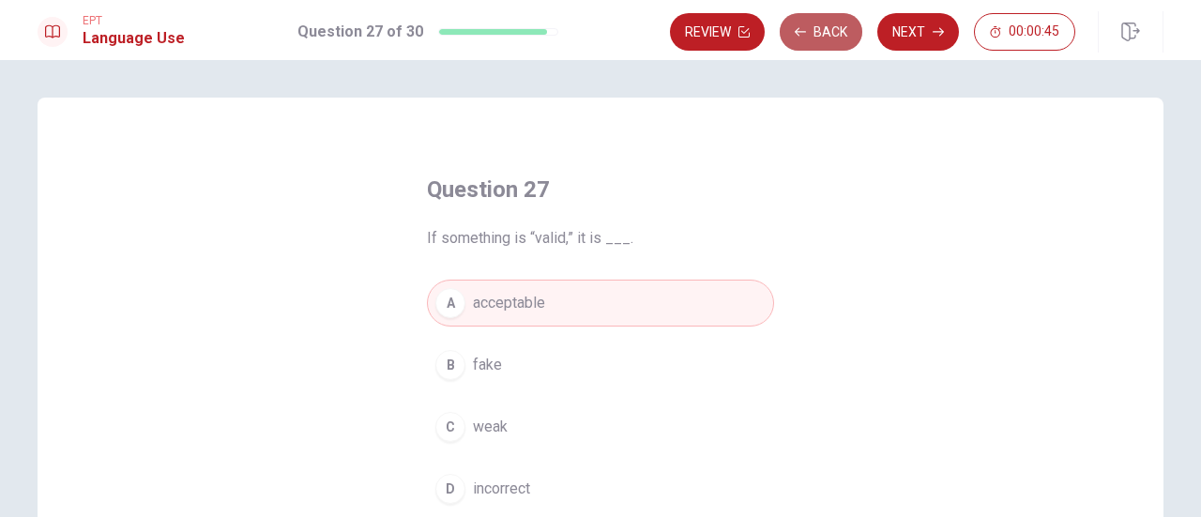
click at [826, 36] on button "Back" at bounding box center [821, 32] width 83 height 38
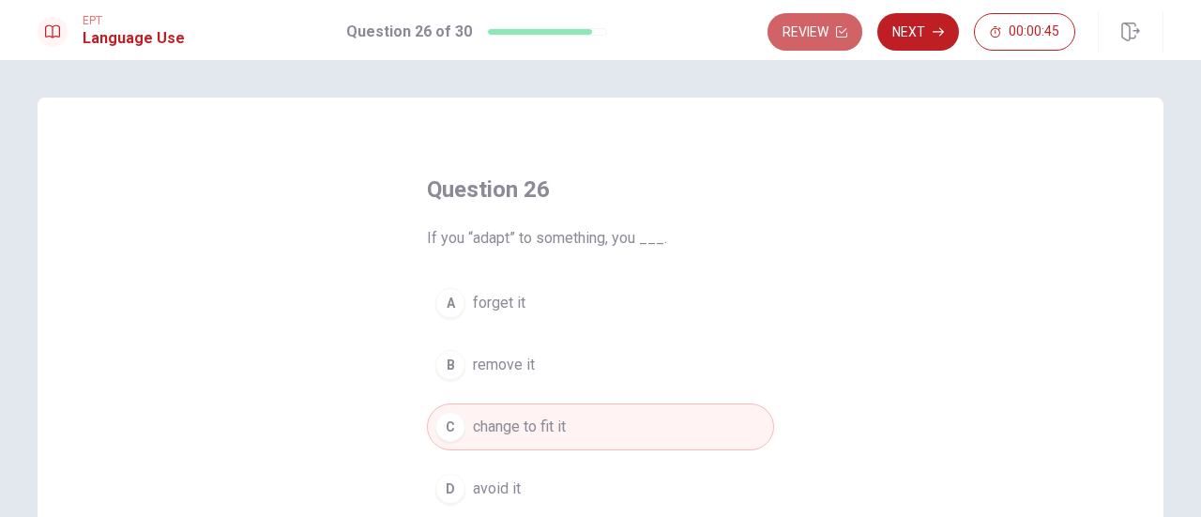
click at [826, 36] on button "Review" at bounding box center [815, 32] width 95 height 38
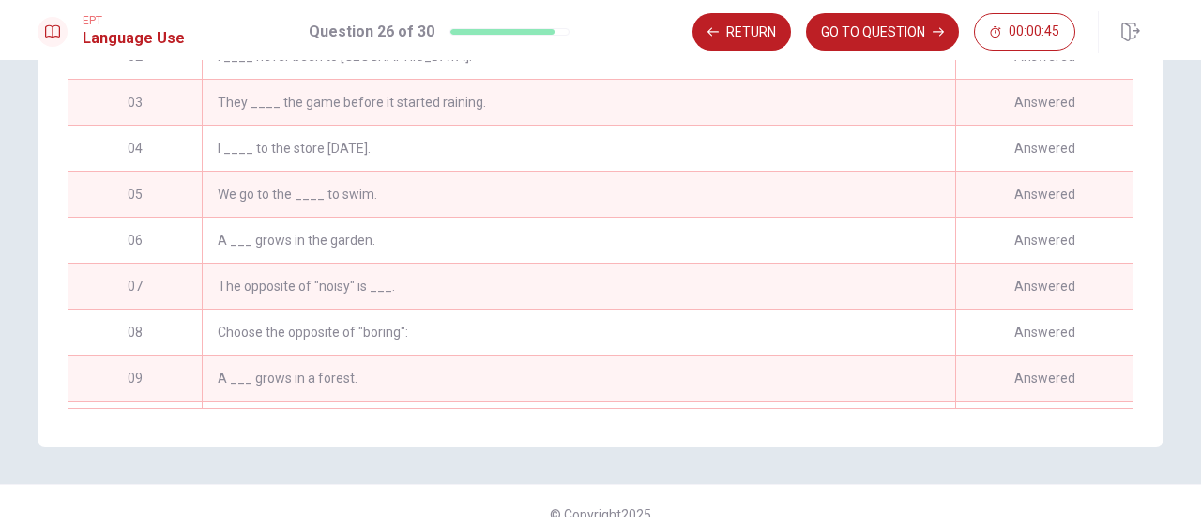
scroll to position [901, 0]
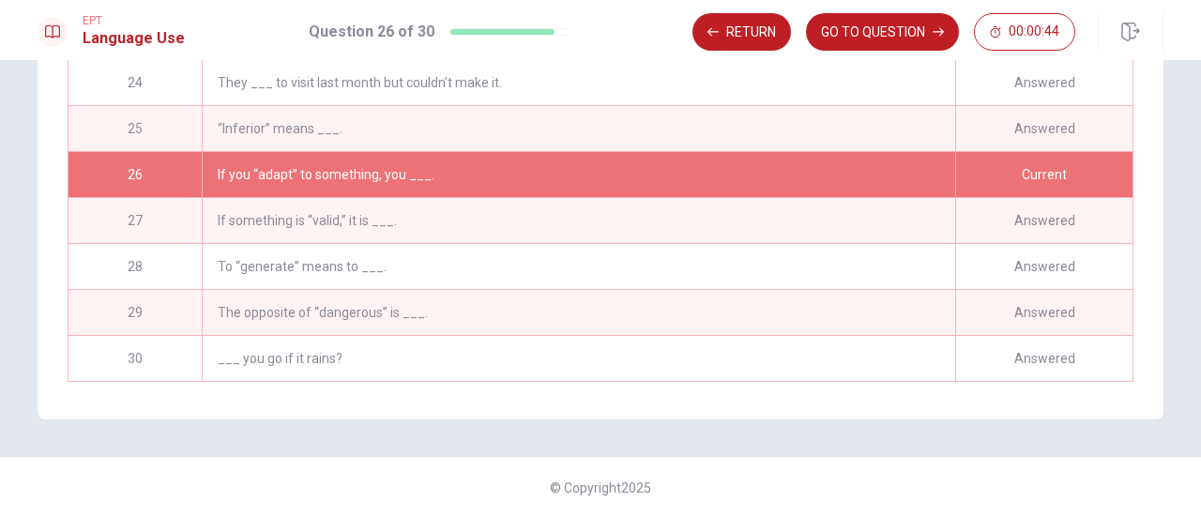
click at [726, 115] on div "“Inferior” means ___." at bounding box center [579, 128] width 754 height 45
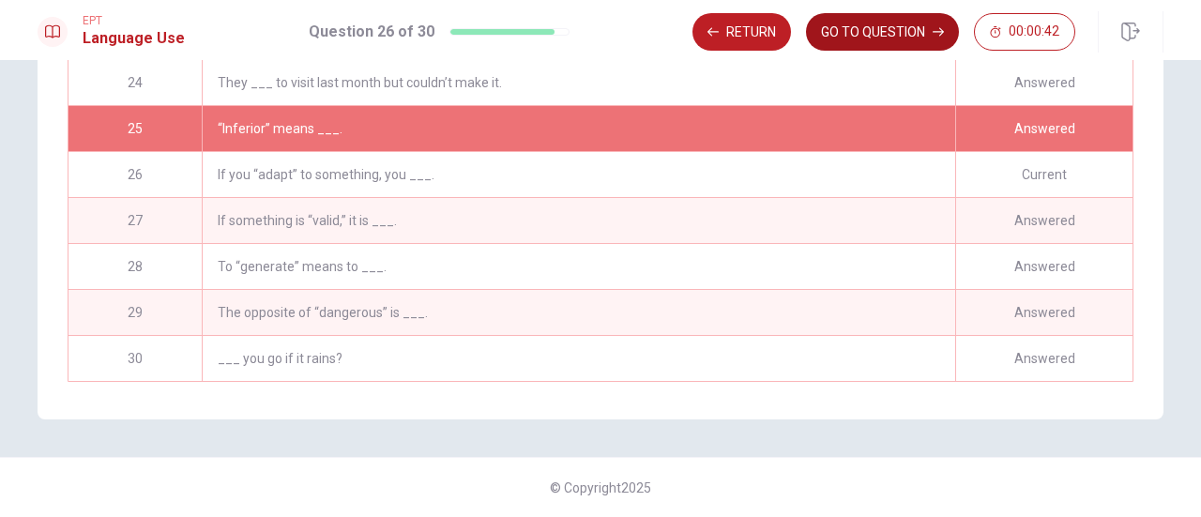
click at [885, 21] on button "GO TO QUESTION" at bounding box center [882, 32] width 153 height 38
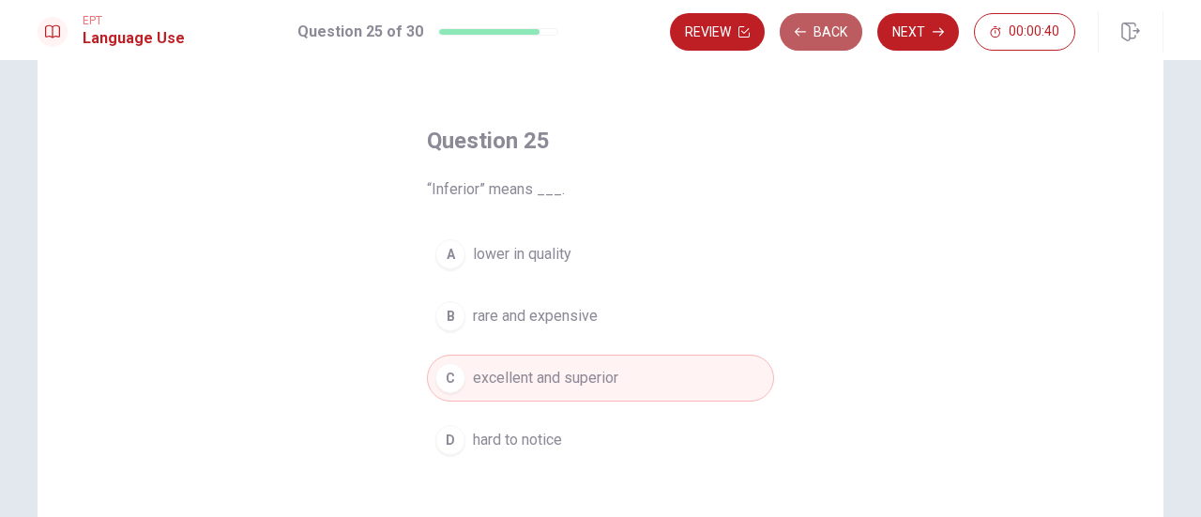
click at [835, 30] on button "Back" at bounding box center [821, 32] width 83 height 38
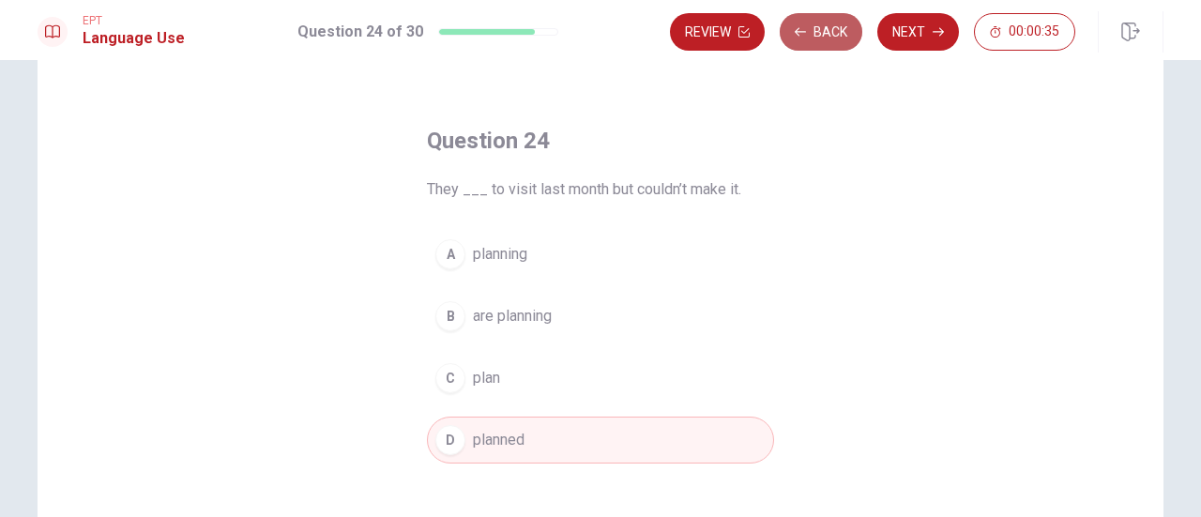
click at [835, 30] on button "Back" at bounding box center [821, 32] width 83 height 38
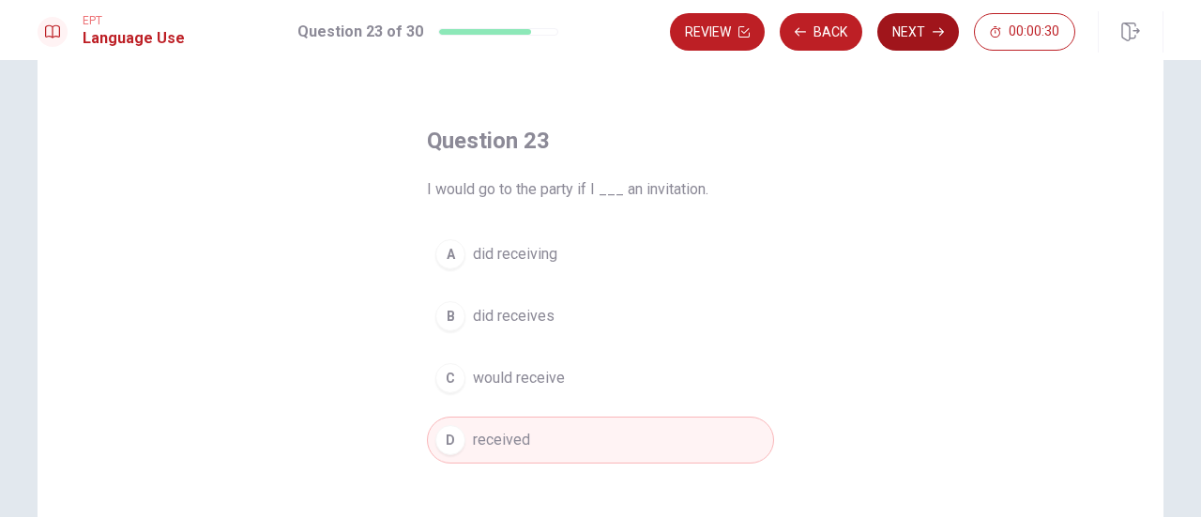
click at [931, 44] on button "Next" at bounding box center [918, 32] width 82 height 38
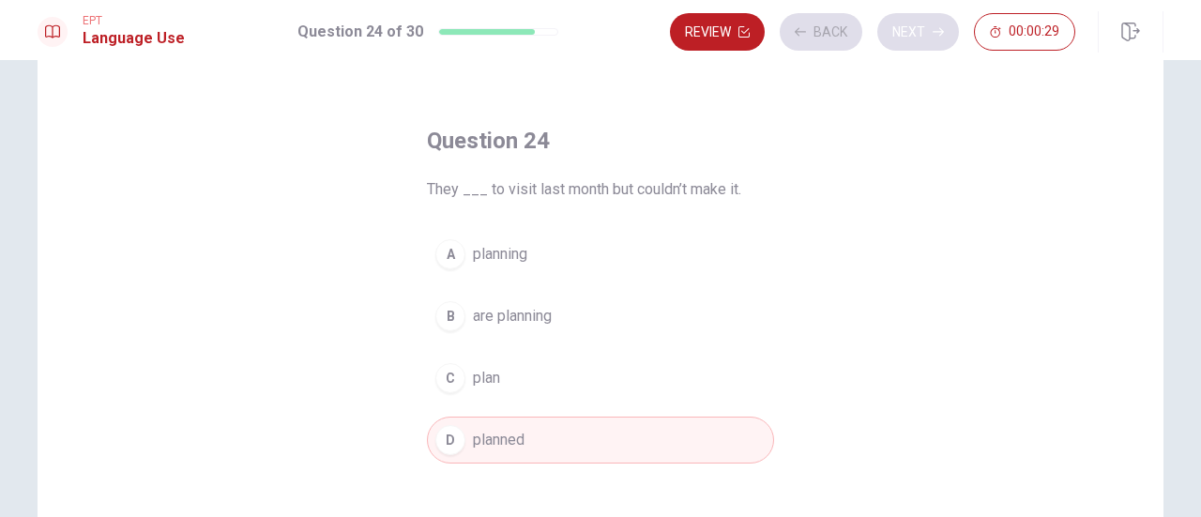
click at [931, 44] on div "Review Back Next 00:00:29" at bounding box center [872, 32] width 405 height 38
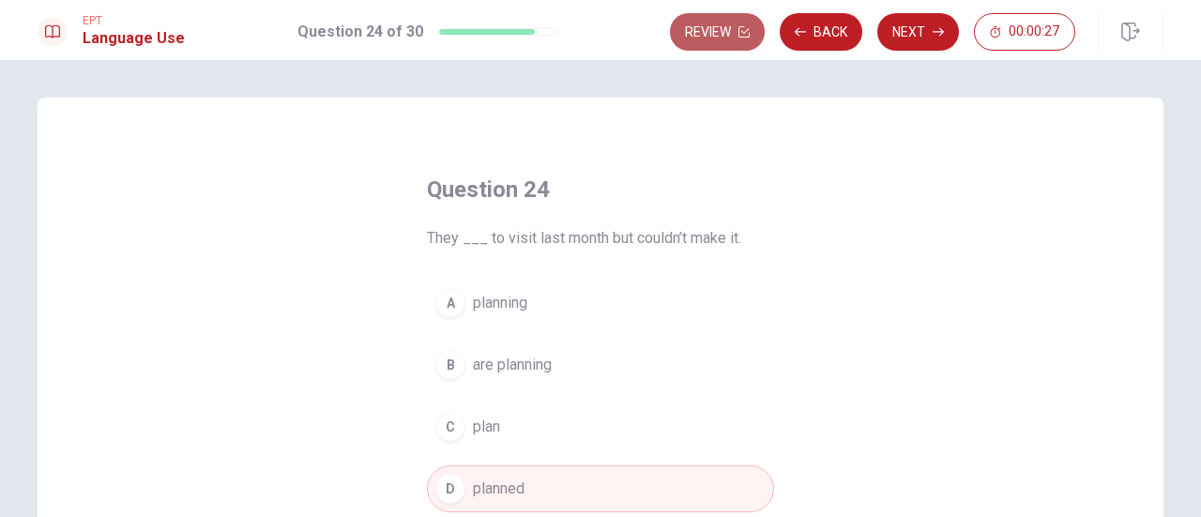
click at [708, 41] on button "Review" at bounding box center [717, 32] width 95 height 38
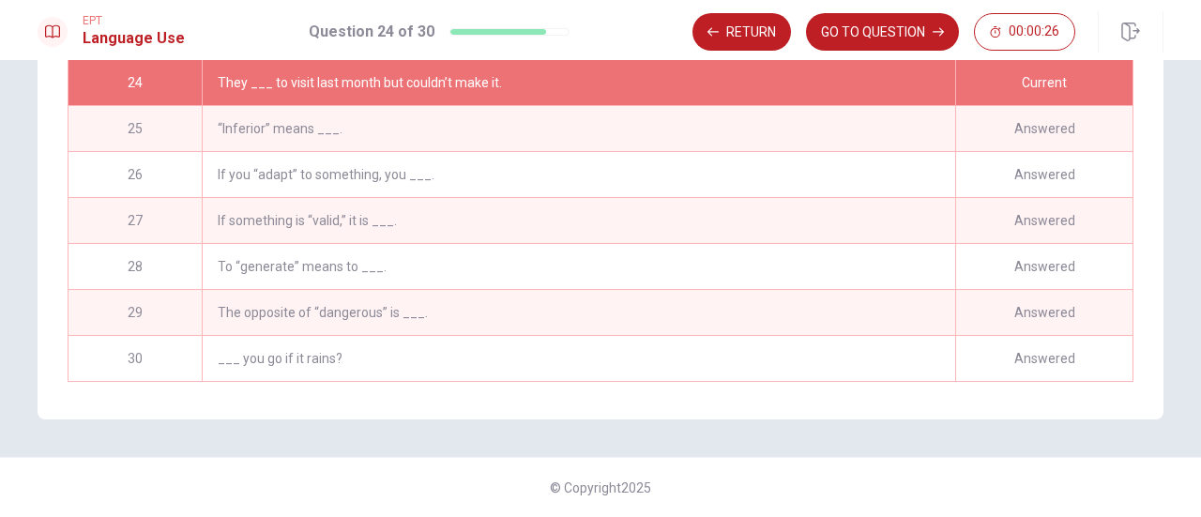
click at [693, 378] on div "___ you go if it rains?" at bounding box center [579, 358] width 754 height 45
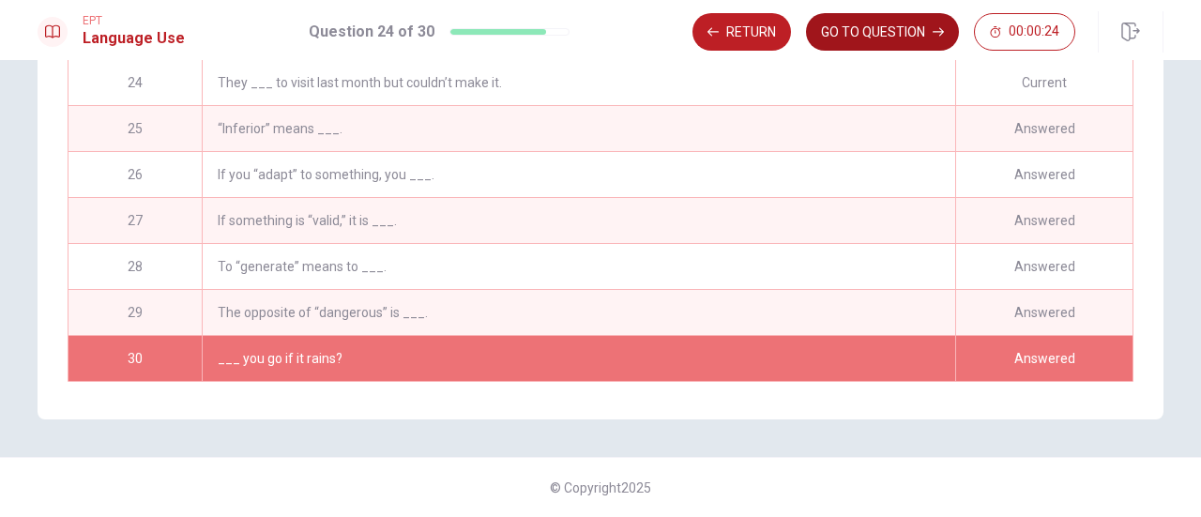
click at [888, 25] on button "GO TO QUESTION" at bounding box center [882, 32] width 153 height 38
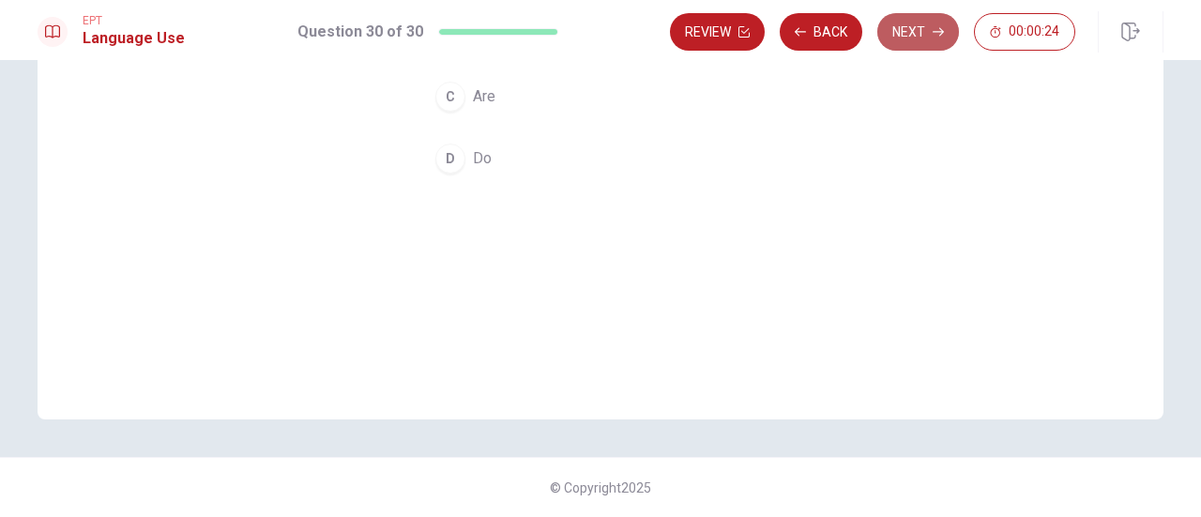
click at [923, 24] on button "Next" at bounding box center [918, 32] width 82 height 38
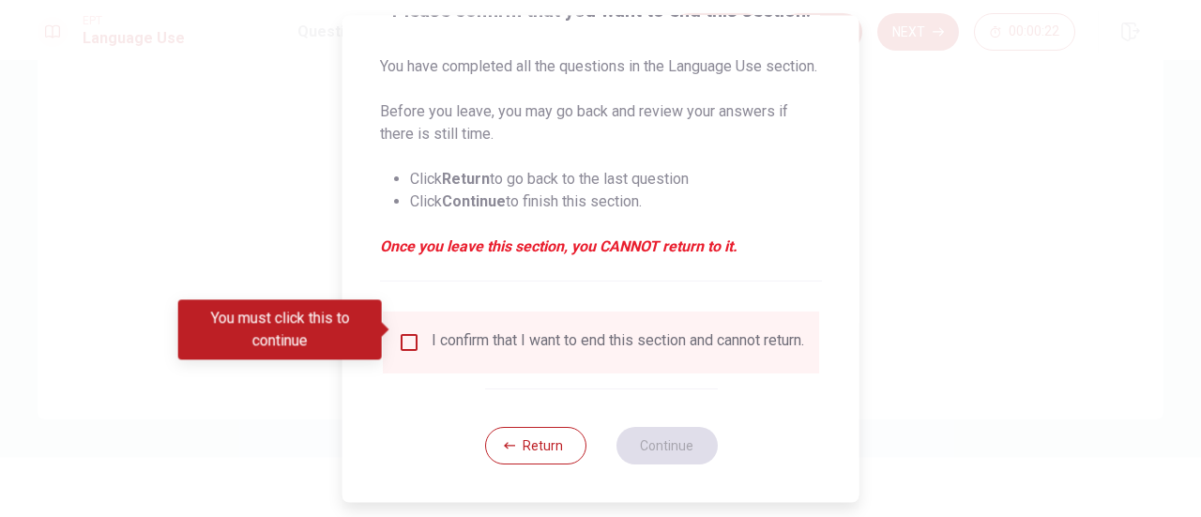
click at [410, 331] on input "You must click this to continue" at bounding box center [409, 342] width 23 height 23
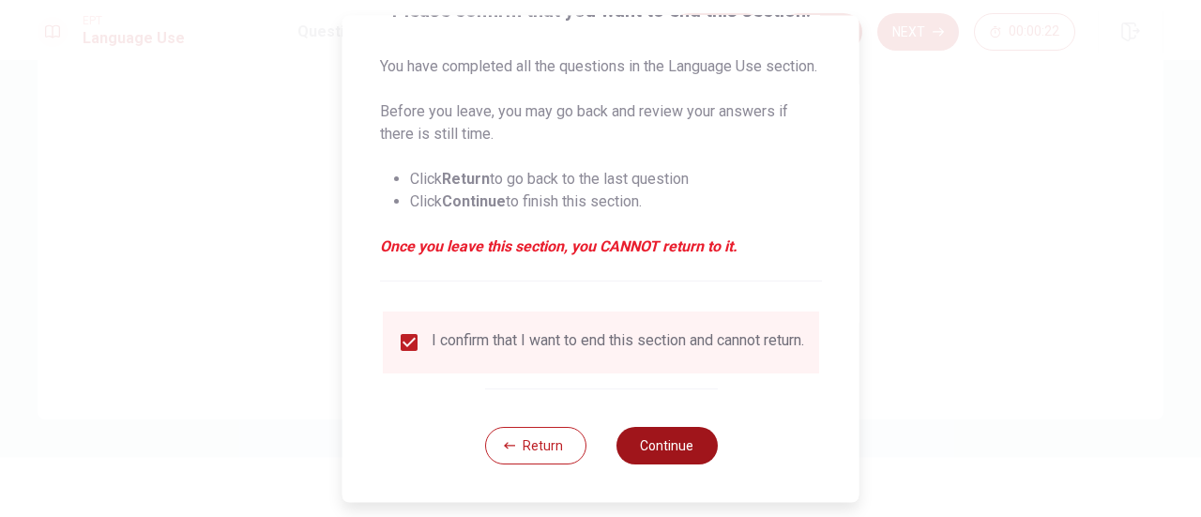
click at [666, 447] on button "Continue" at bounding box center [666, 446] width 101 height 38
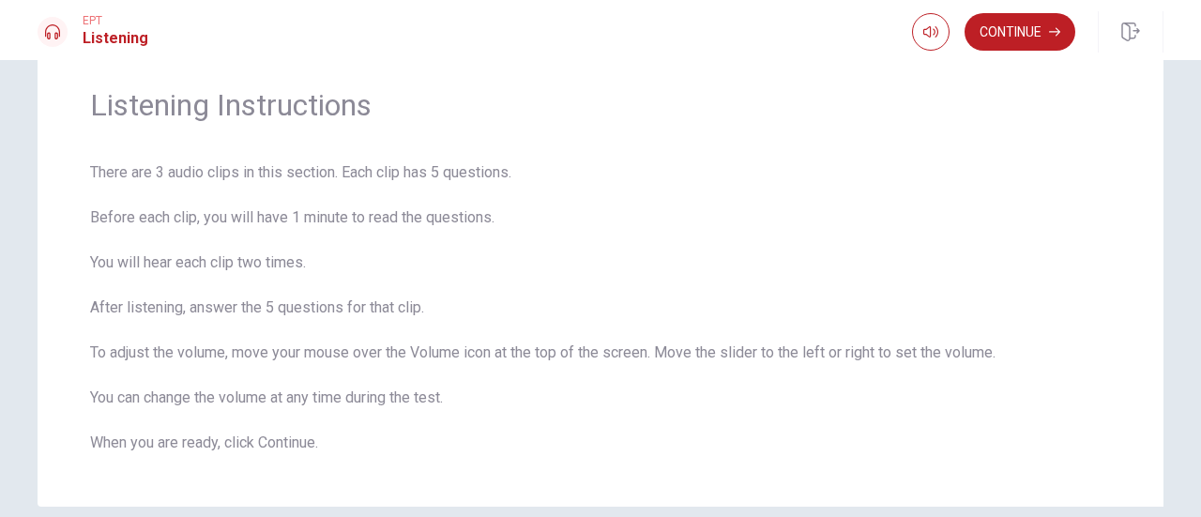
scroll to position [94, 0]
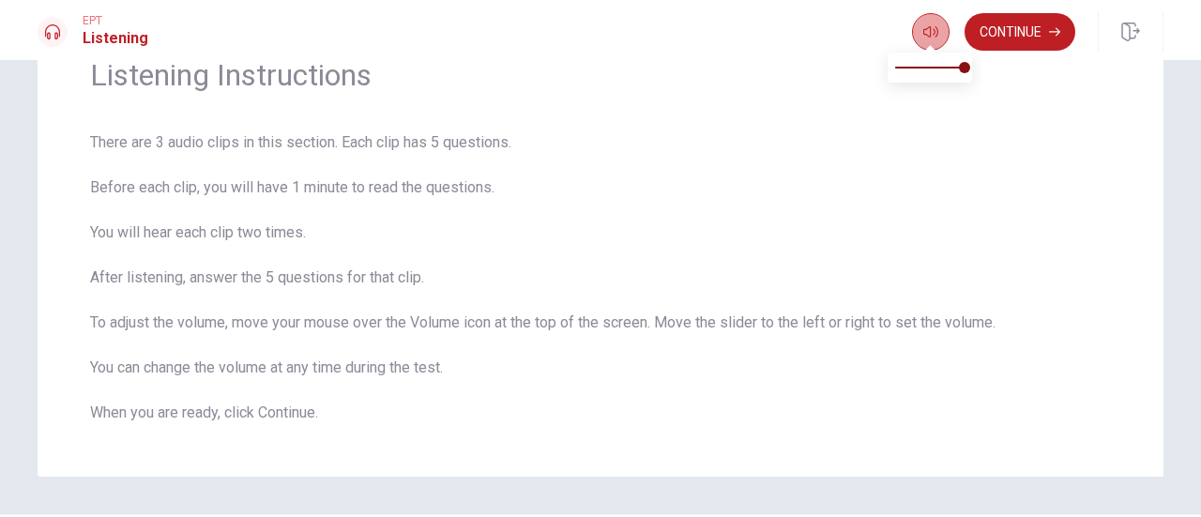
click at [916, 37] on button "button" at bounding box center [931, 32] width 38 height 38
click at [927, 32] on icon "button" at bounding box center [930, 31] width 15 height 15
drag, startPoint x: 965, startPoint y: 67, endPoint x: 940, endPoint y: 69, distance: 24.5
click at [940, 69] on span at bounding box center [936, 67] width 11 height 11
type input "0.9"
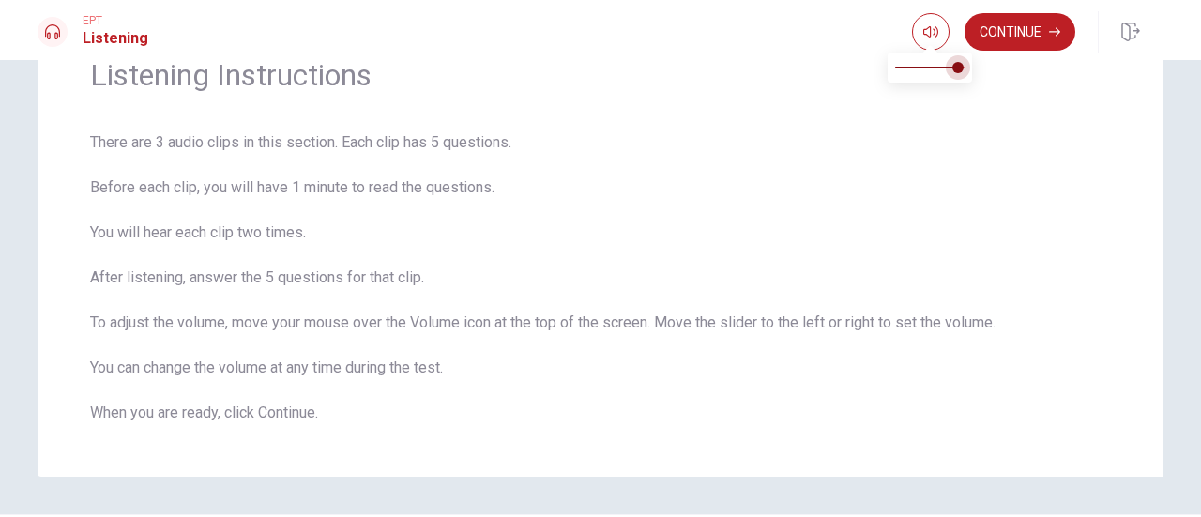
drag, startPoint x: 937, startPoint y: 69, endPoint x: 957, endPoint y: 62, distance: 21.7
click at [957, 62] on span at bounding box center [958, 67] width 11 height 11
click at [935, 31] on icon "button" at bounding box center [930, 31] width 15 height 15
click at [1044, 36] on button "Continue" at bounding box center [1020, 32] width 111 height 38
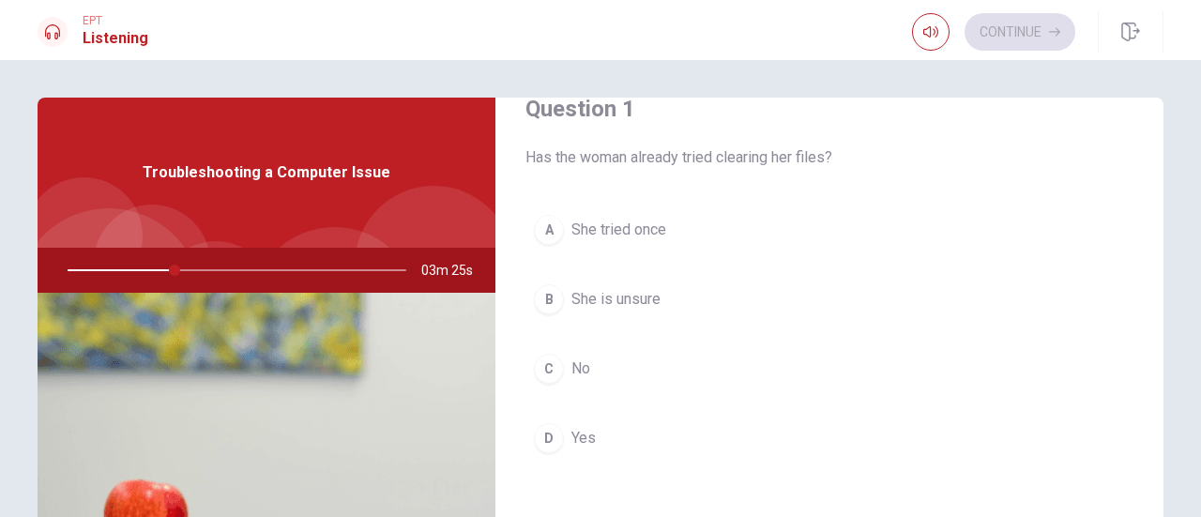
scroll to position [0, 0]
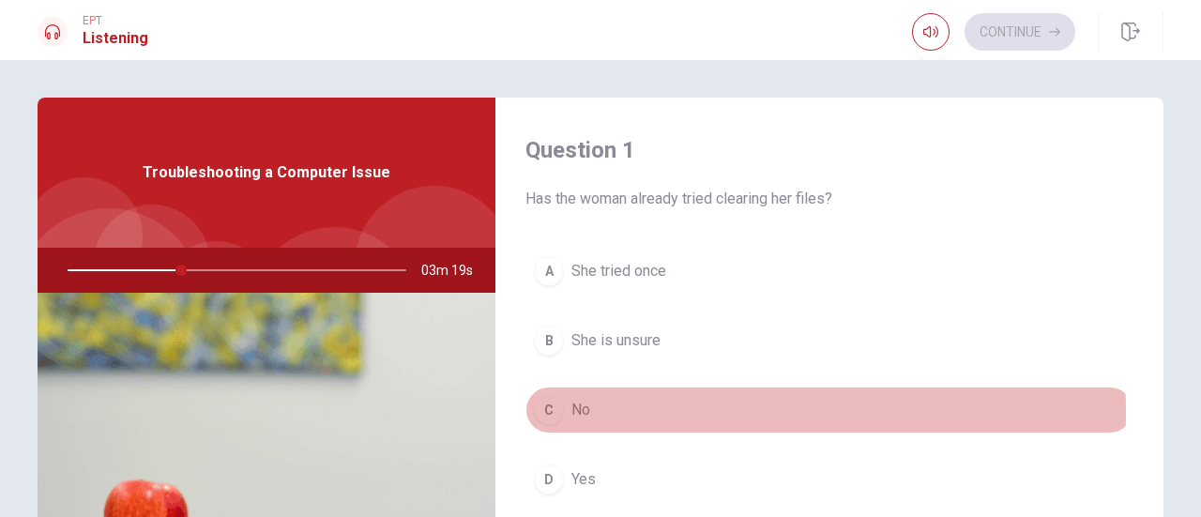
click at [581, 410] on span "No" at bounding box center [581, 410] width 19 height 23
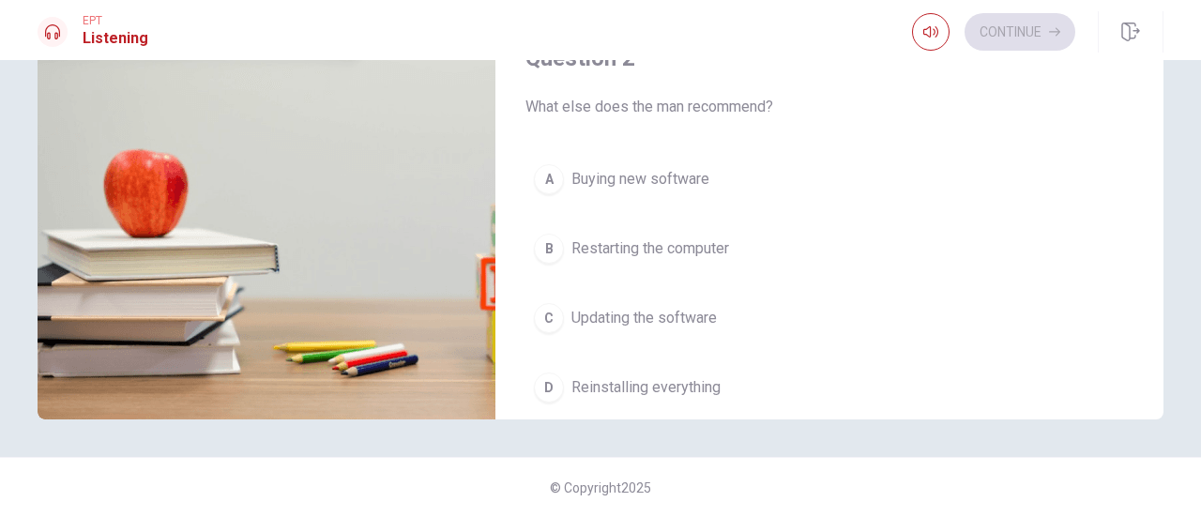
scroll to position [282, 0]
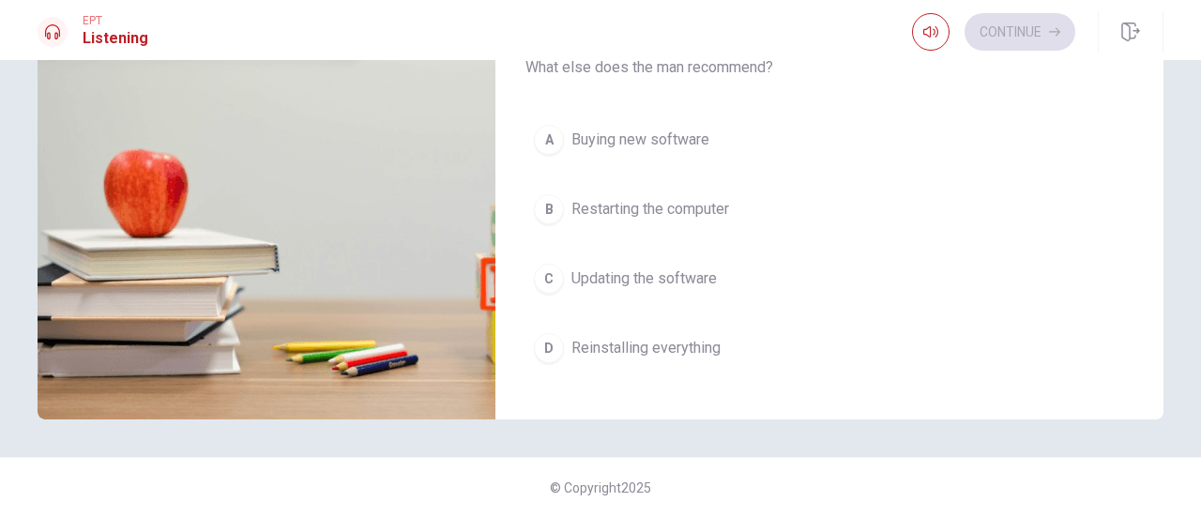
click at [625, 208] on span "Restarting the computer" at bounding box center [651, 209] width 158 height 23
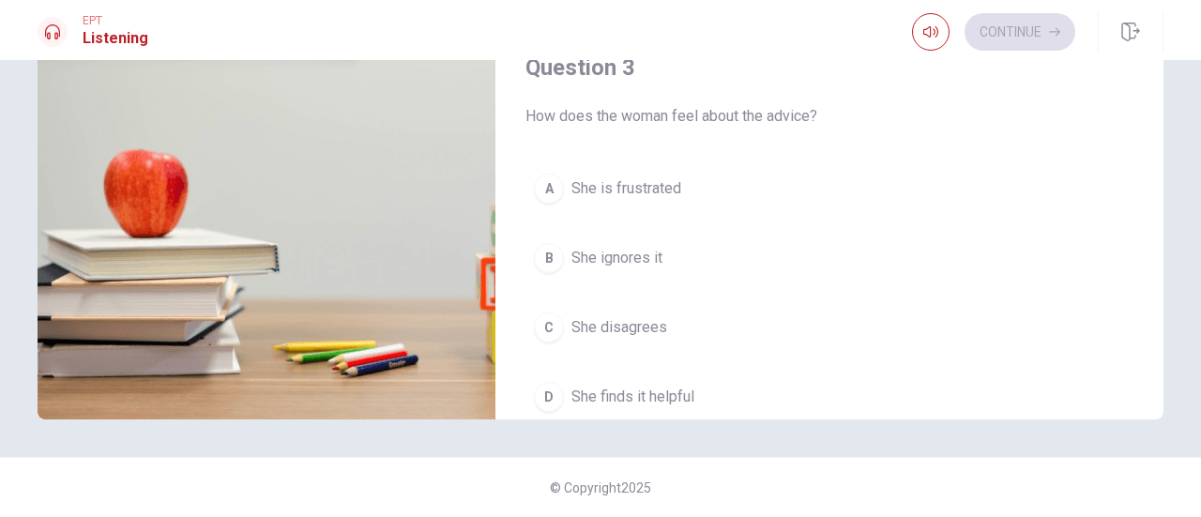
scroll to position [751, 0]
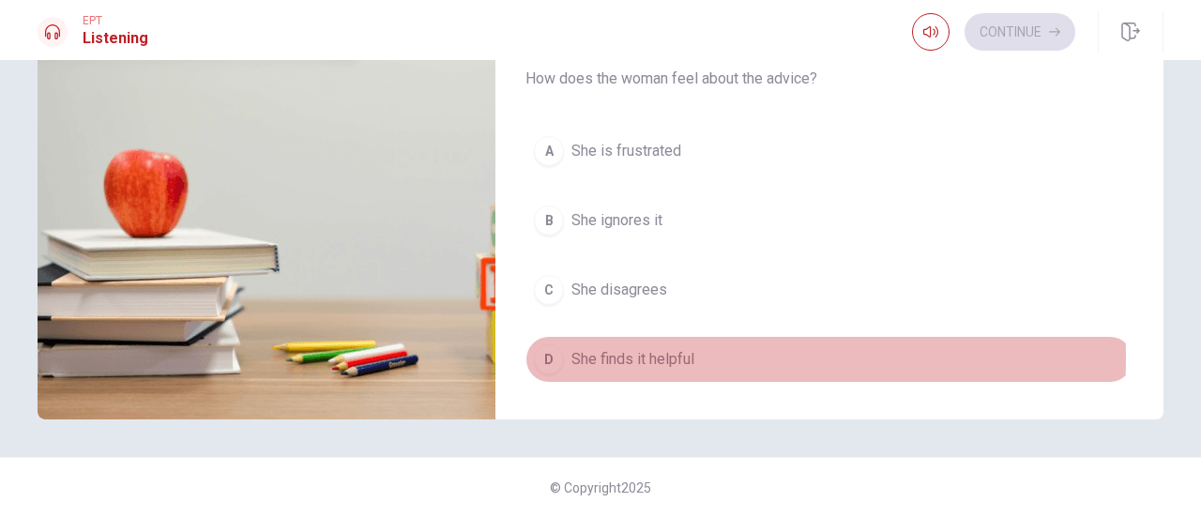
click at [613, 350] on span "She finds it helpful" at bounding box center [633, 359] width 123 height 23
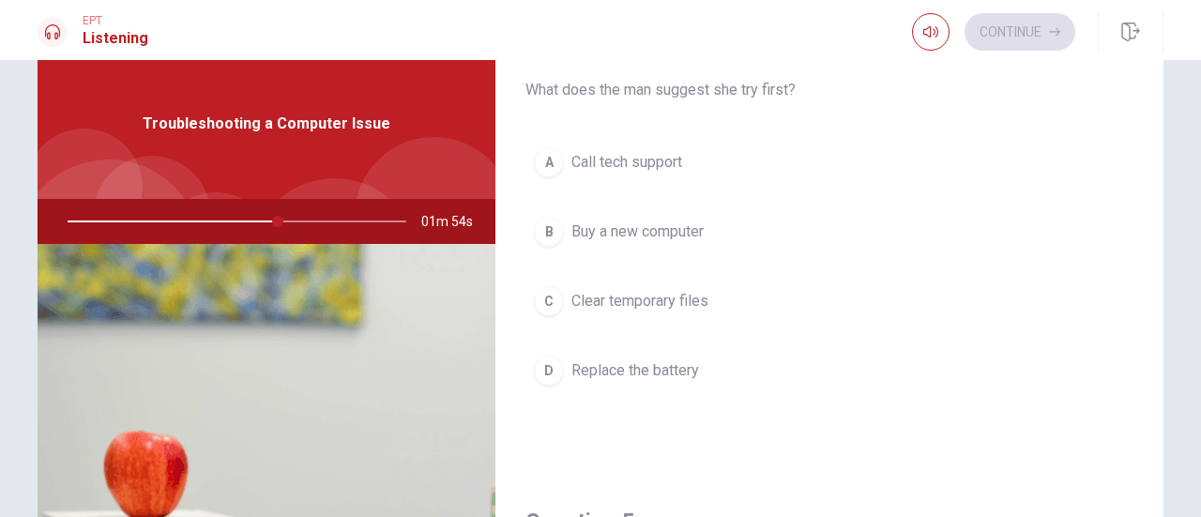
scroll to position [1408, 0]
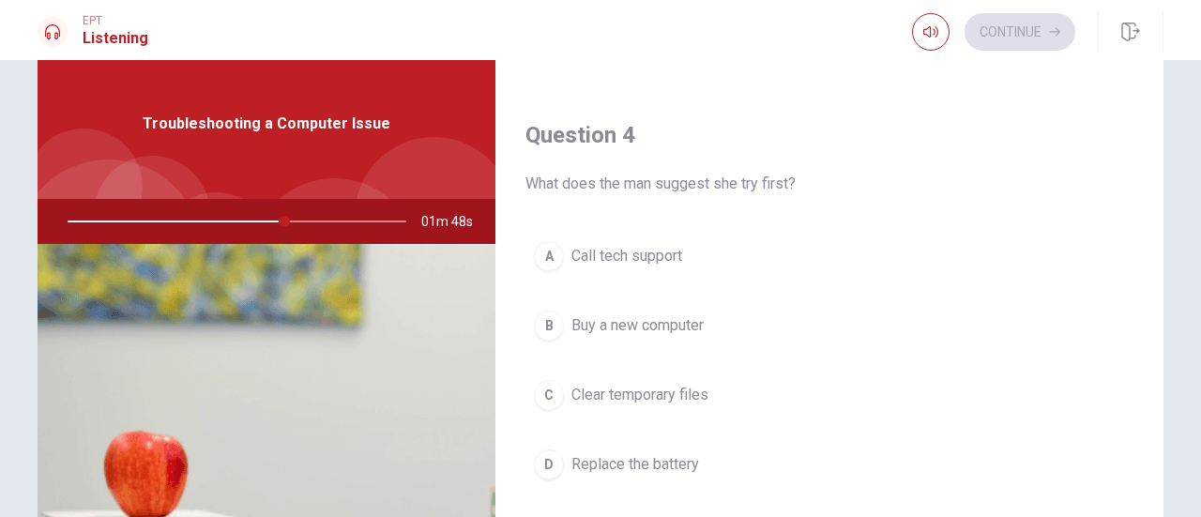
click at [638, 384] on span "Clear temporary files" at bounding box center [640, 395] width 137 height 23
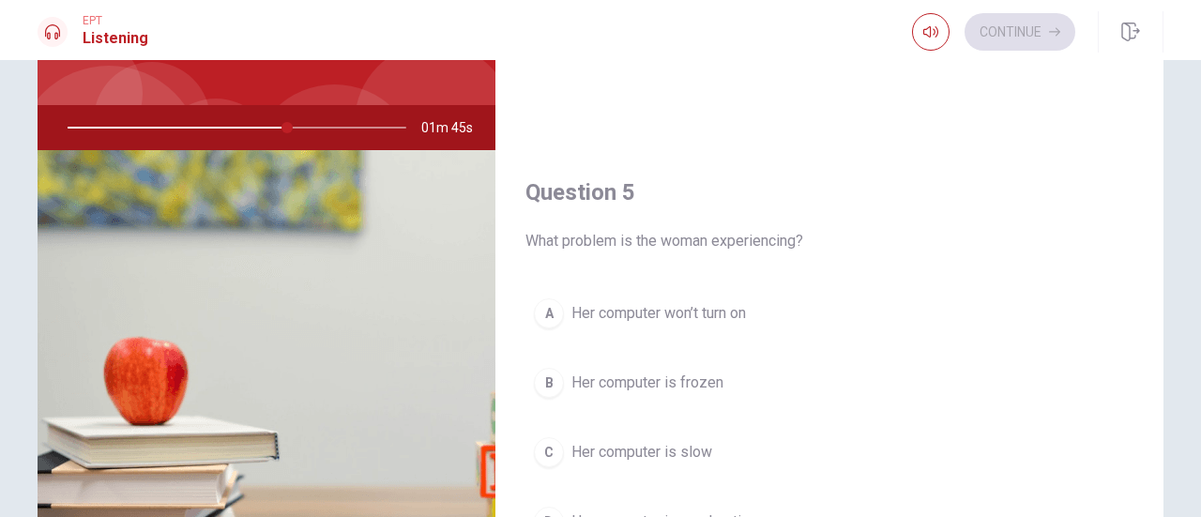
scroll to position [236, 0]
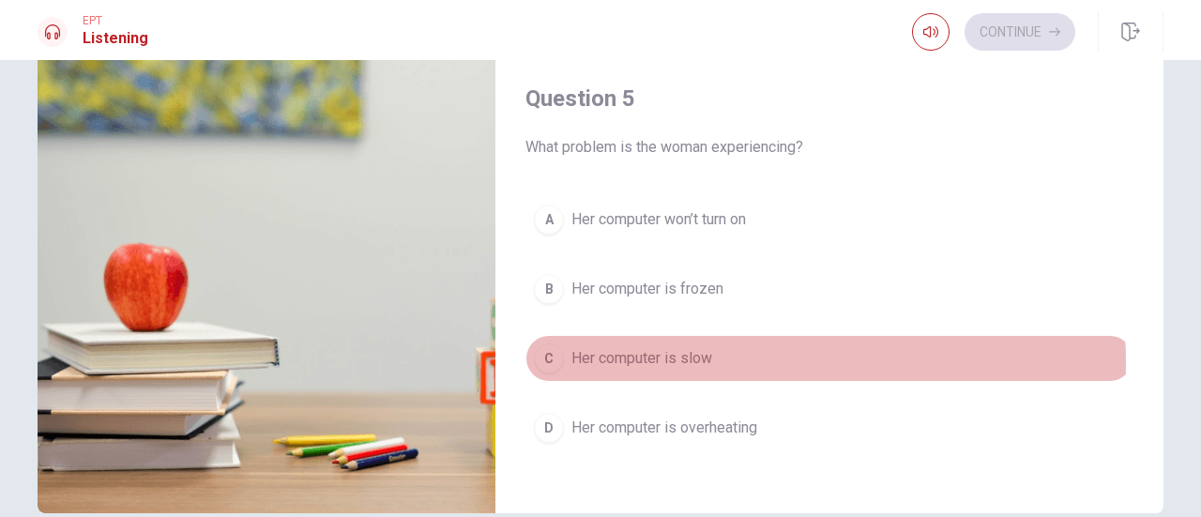
click at [633, 352] on span "Her computer is slow" at bounding box center [642, 358] width 141 height 23
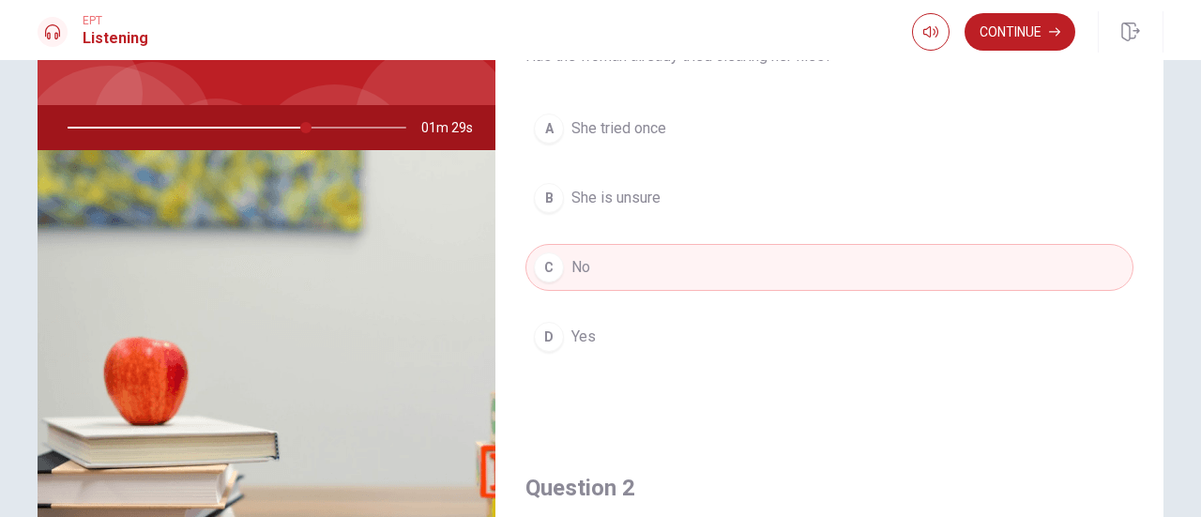
scroll to position [0, 0]
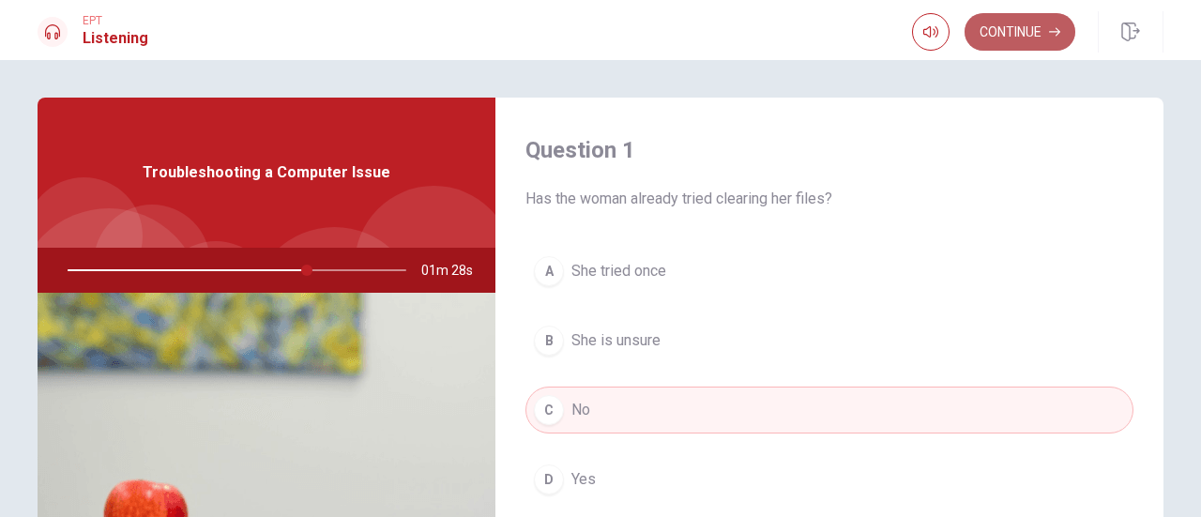
click at [1023, 14] on button "Continue" at bounding box center [1020, 32] width 111 height 38
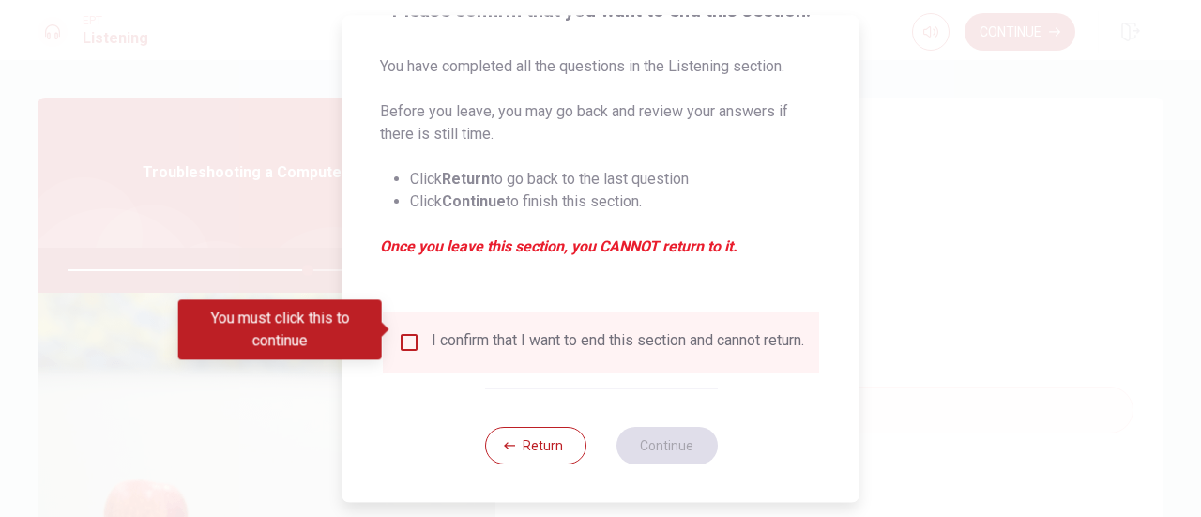
scroll to position [182, 0]
click at [407, 331] on input "You must click this to continue" at bounding box center [409, 342] width 23 height 23
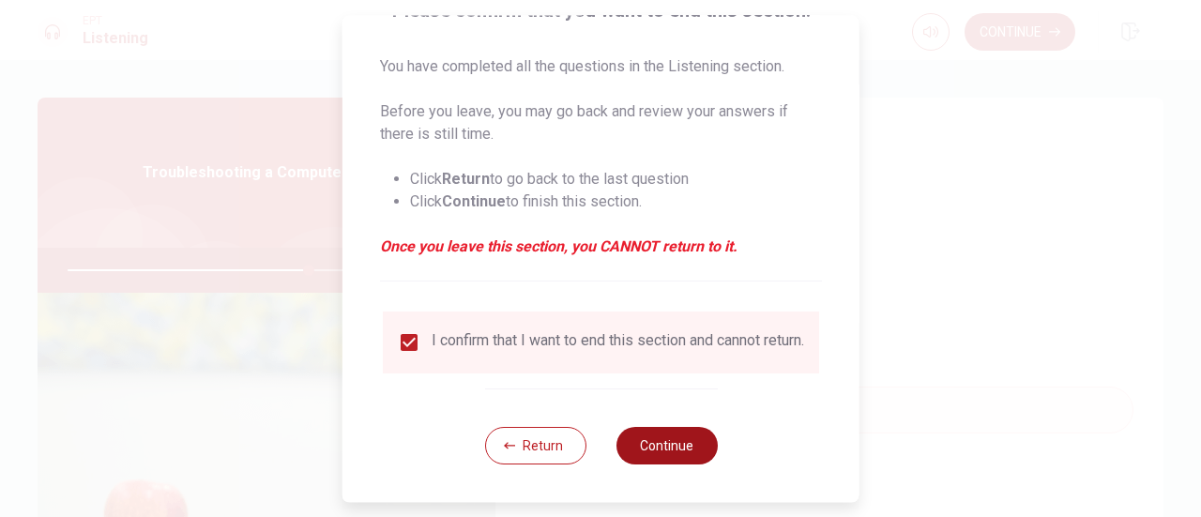
click at [633, 442] on button "Continue" at bounding box center [666, 446] width 101 height 38
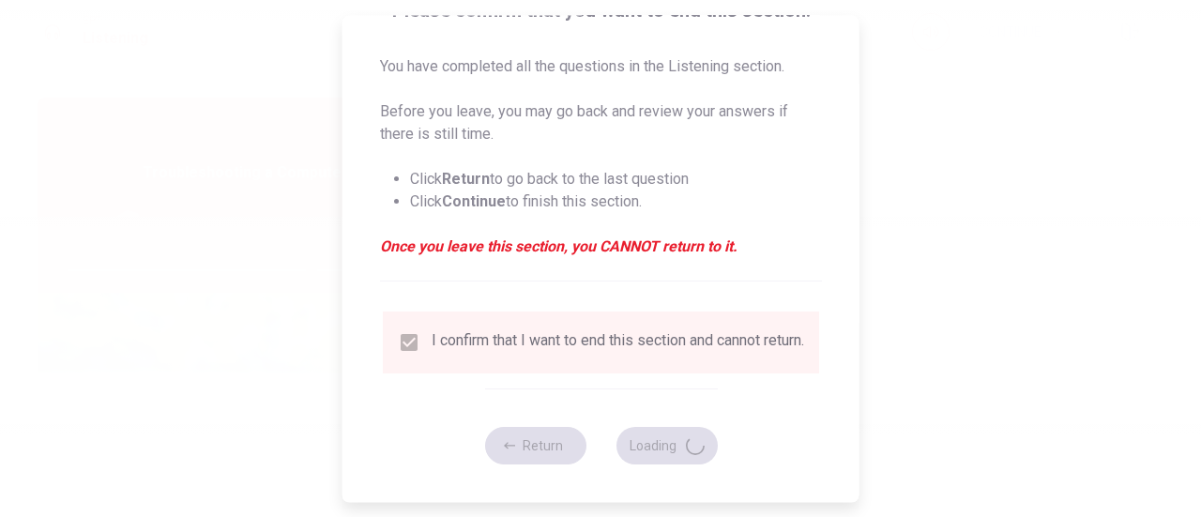
type input "72"
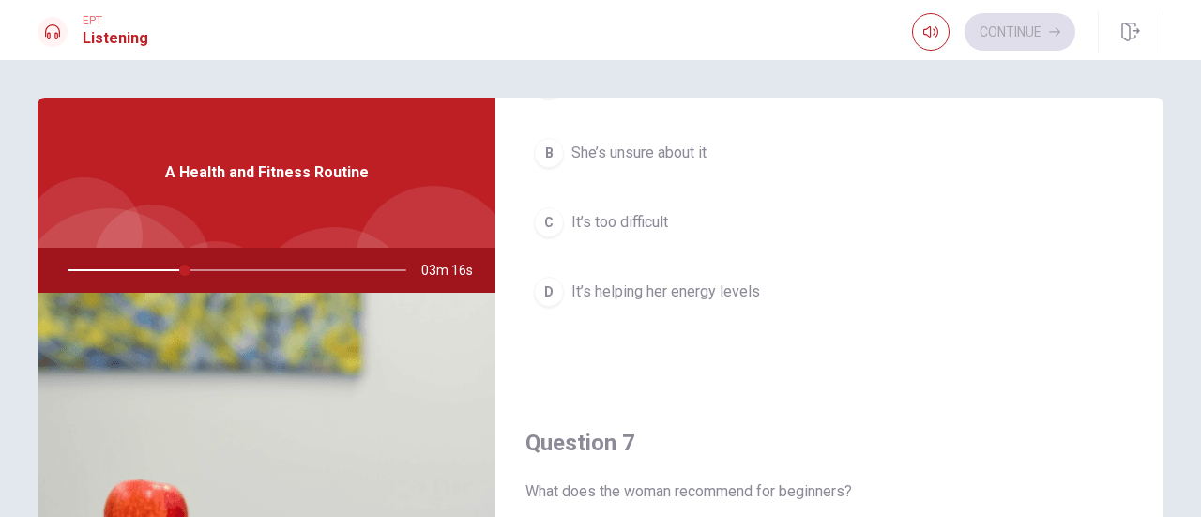
scroll to position [282, 0]
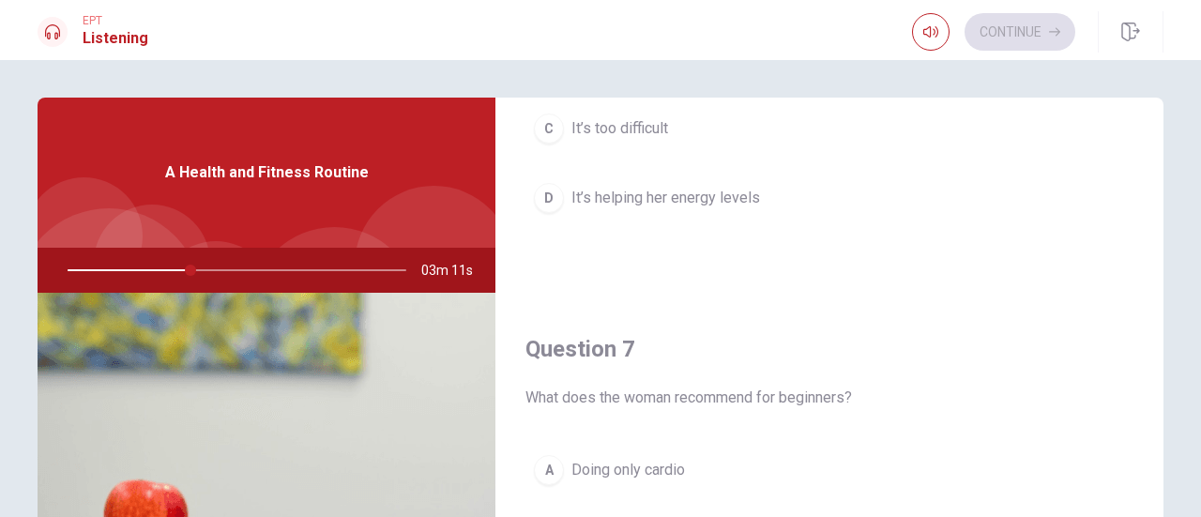
click at [687, 204] on span "It’s helping her energy levels" at bounding box center [666, 198] width 189 height 23
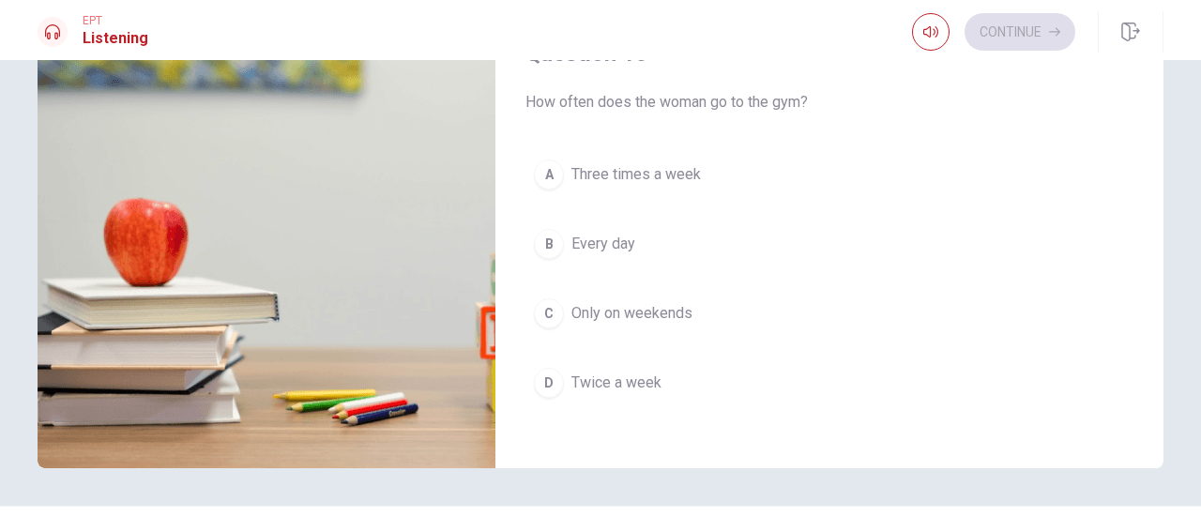
click at [670, 163] on span "Three times a week" at bounding box center [637, 174] width 130 height 23
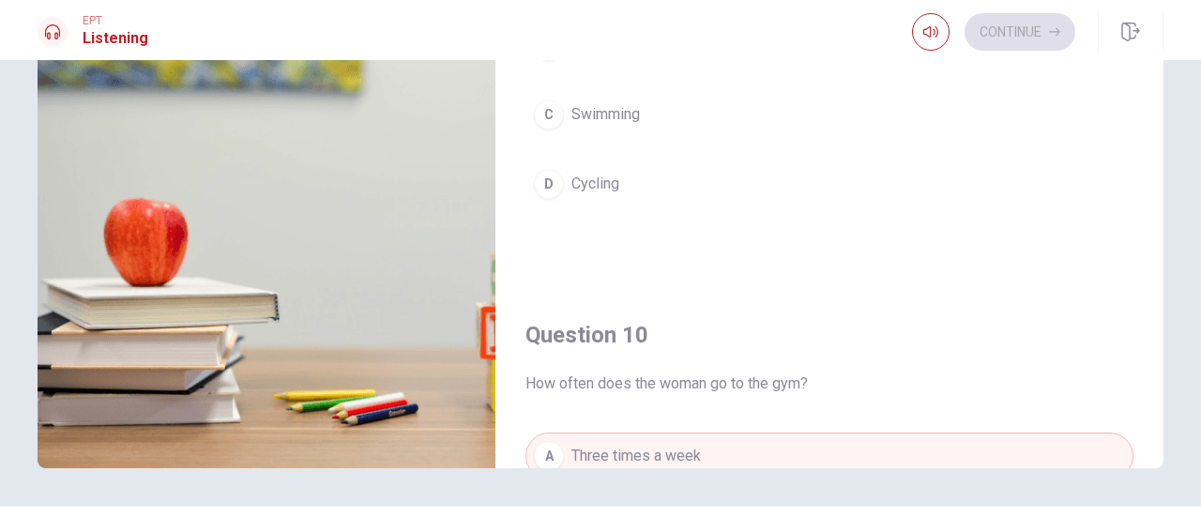
scroll to position [1268, 0]
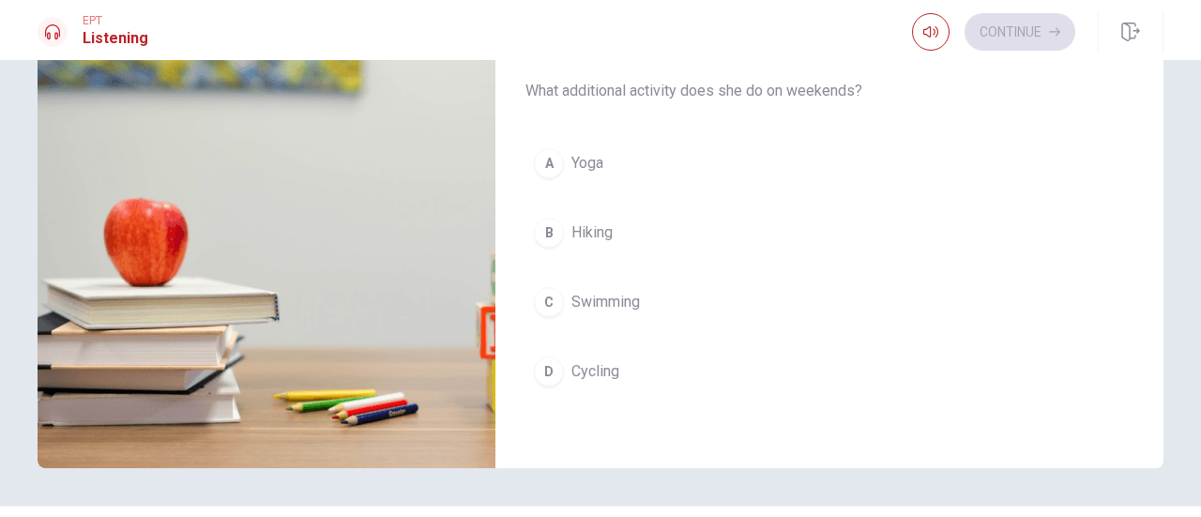
click at [585, 156] on span "Yoga" at bounding box center [588, 163] width 32 height 23
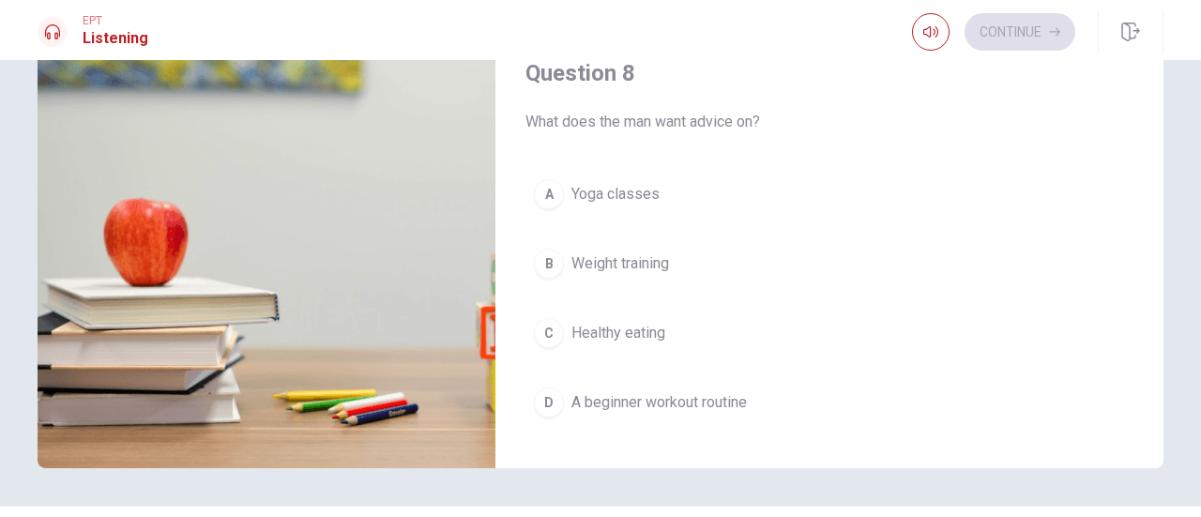
scroll to position [799, 0]
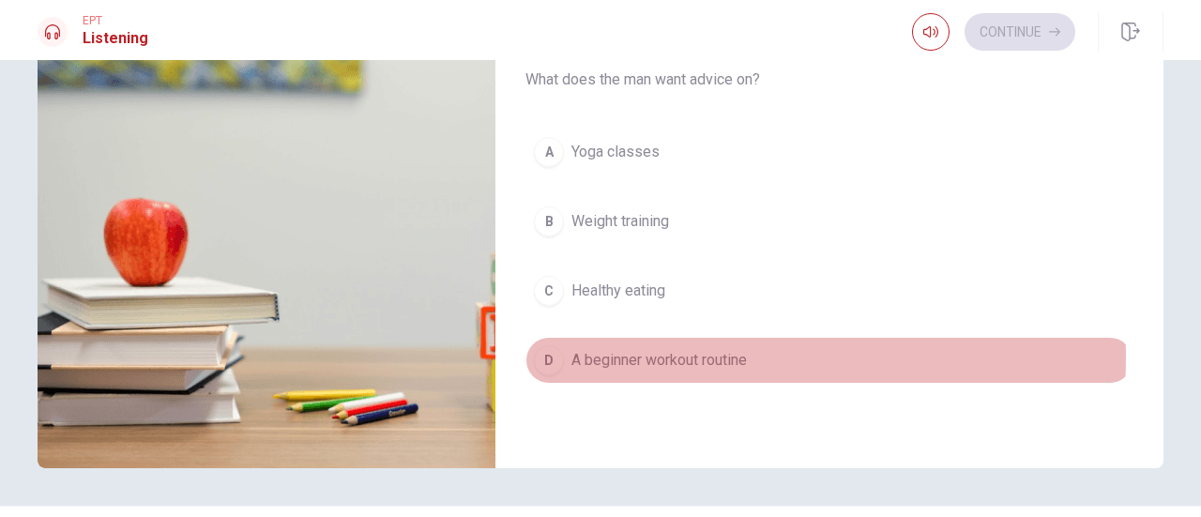
click at [704, 350] on span "A beginner workout routine" at bounding box center [659, 360] width 175 height 23
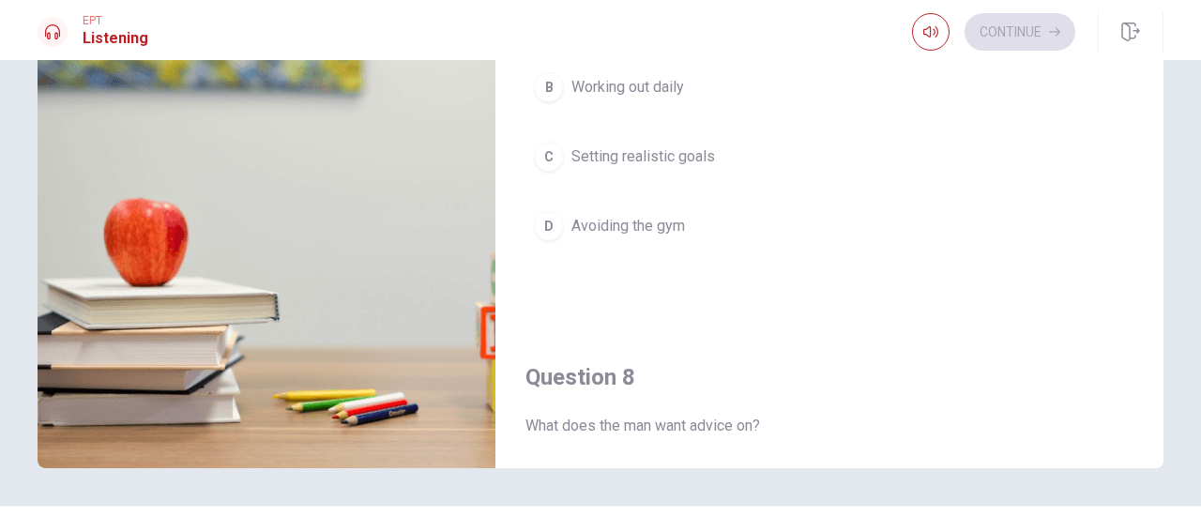
scroll to position [329, 0]
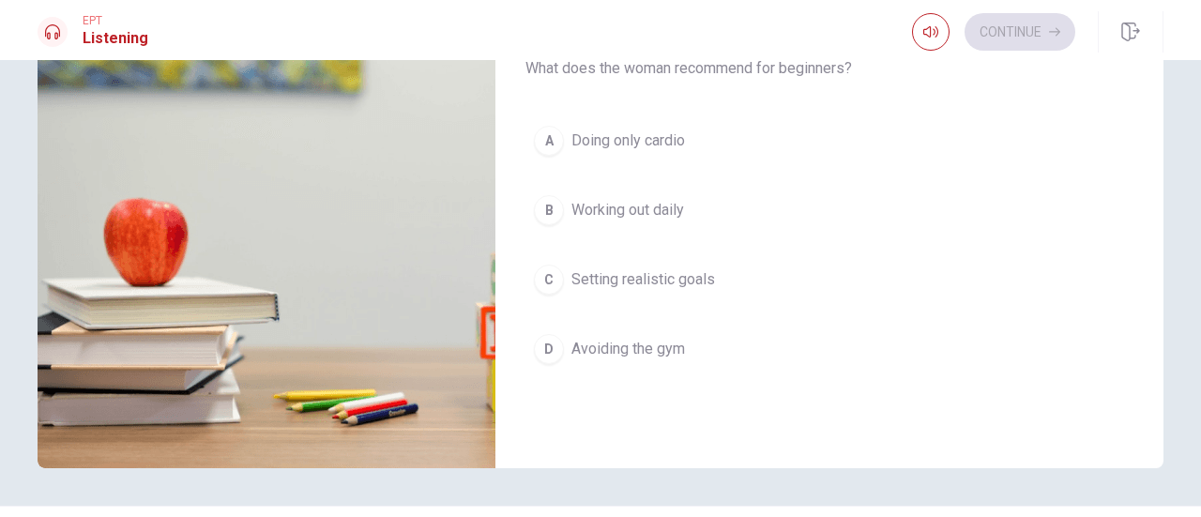
click at [698, 279] on span "Setting realistic goals" at bounding box center [644, 279] width 144 height 23
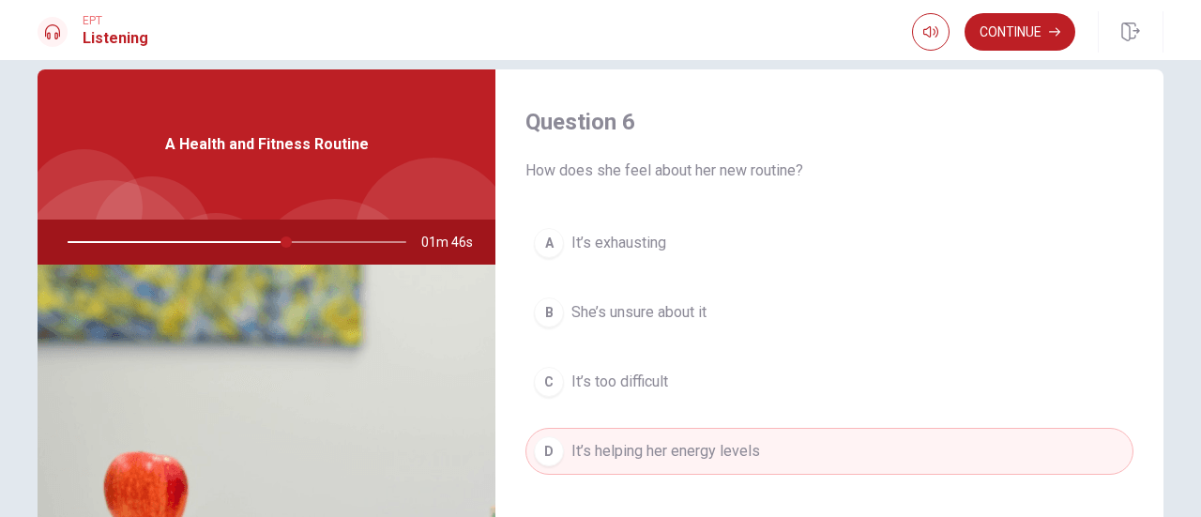
scroll to position [0, 0]
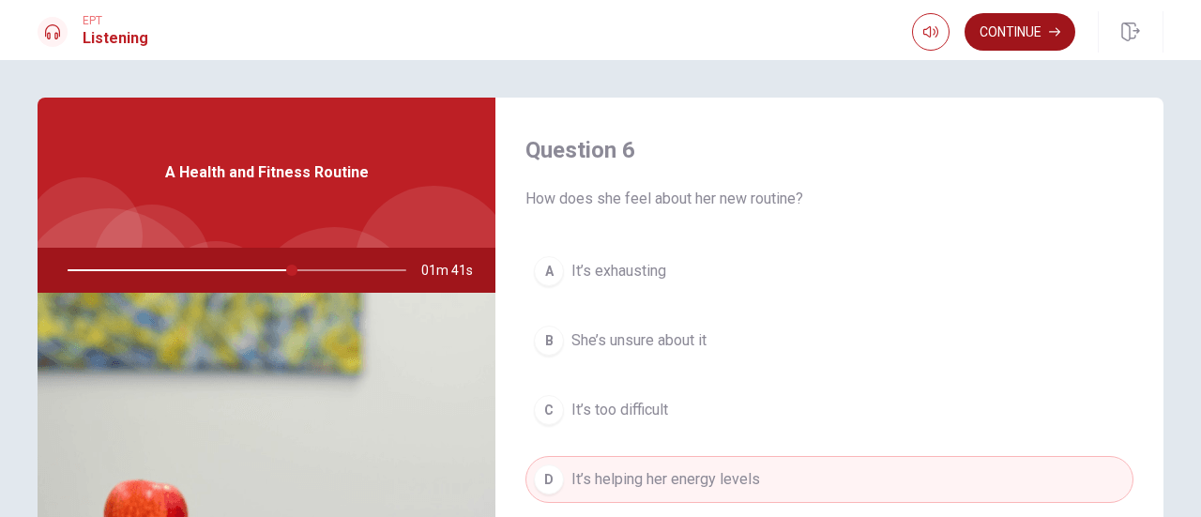
click at [1035, 25] on button "Continue" at bounding box center [1020, 32] width 111 height 38
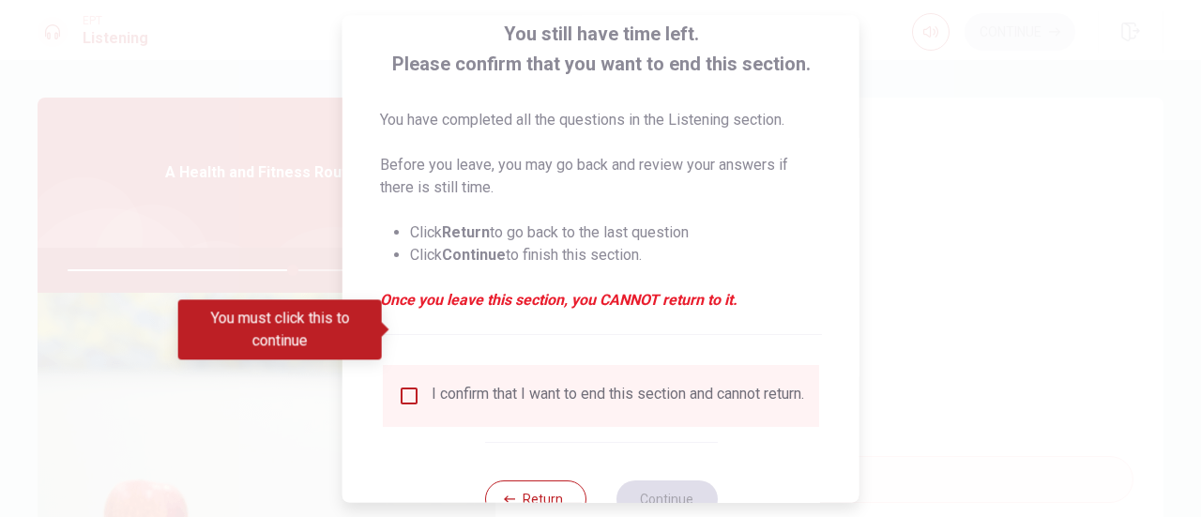
scroll to position [182, 0]
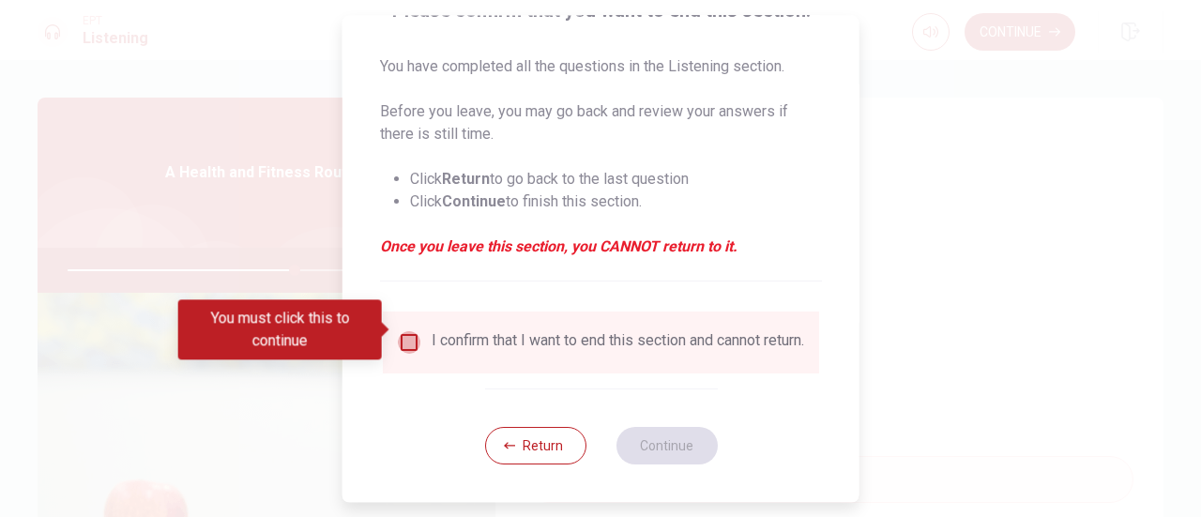
click at [406, 331] on input "You must click this to continue" at bounding box center [409, 342] width 23 height 23
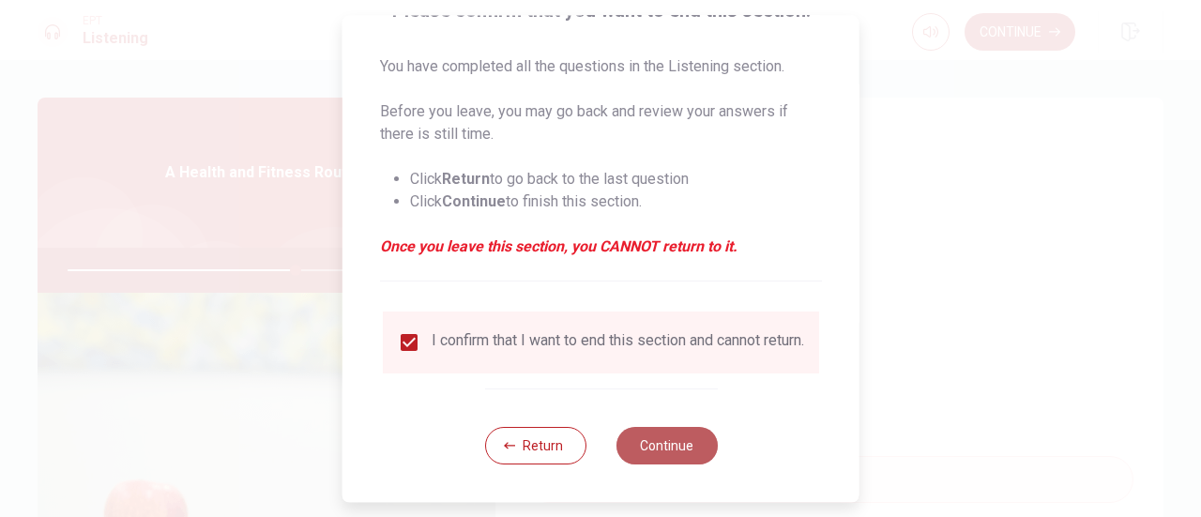
click at [679, 457] on button "Continue" at bounding box center [666, 446] width 101 height 38
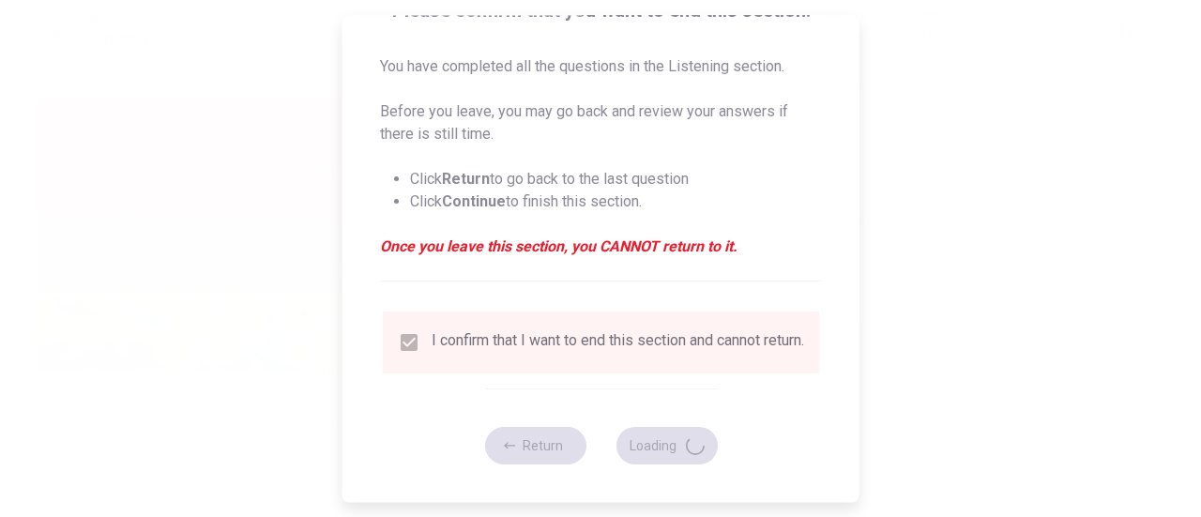
type input "68"
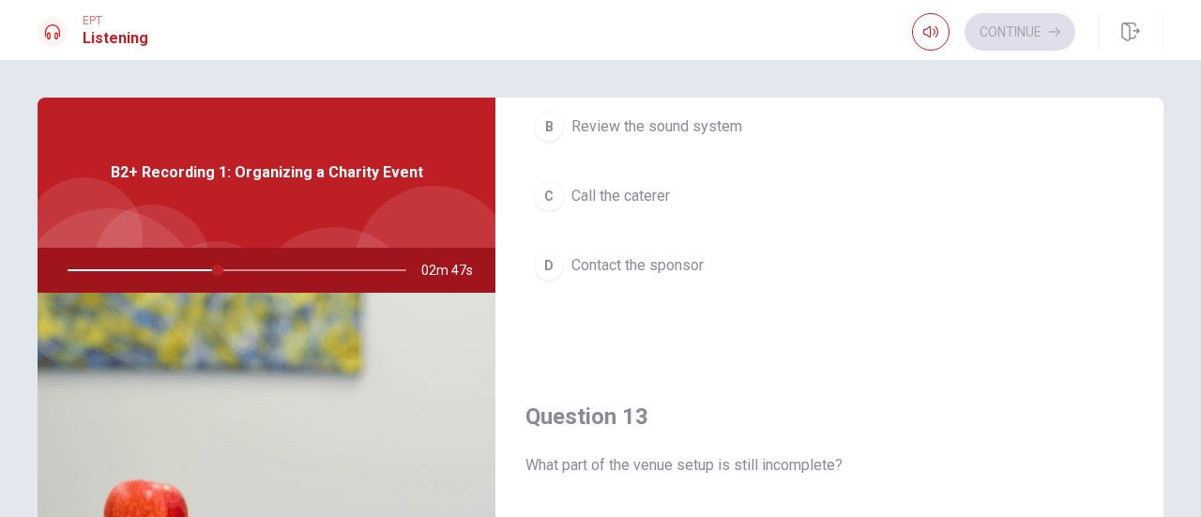
scroll to position [657, 0]
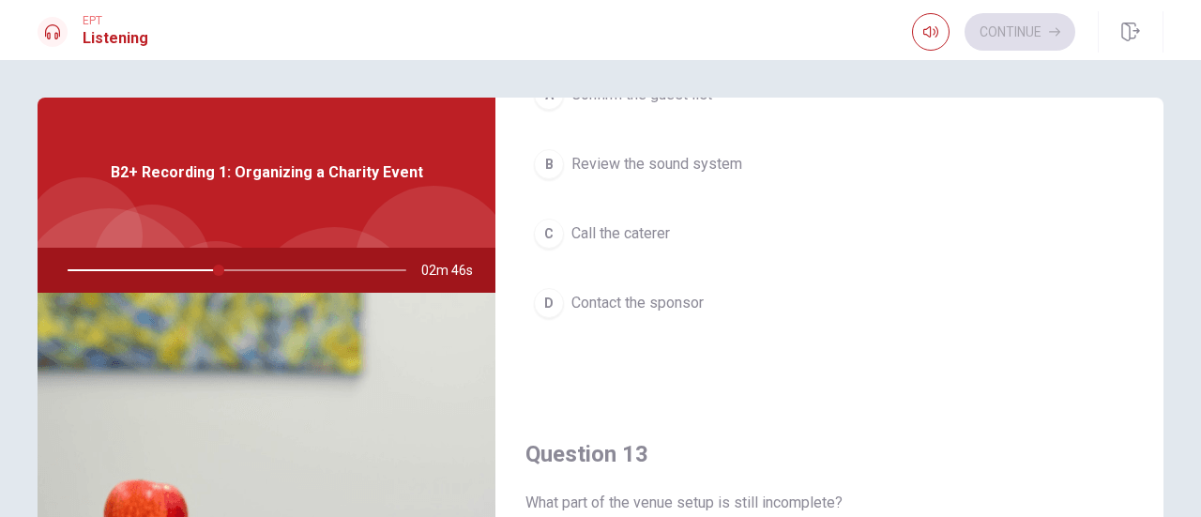
click at [636, 241] on button "C Call the caterer" at bounding box center [830, 233] width 608 height 47
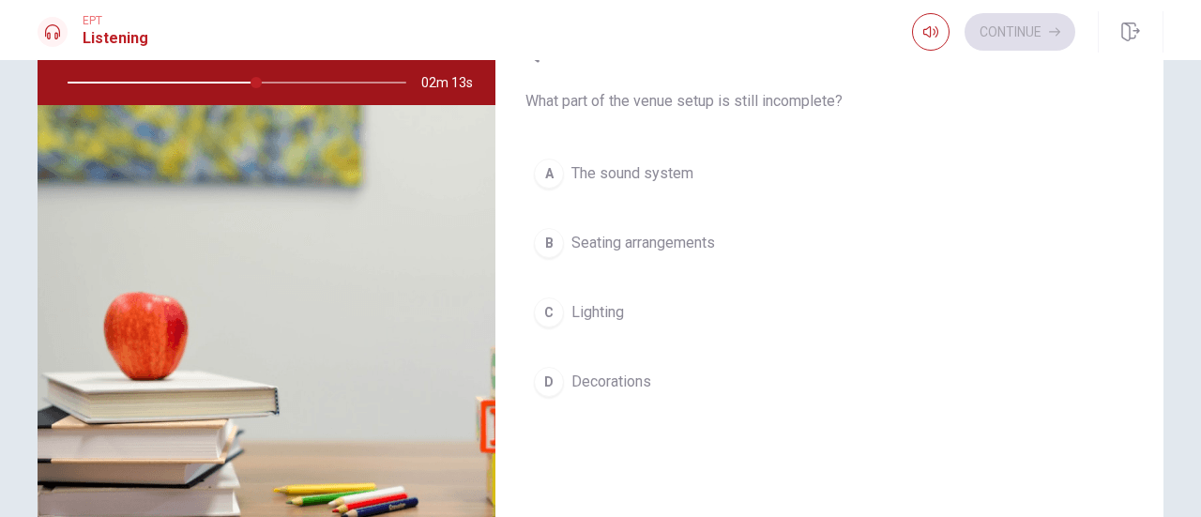
scroll to position [892, 0]
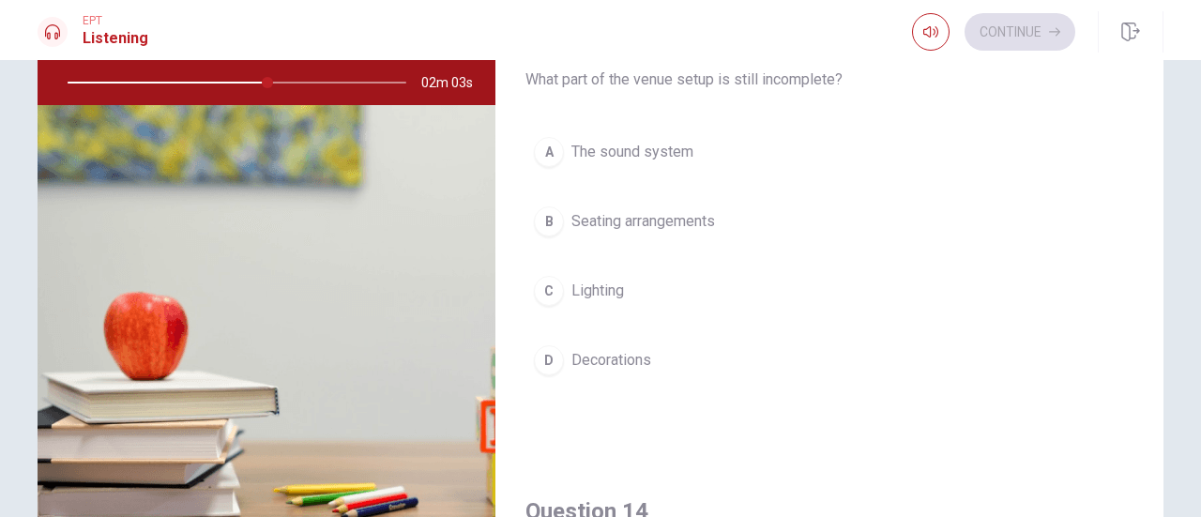
click at [661, 158] on button "A The sound system" at bounding box center [830, 152] width 608 height 47
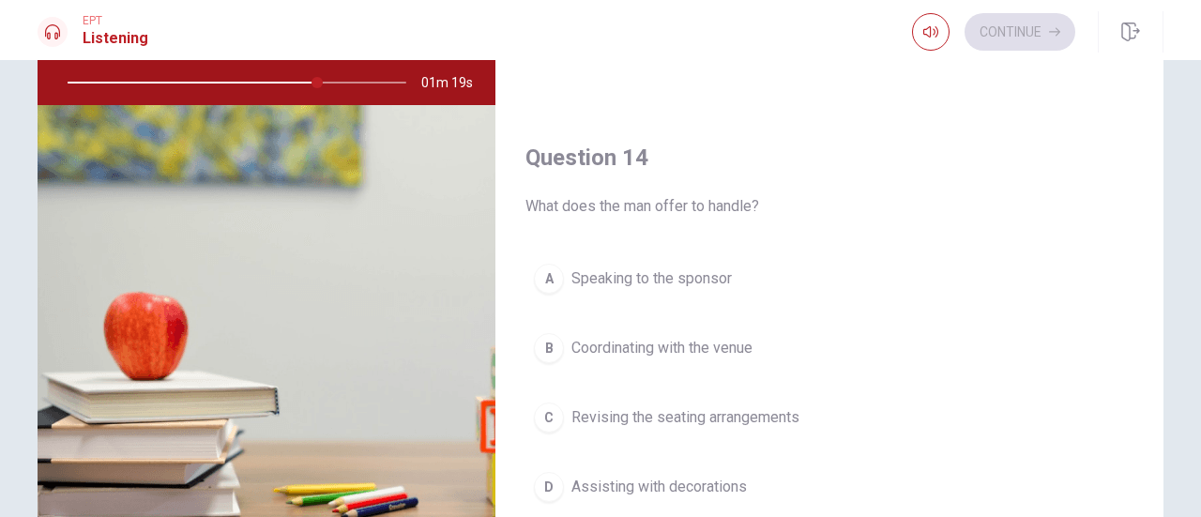
scroll to position [1174, 0]
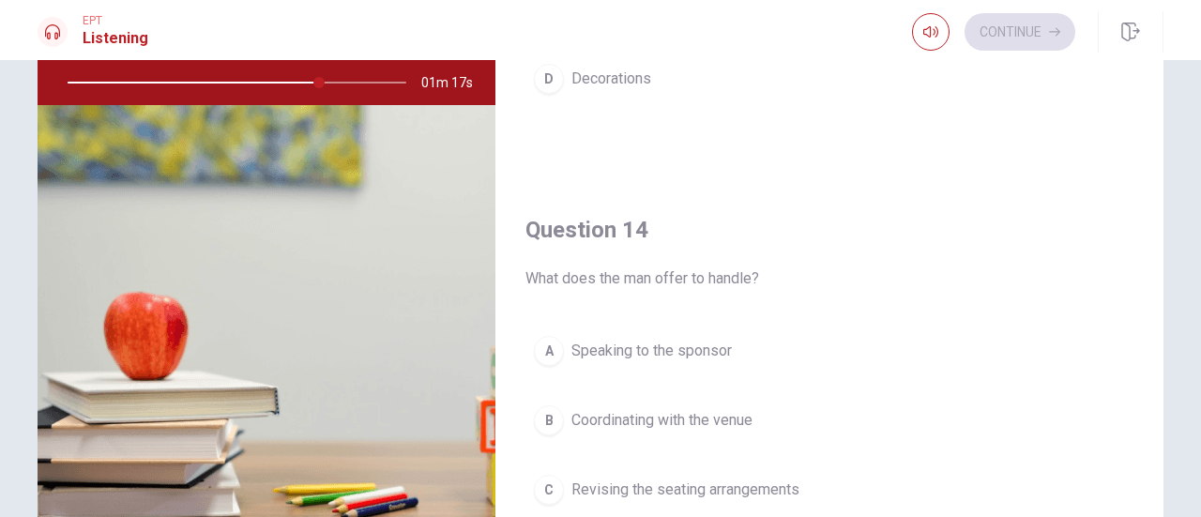
click at [708, 410] on span "Coordinating with the venue" at bounding box center [662, 420] width 181 height 23
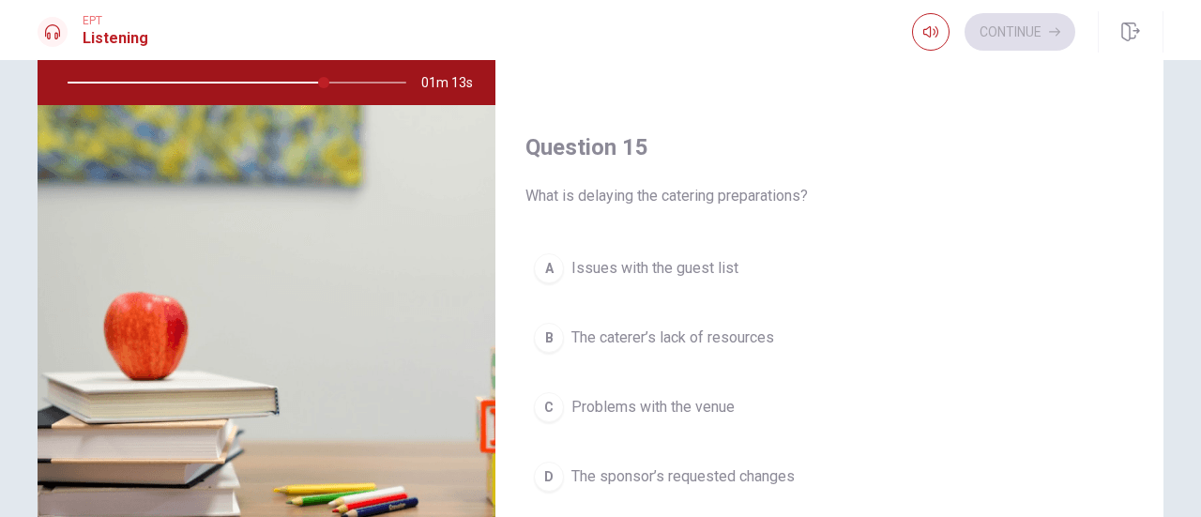
scroll to position [282, 0]
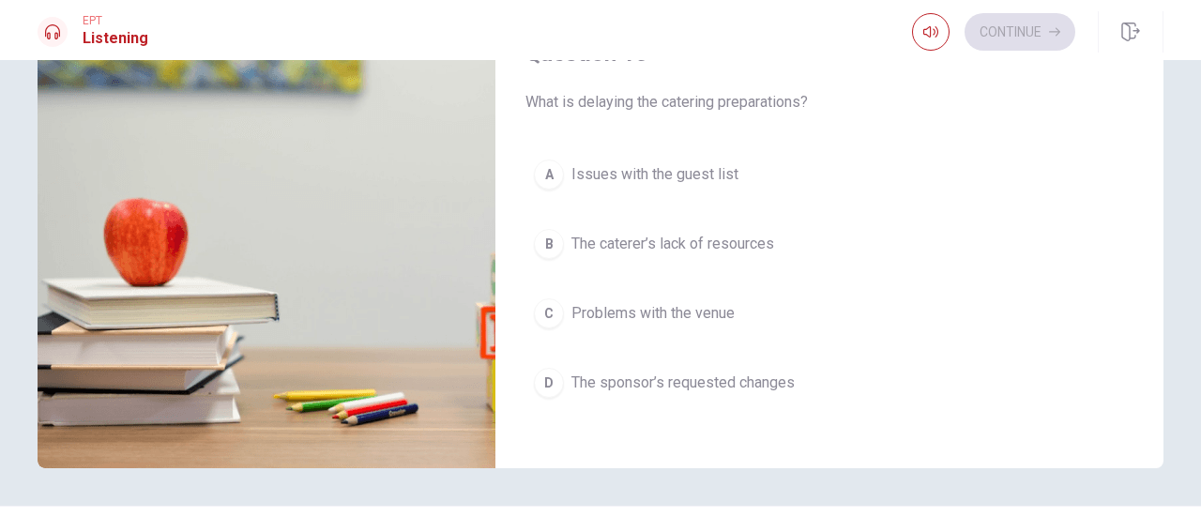
click at [759, 372] on span "The sponsor’s requested changes" at bounding box center [683, 383] width 223 height 23
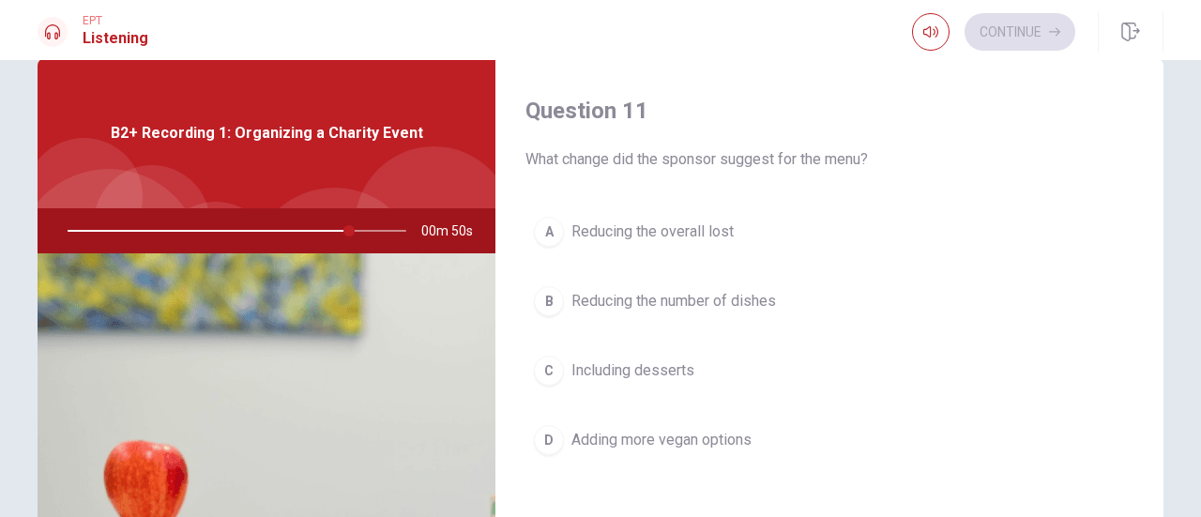
scroll to position [0, 0]
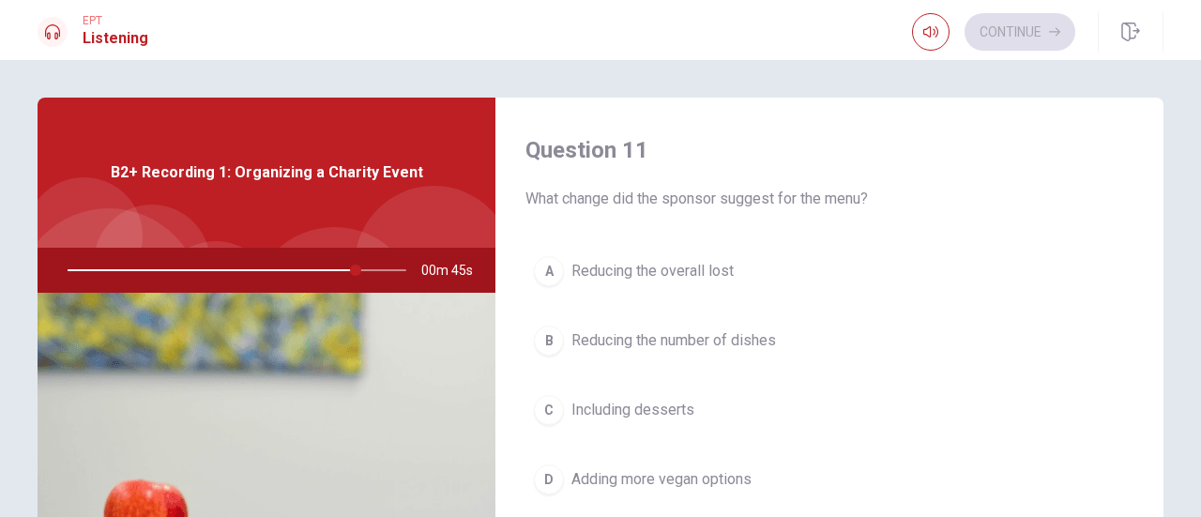
click at [671, 468] on span "Adding more vegan options" at bounding box center [662, 479] width 180 height 23
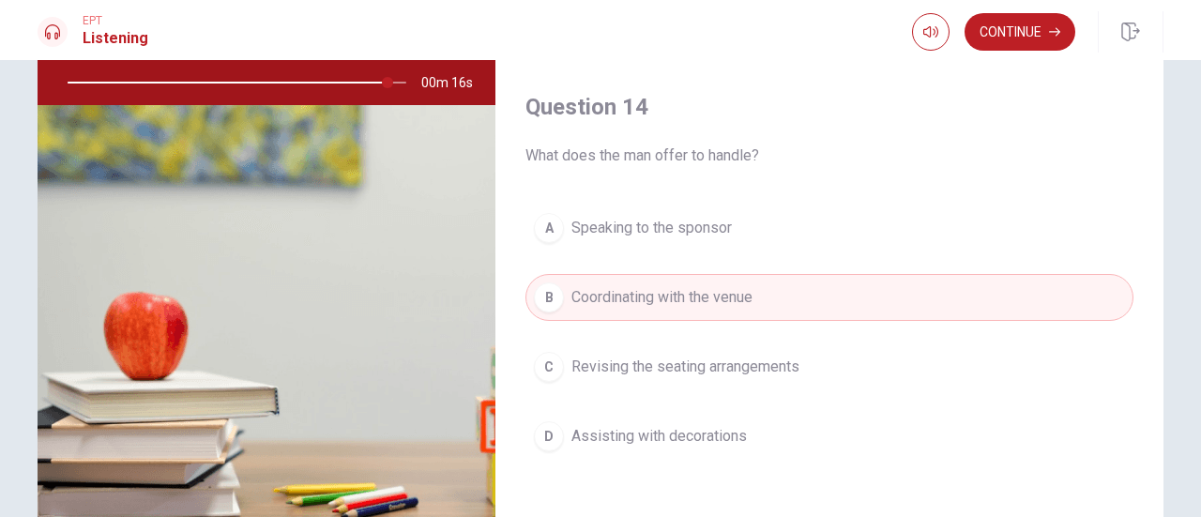
scroll to position [1268, 0]
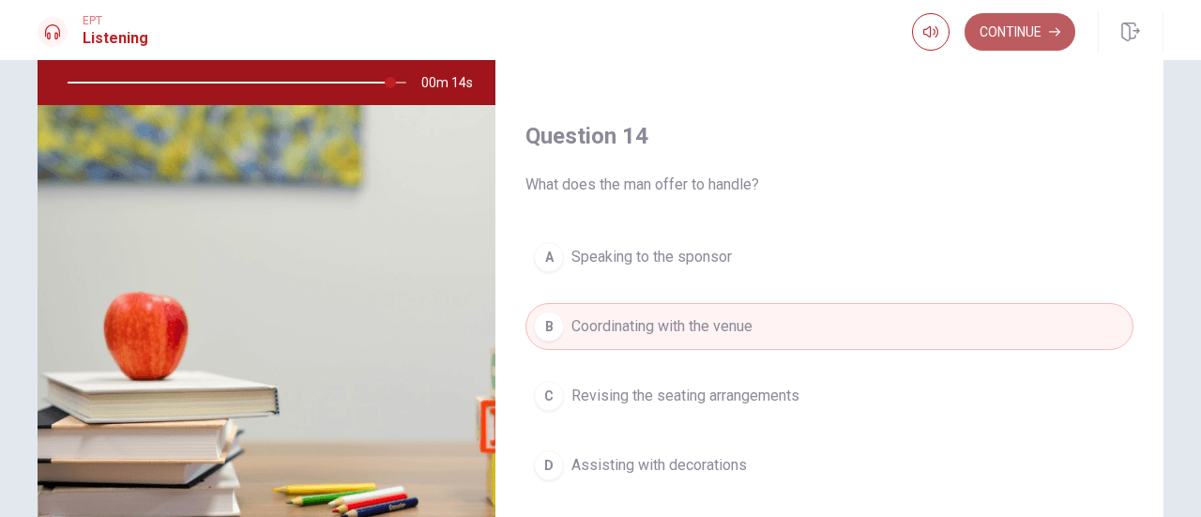
click at [1032, 25] on button "Continue" at bounding box center [1020, 32] width 111 height 38
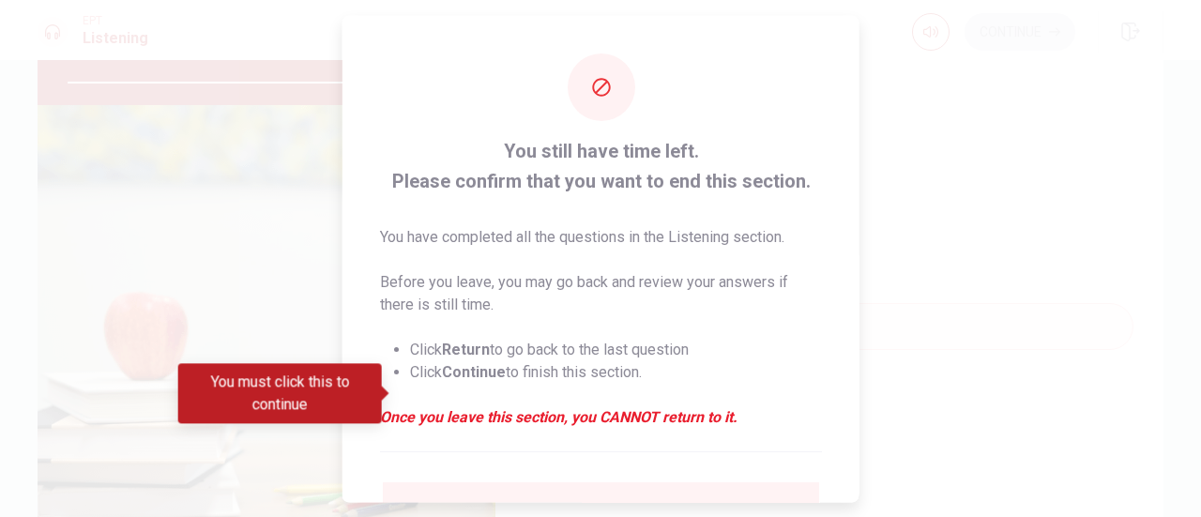
scroll to position [182, 0]
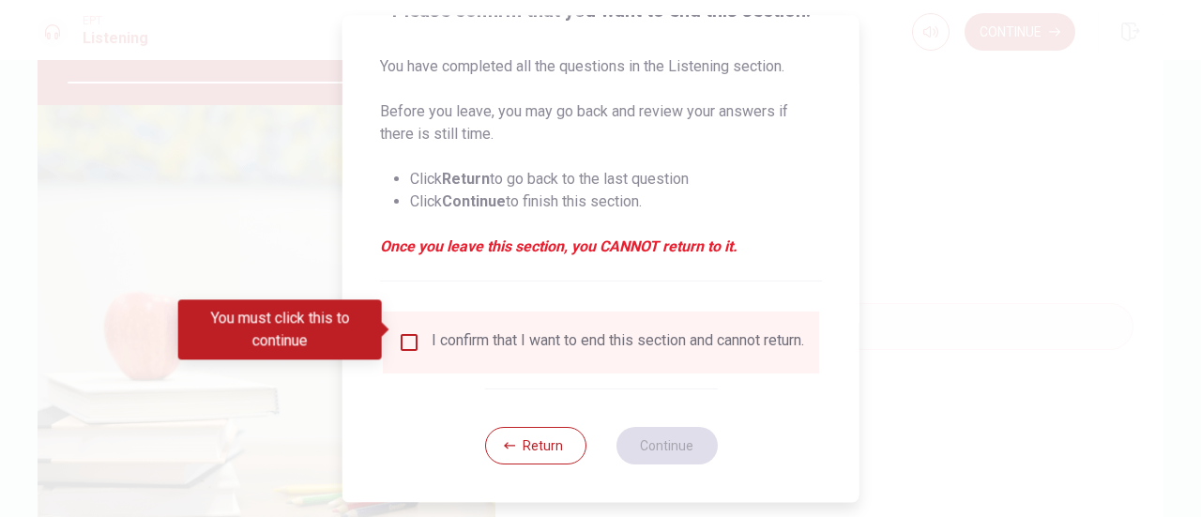
click at [398, 338] on input "You must click this to continue" at bounding box center [409, 342] width 23 height 23
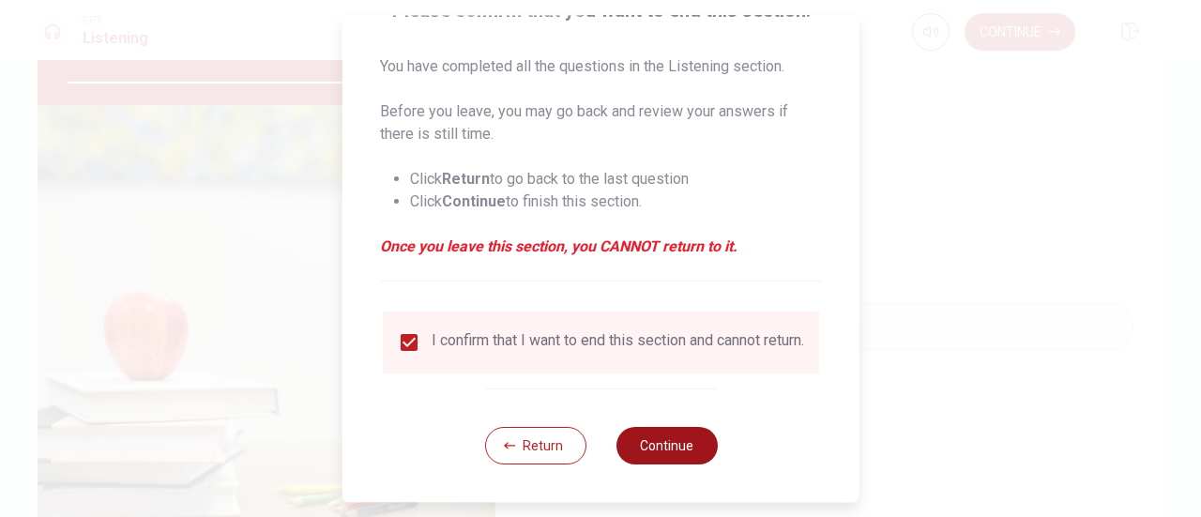
click at [672, 447] on button "Continue" at bounding box center [666, 446] width 101 height 38
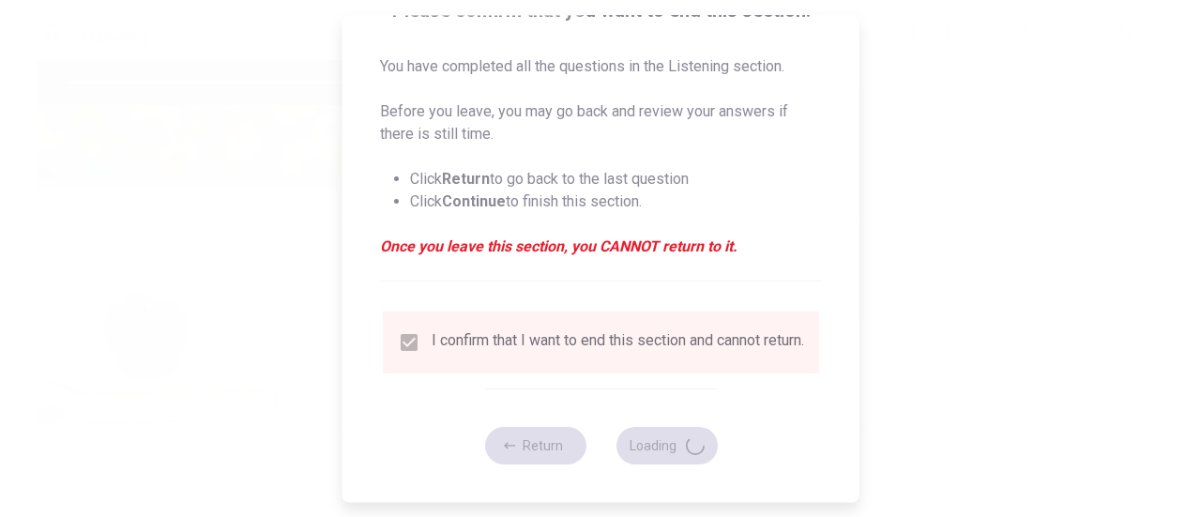
type input "97"
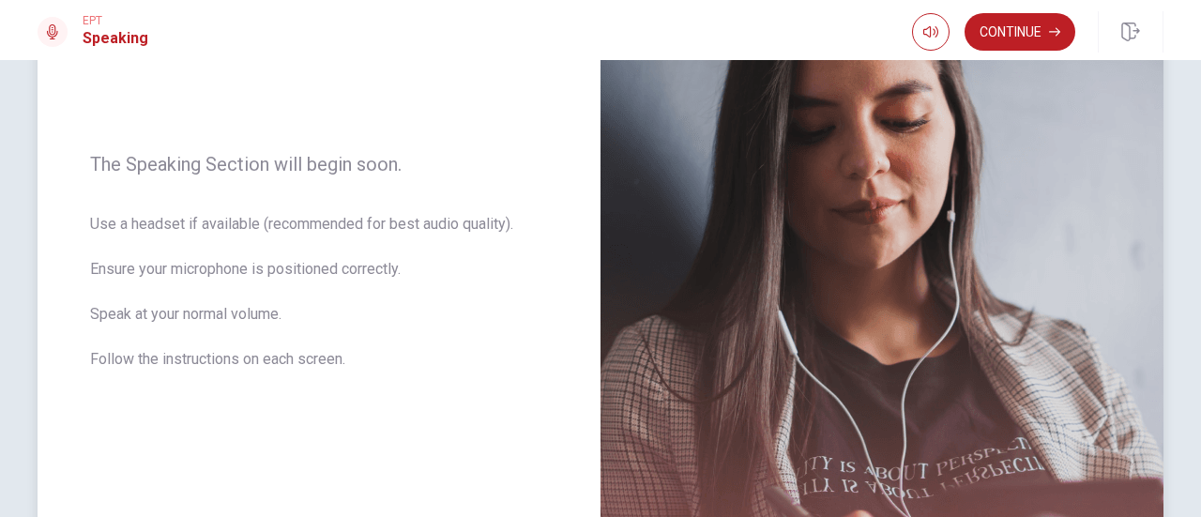
scroll to position [94, 0]
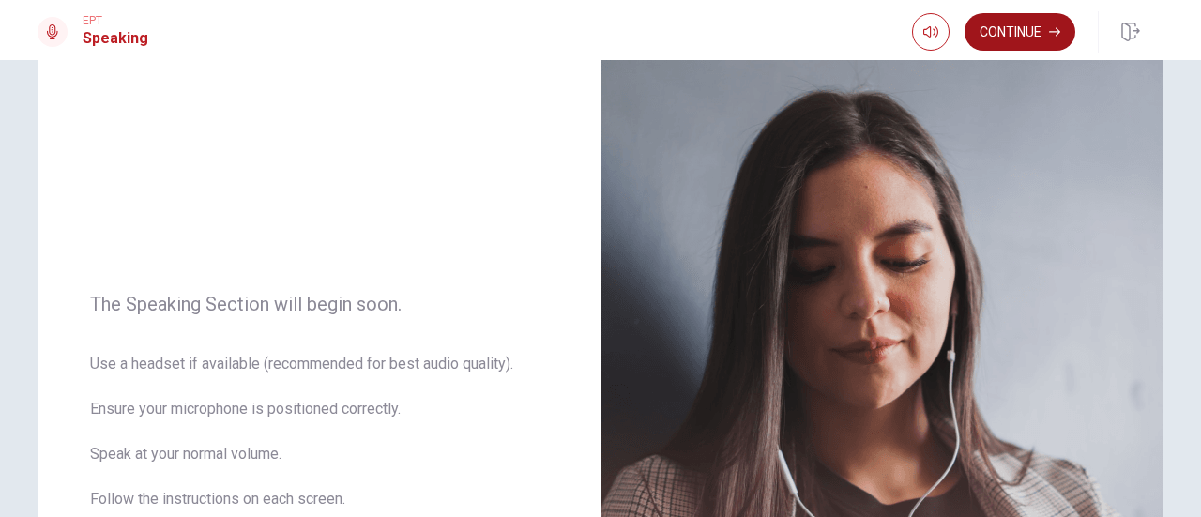
click at [1044, 38] on button "Continue" at bounding box center [1020, 32] width 111 height 38
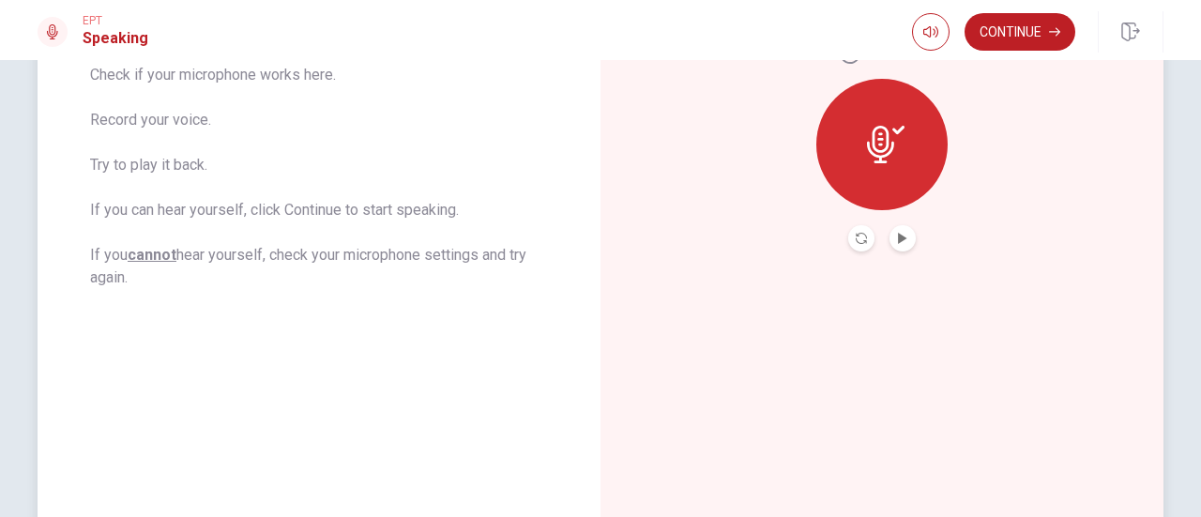
scroll to position [214, 0]
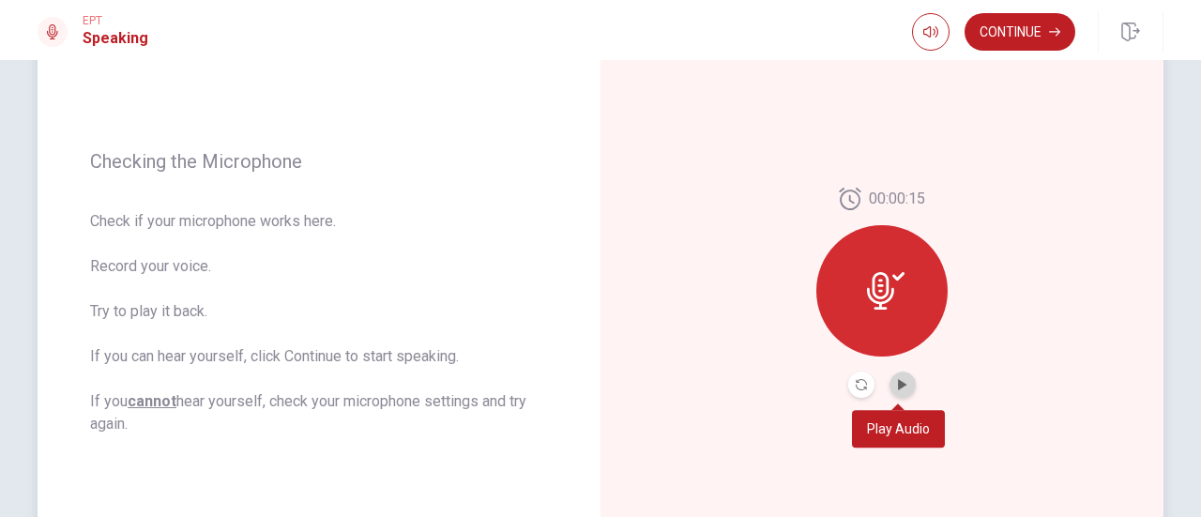
click at [905, 388] on button "Play Audio" at bounding box center [903, 385] width 26 height 26
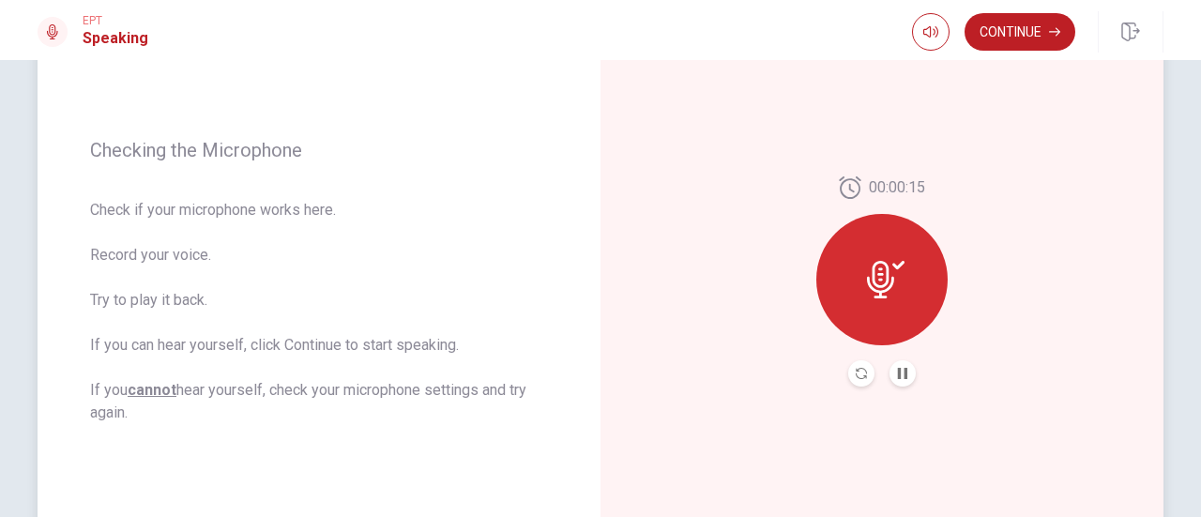
scroll to position [308, 0]
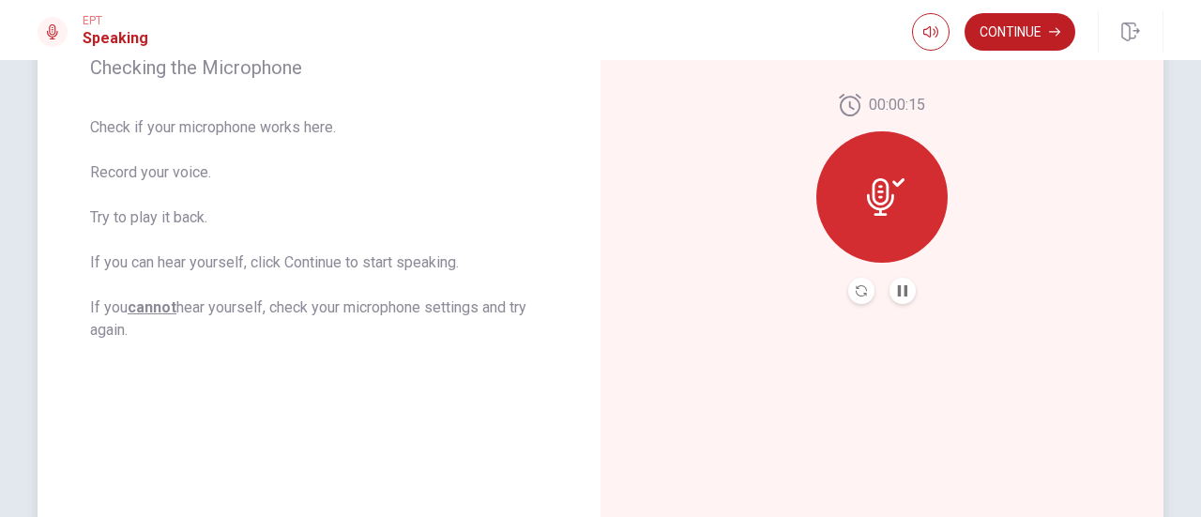
click at [901, 189] on div at bounding box center [881, 196] width 131 height 131
click at [858, 285] on icon "Record Again" at bounding box center [861, 290] width 11 height 11
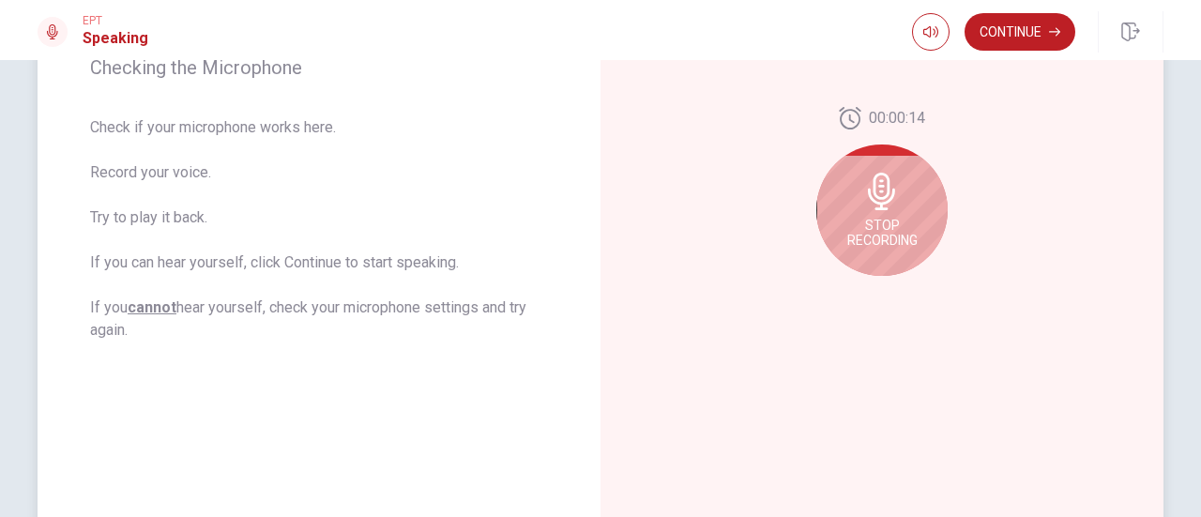
scroll to position [214, 0]
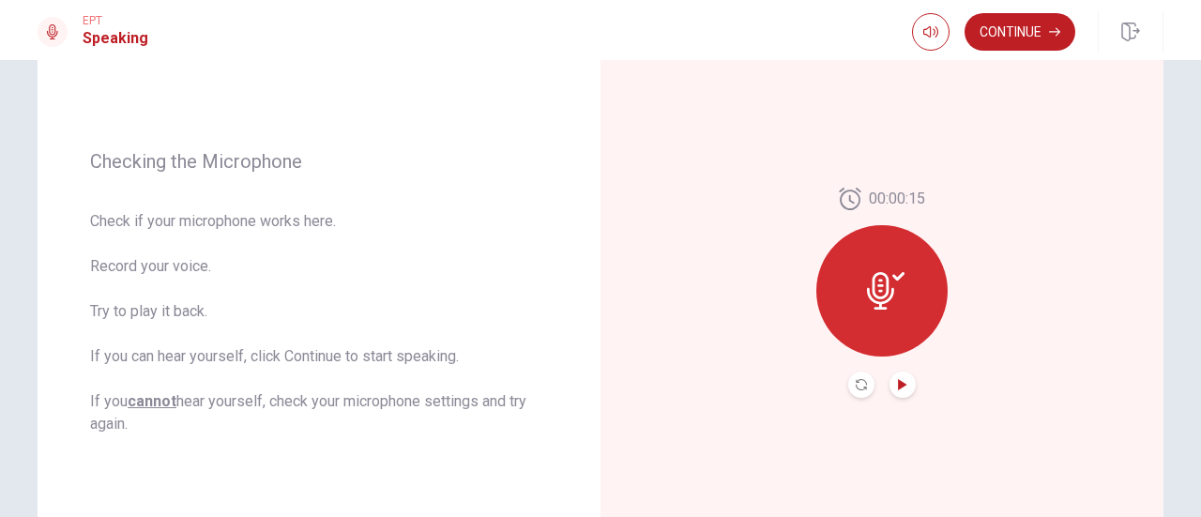
click at [901, 382] on icon "Play Audio" at bounding box center [902, 384] width 11 height 11
click at [1060, 46] on button "Continue" at bounding box center [1020, 32] width 111 height 38
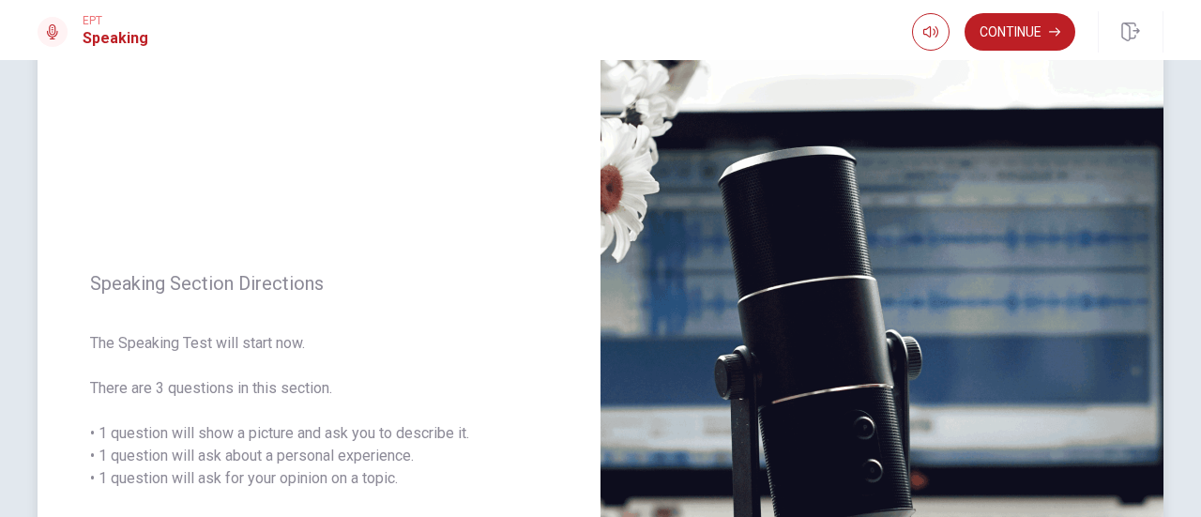
scroll to position [26, 0]
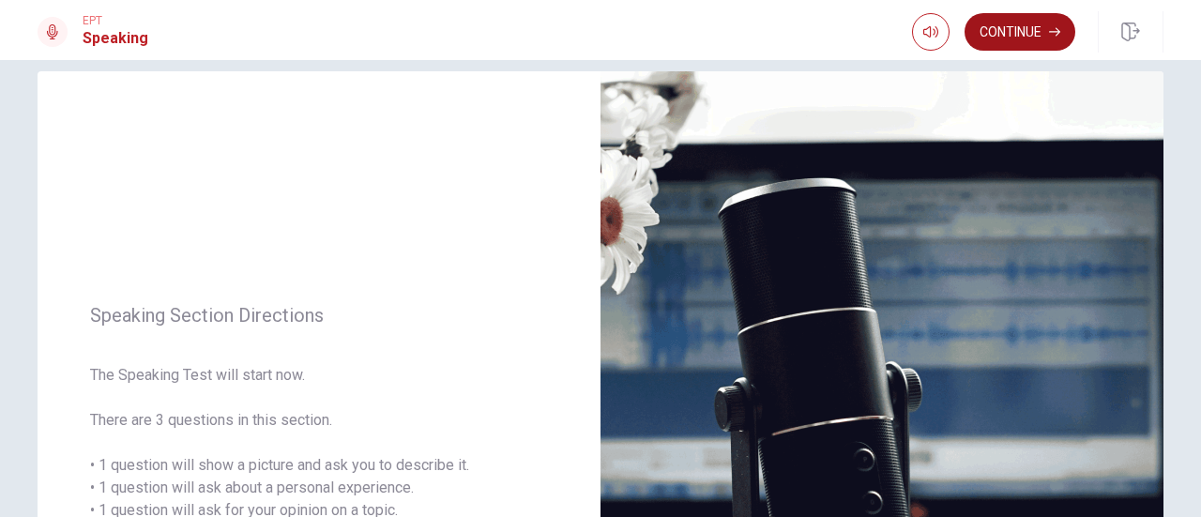
click at [1042, 38] on button "Continue" at bounding box center [1020, 32] width 111 height 38
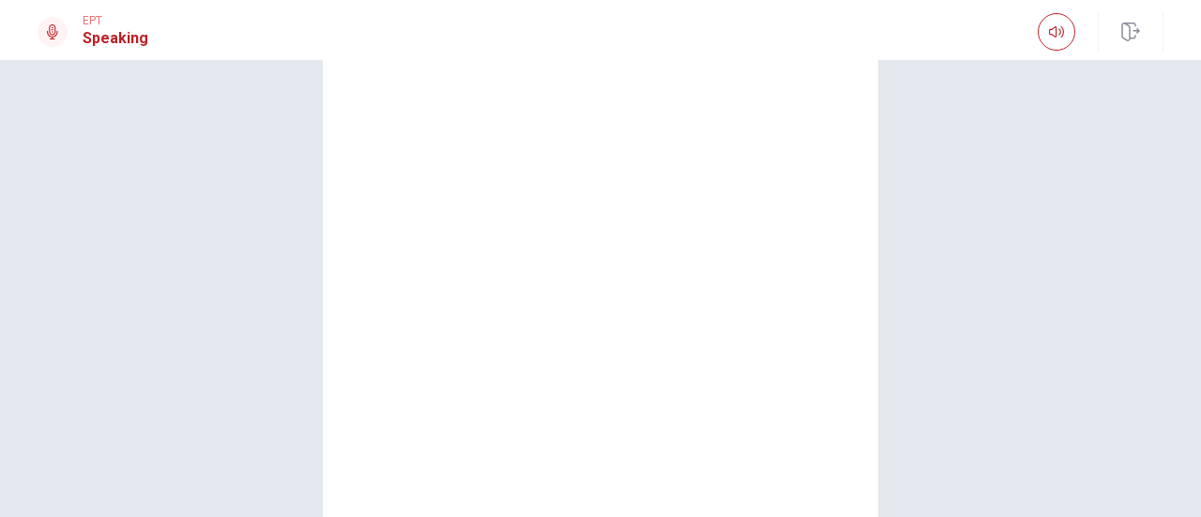
scroll to position [212, 0]
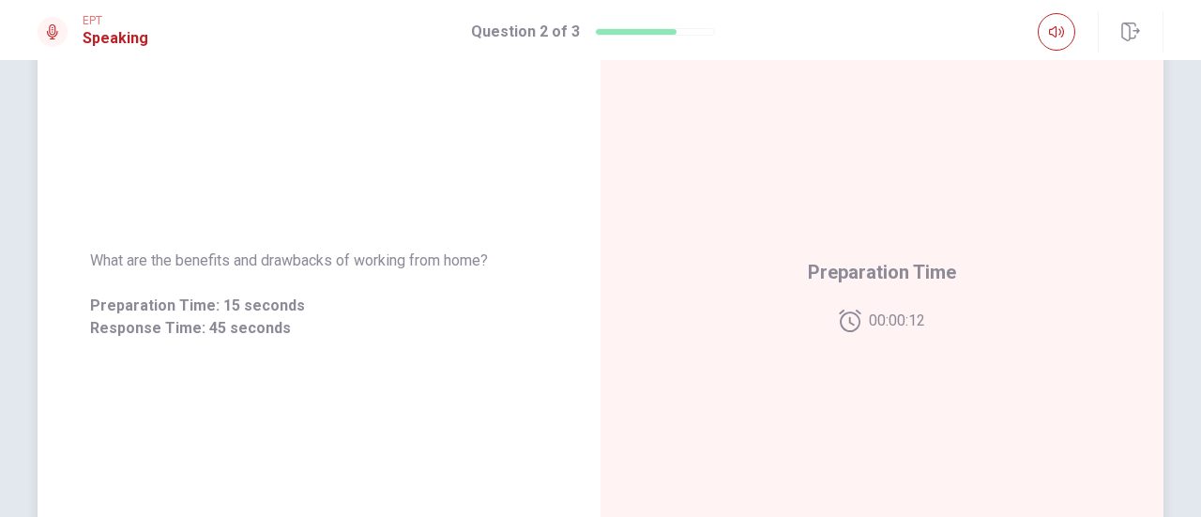
drag, startPoint x: 332, startPoint y: 257, endPoint x: 259, endPoint y: 261, distance: 73.3
click at [259, 252] on span "What are the benefits and drawbacks of working from home?" at bounding box center [319, 261] width 458 height 23
click at [243, 130] on div "What are the benefits and drawbacks of working from home? Preparation Time: 15 …" at bounding box center [319, 295] width 563 height 818
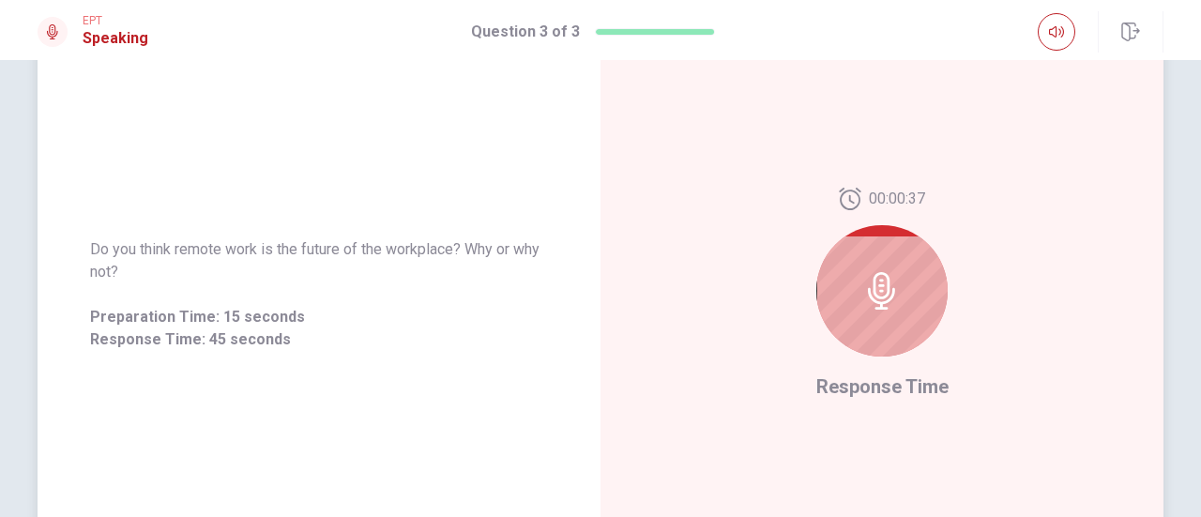
click at [265, 197] on div "Do you think remote work is the future of the workplace? Why or why not? Prepar…" at bounding box center [319, 295] width 563 height 818
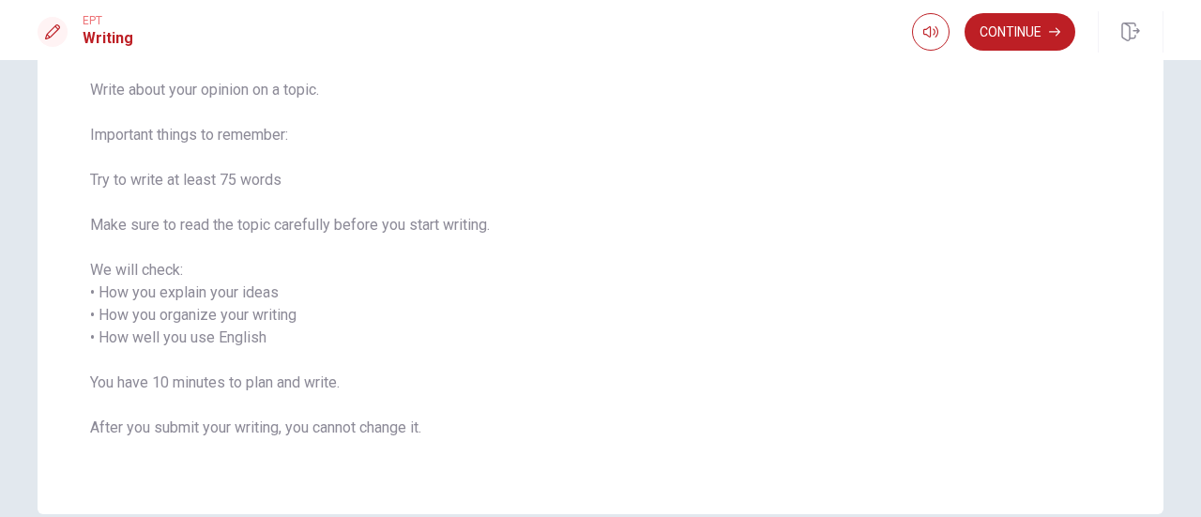
scroll to position [0, 0]
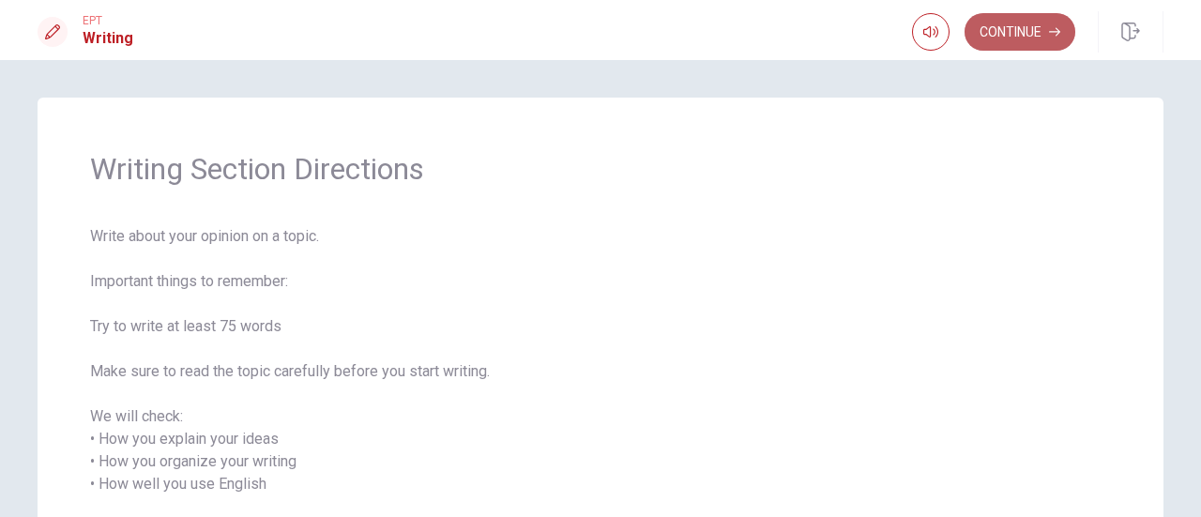
click at [1067, 30] on button "Continue" at bounding box center [1020, 32] width 111 height 38
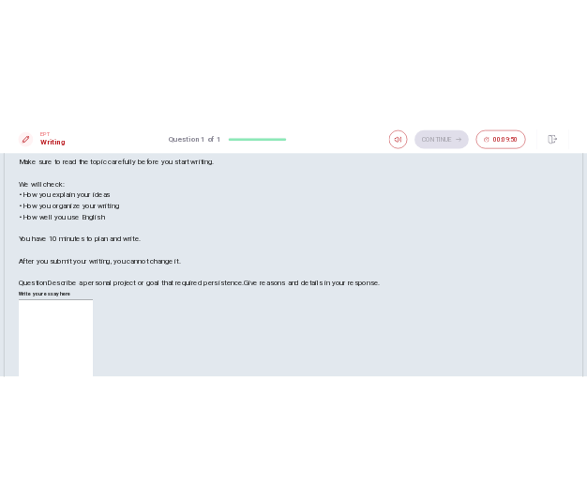
scroll to position [282, 0]
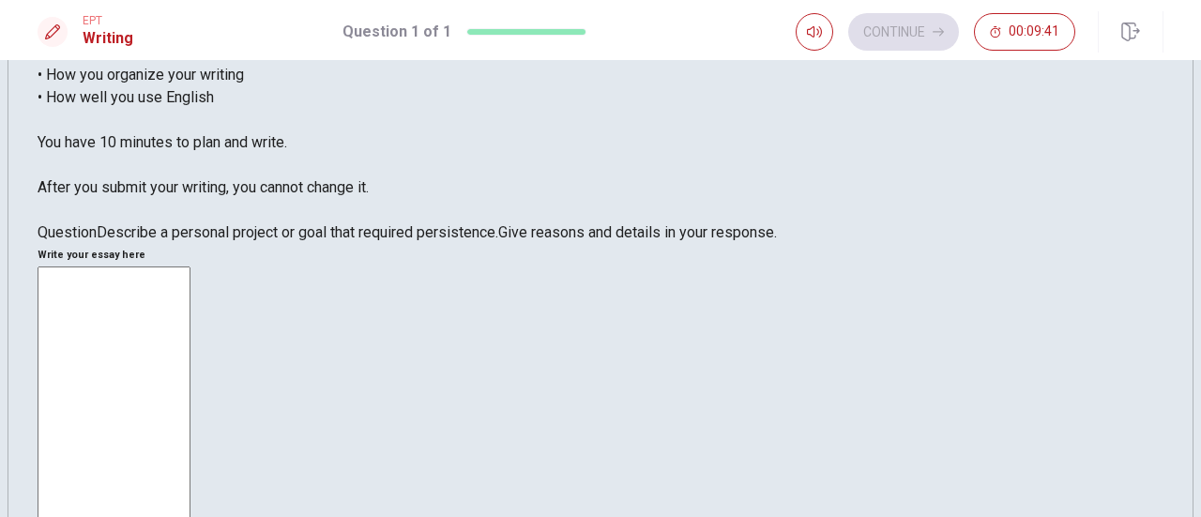
drag, startPoint x: 373, startPoint y: 410, endPoint x: 105, endPoint y: 383, distance: 268.8
click at [105, 244] on div "Question Describe a personal project or goal that required persistence. Give re…" at bounding box center [601, 232] width 1126 height 23
drag, startPoint x: 101, startPoint y: 381, endPoint x: 187, endPoint y: 367, distance: 86.6
click at [186, 244] on div "Question Describe a personal project or goal that required persistence. Give re…" at bounding box center [601, 232] width 1126 height 23
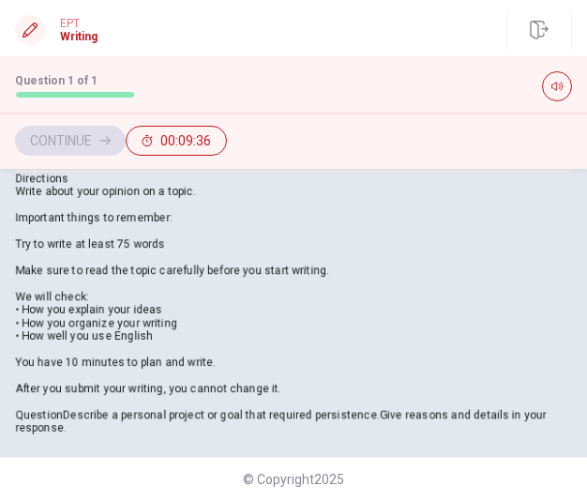
click at [329, 289] on span "Write about your opinion on a topic. Important things to remember: Try to write…" at bounding box center [172, 290] width 314 height 210
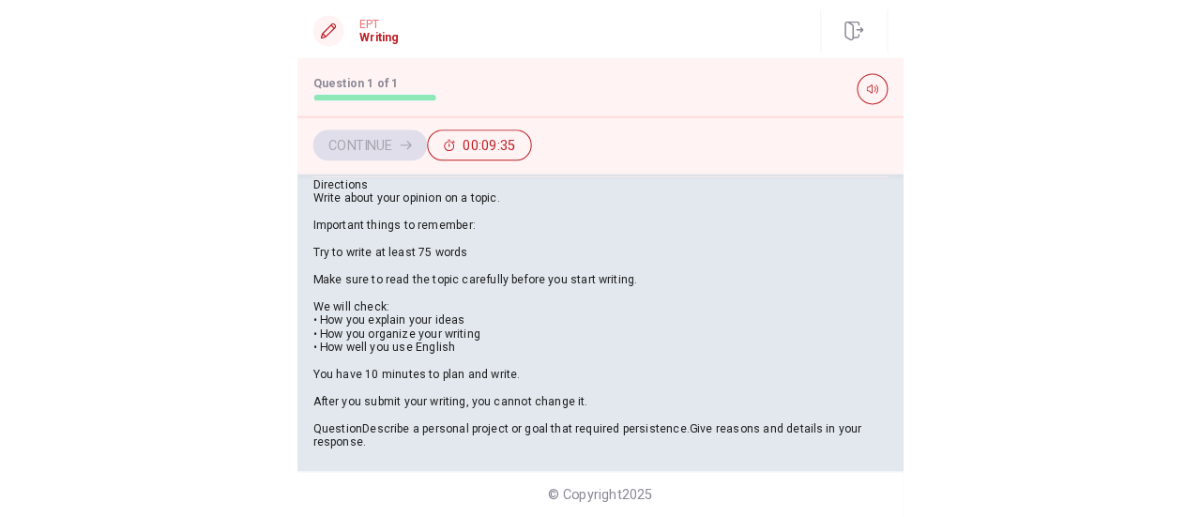
scroll to position [424, 0]
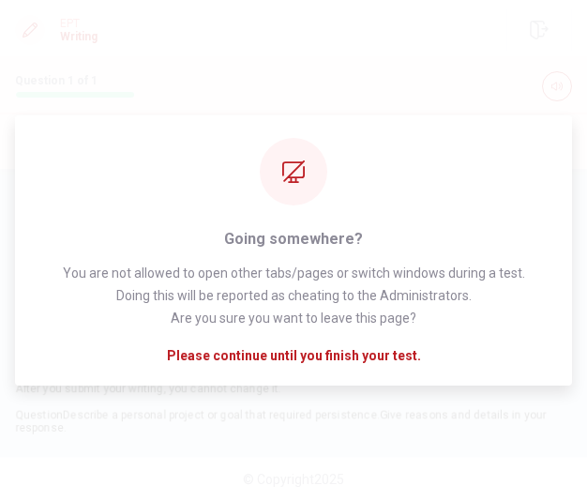
click at [426, 42] on div "EPT Writing Question 1 of 1 Continue 00:09:07" at bounding box center [293, 29] width 587 height 41
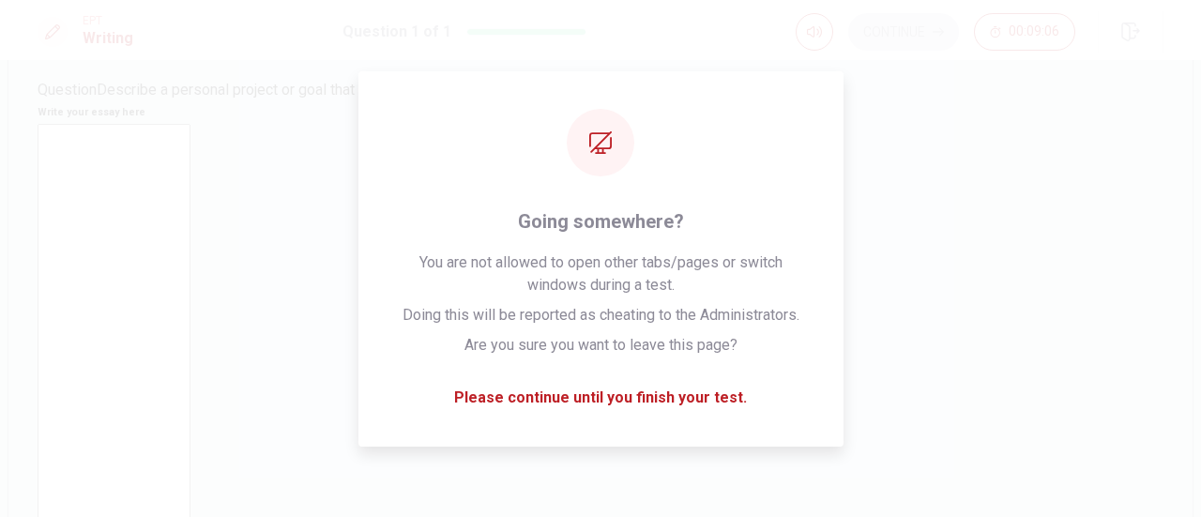
scroll to position [340, 0]
click at [191, 208] on textarea at bounding box center [114, 472] width 153 height 528
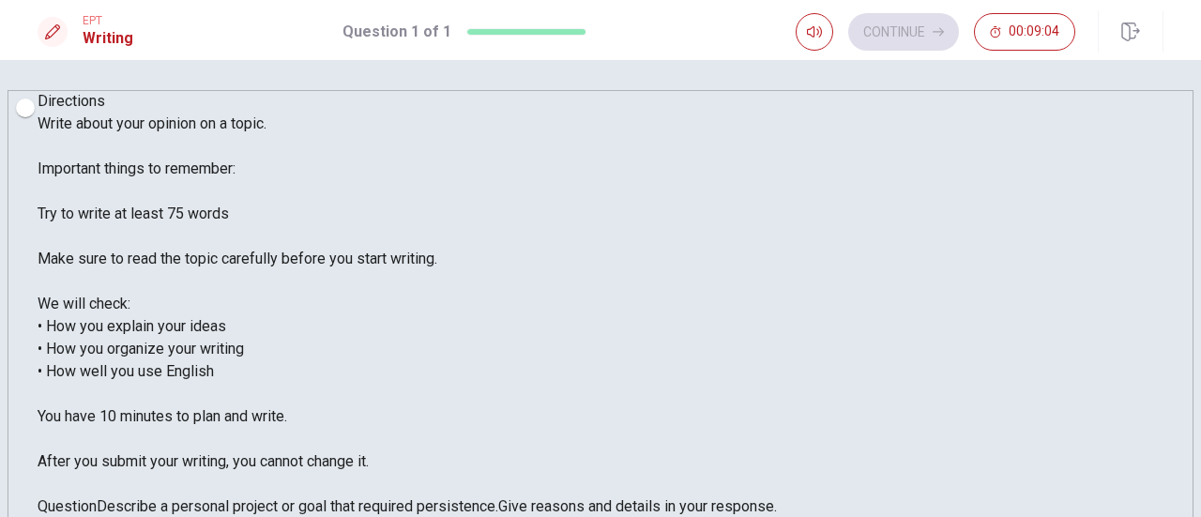
scroll to position [0, 0]
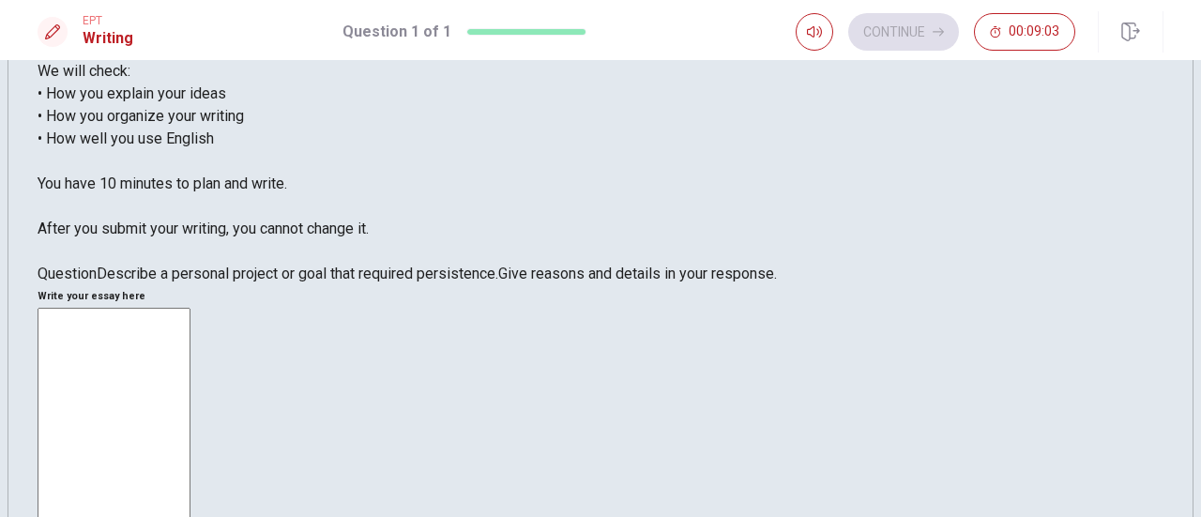
scroll to position [282, 0]
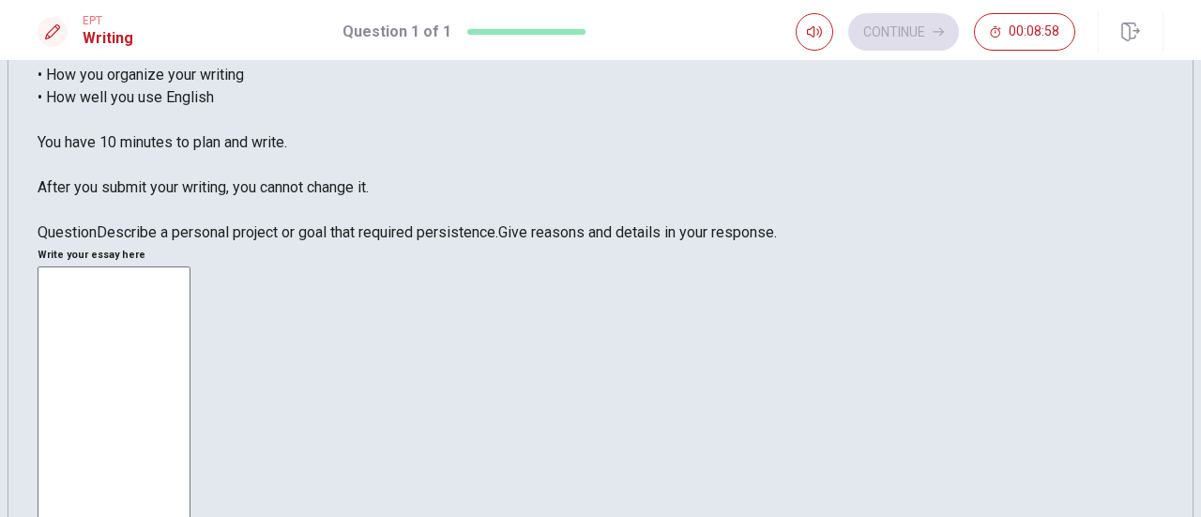
click at [327, 132] on span "Write about your opinion on a topic. Important things to remember: Try to write…" at bounding box center [238, 18] width 400 height 356
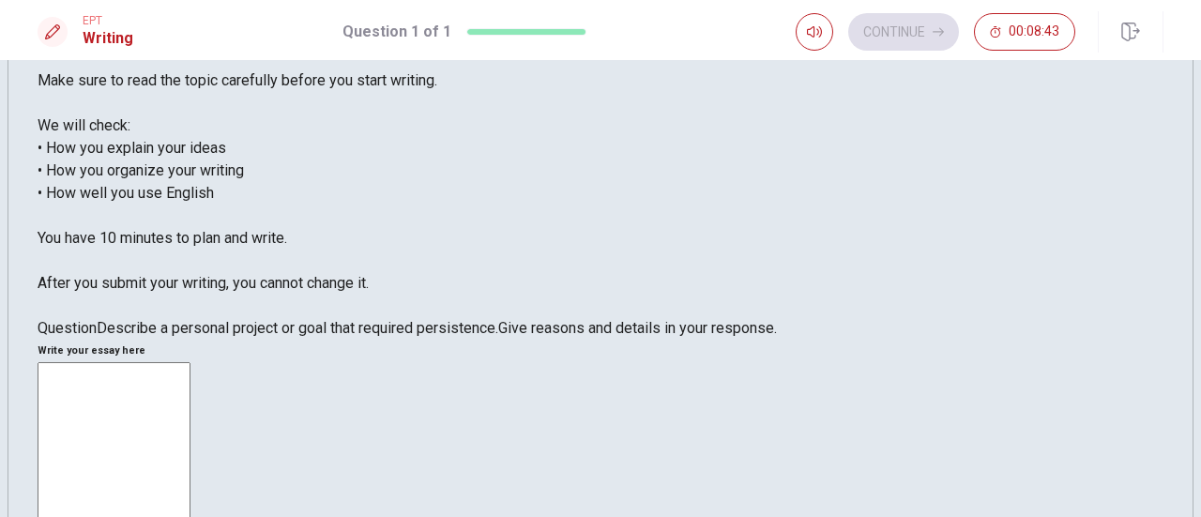
scroll to position [94, 0]
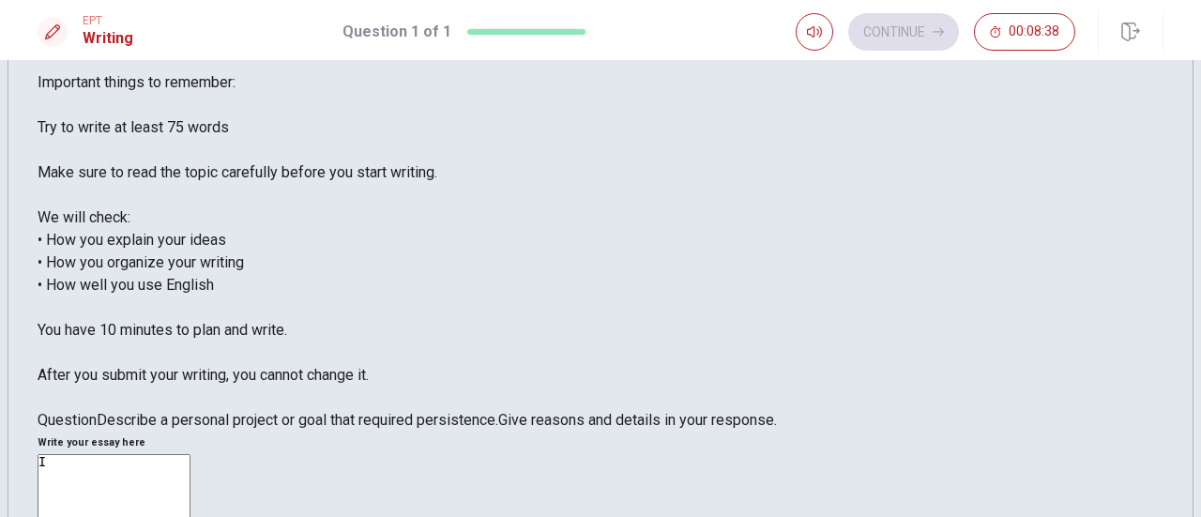
type textarea "I"
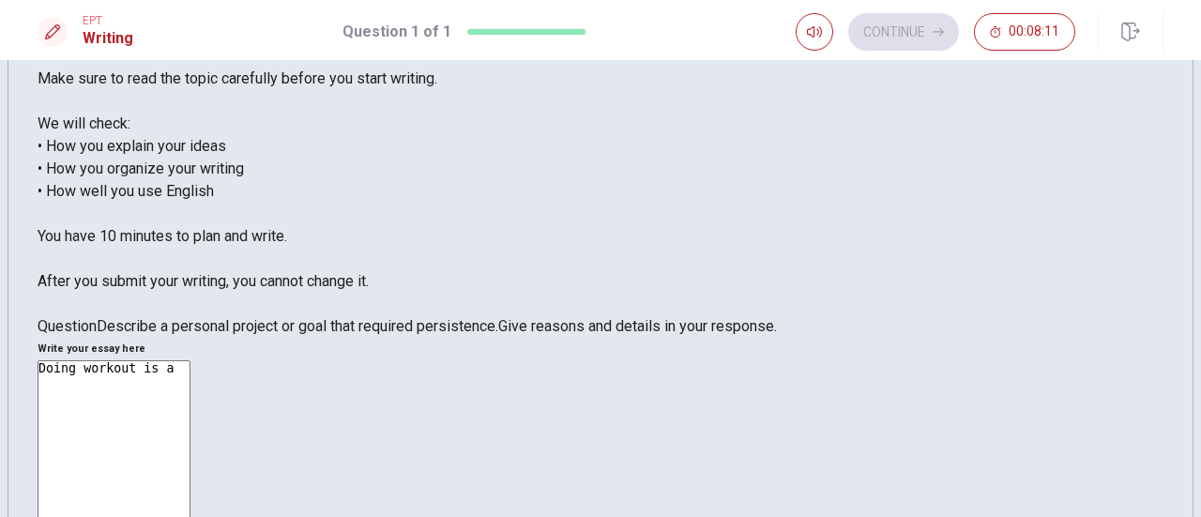
scroll to position [120, 0]
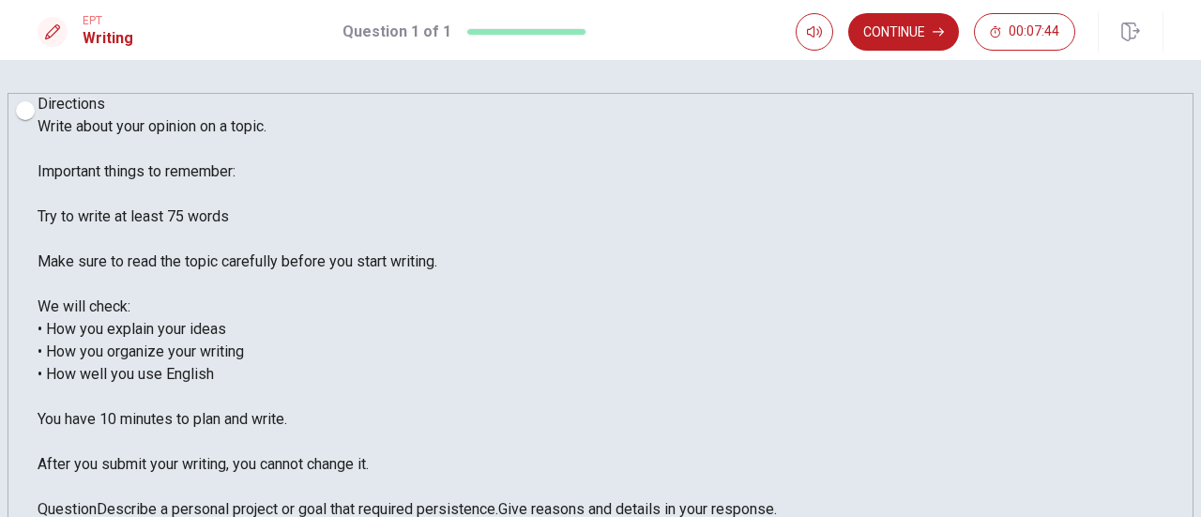
scroll to position [0, 0]
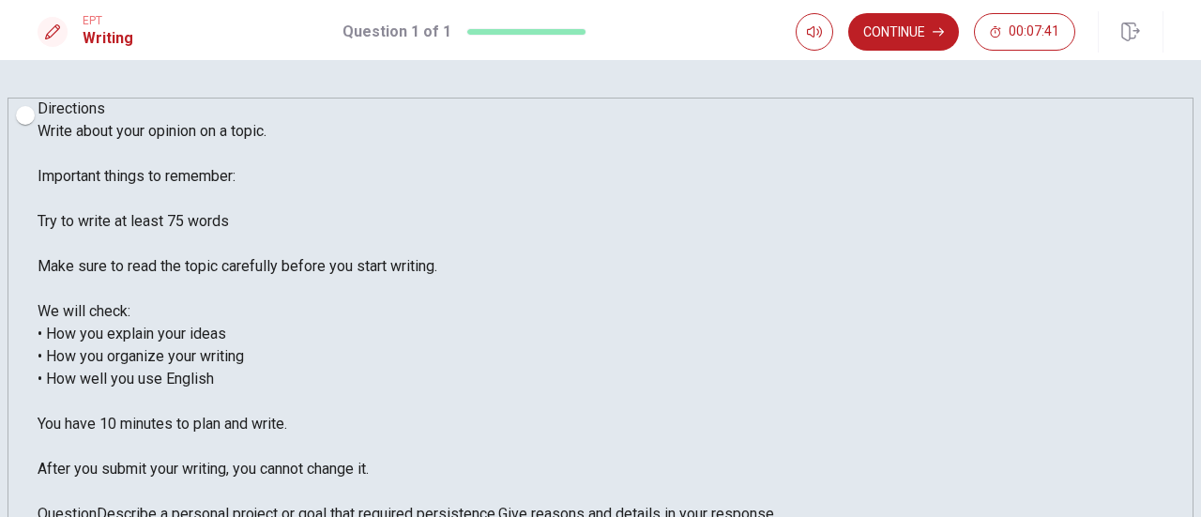
drag, startPoint x: 640, startPoint y: 211, endPoint x: 723, endPoint y: 178, distance: 88.9
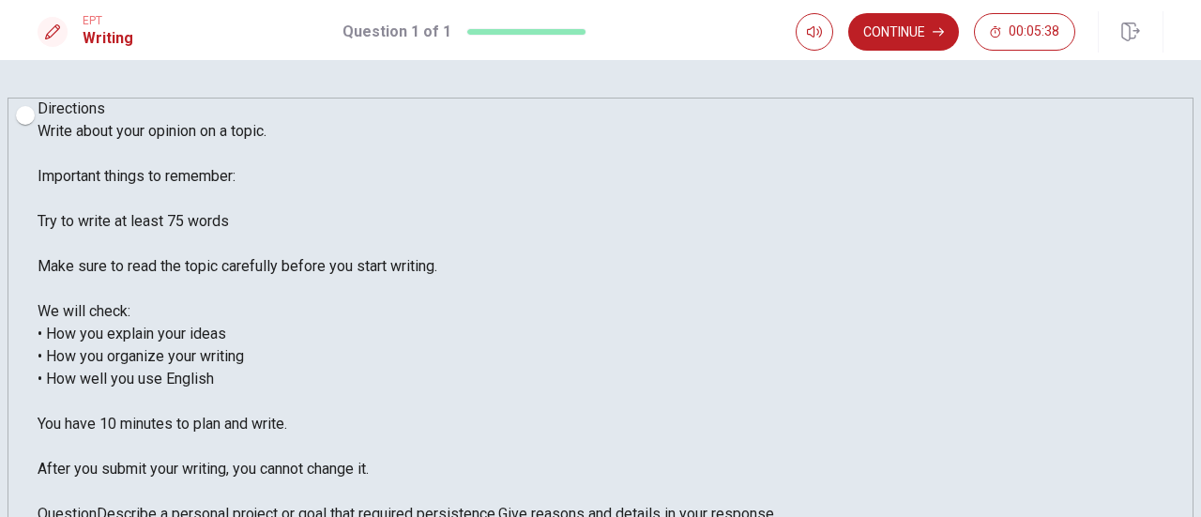
drag, startPoint x: 1007, startPoint y: 207, endPoint x: 1139, endPoint y: 205, distance: 132.4
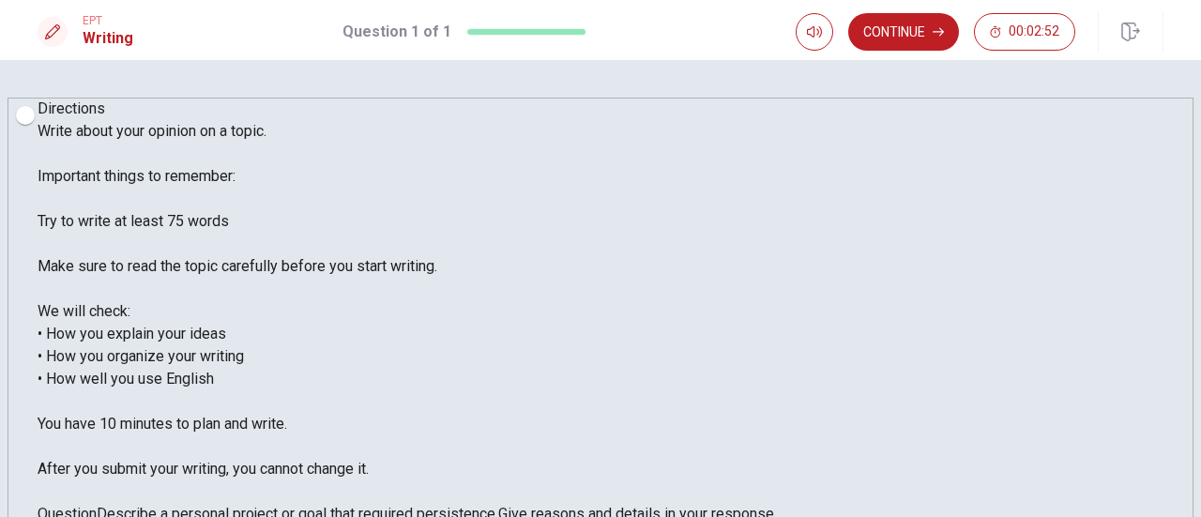
drag, startPoint x: 825, startPoint y: 252, endPoint x: 990, endPoint y: 254, distance: 165.2
drag, startPoint x: 931, startPoint y: 232, endPoint x: 1035, endPoint y: 235, distance: 104.2
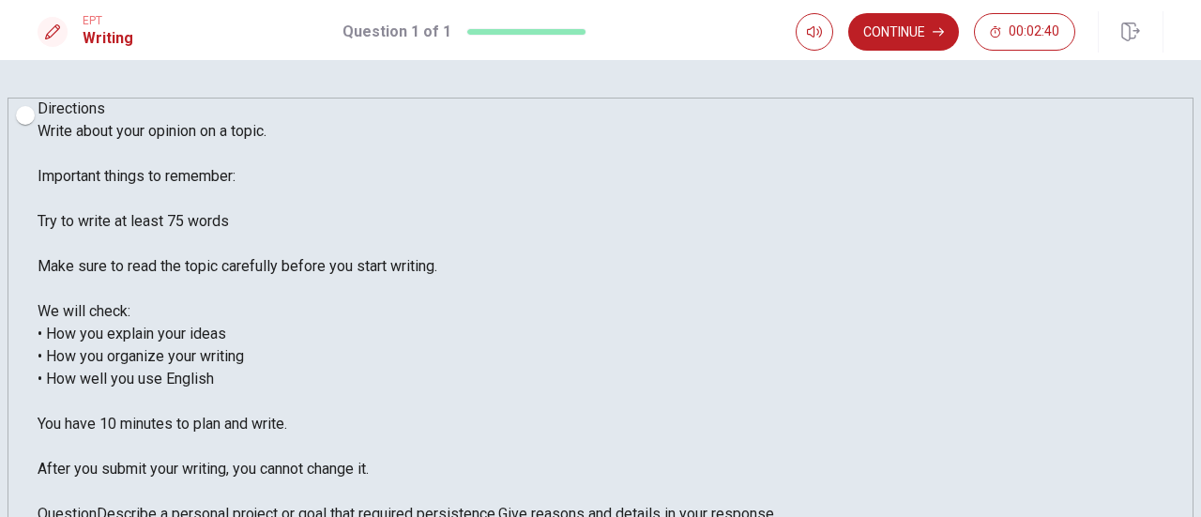
drag, startPoint x: 1036, startPoint y: 252, endPoint x: 1094, endPoint y: 253, distance: 58.2
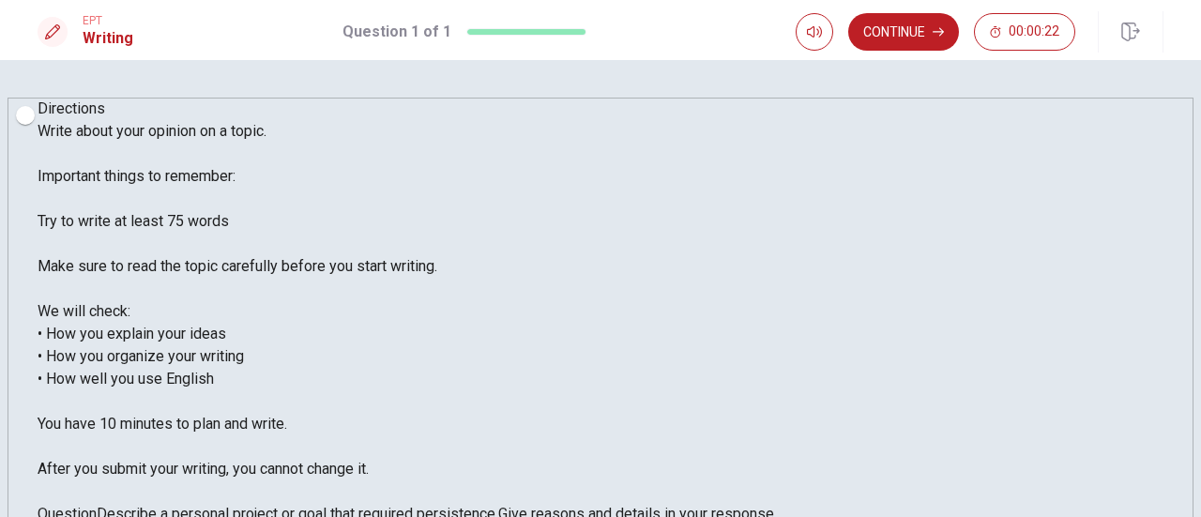
type textarea "Doing a workout is a goal that requires persistence. I used to go to the gym fi…"
click at [904, 35] on button "Continue" at bounding box center [903, 32] width 111 height 38
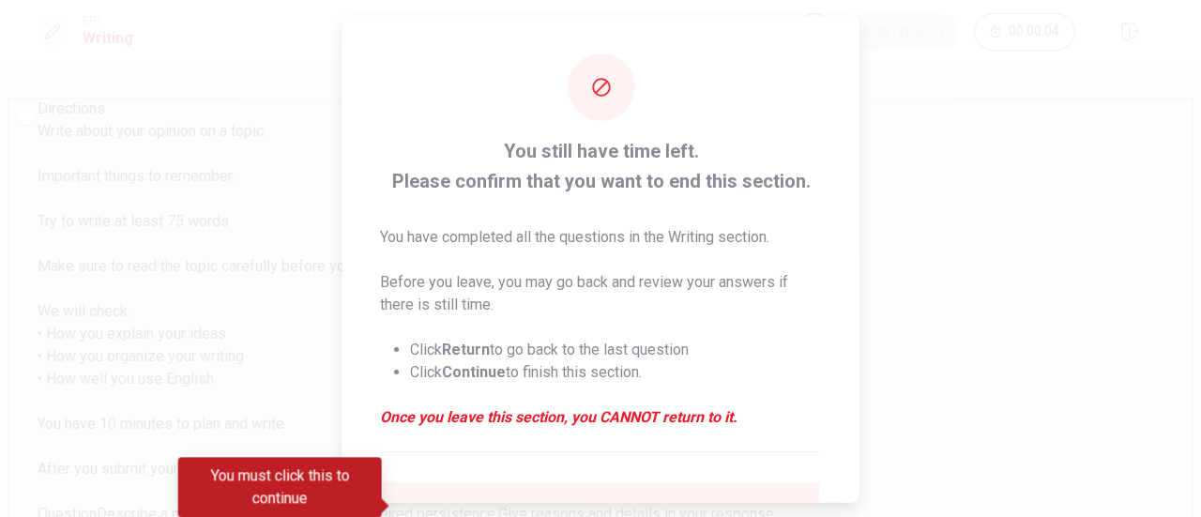
scroll to position [182, 0]
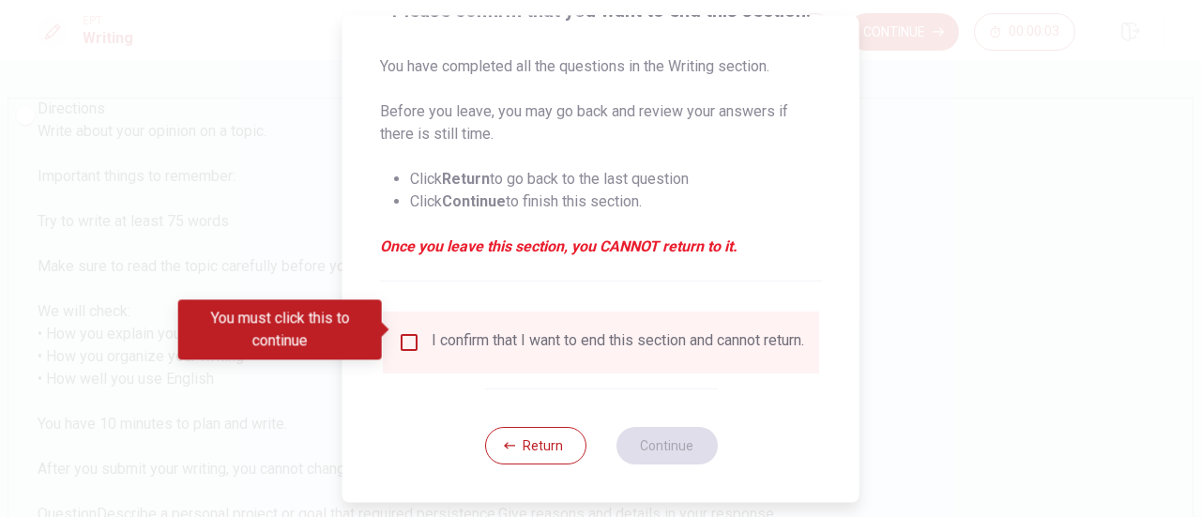
click at [401, 331] on input "You must click this to continue" at bounding box center [409, 342] width 23 height 23
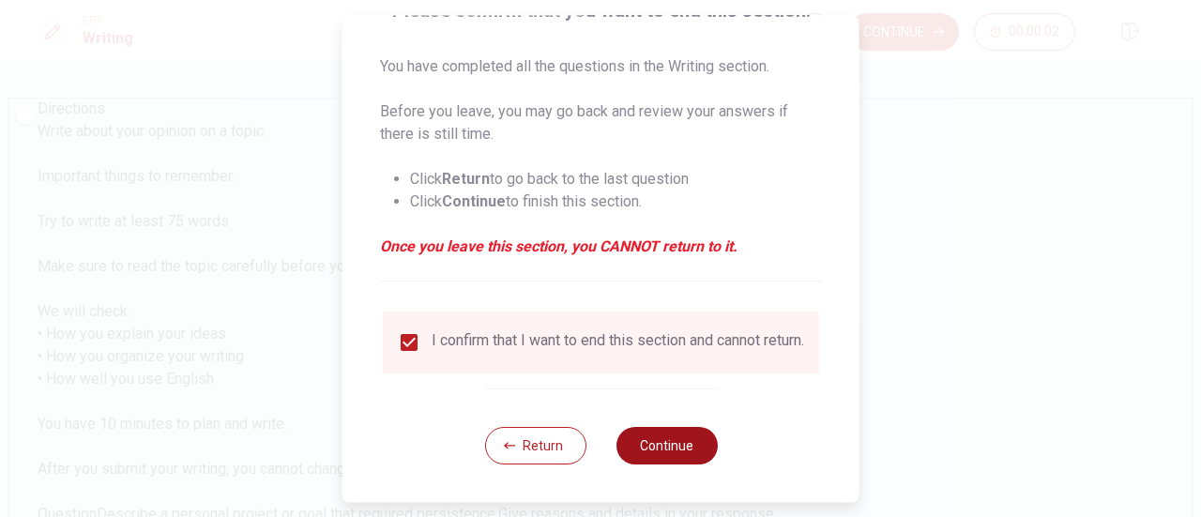
click at [654, 445] on button "Continue" at bounding box center [666, 446] width 101 height 38
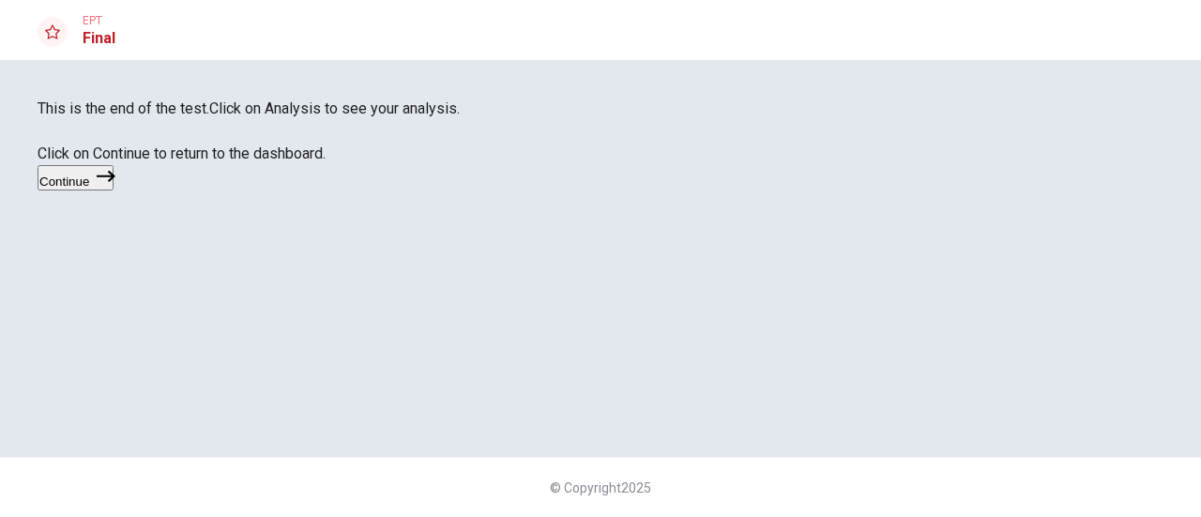
scroll to position [165, 0]
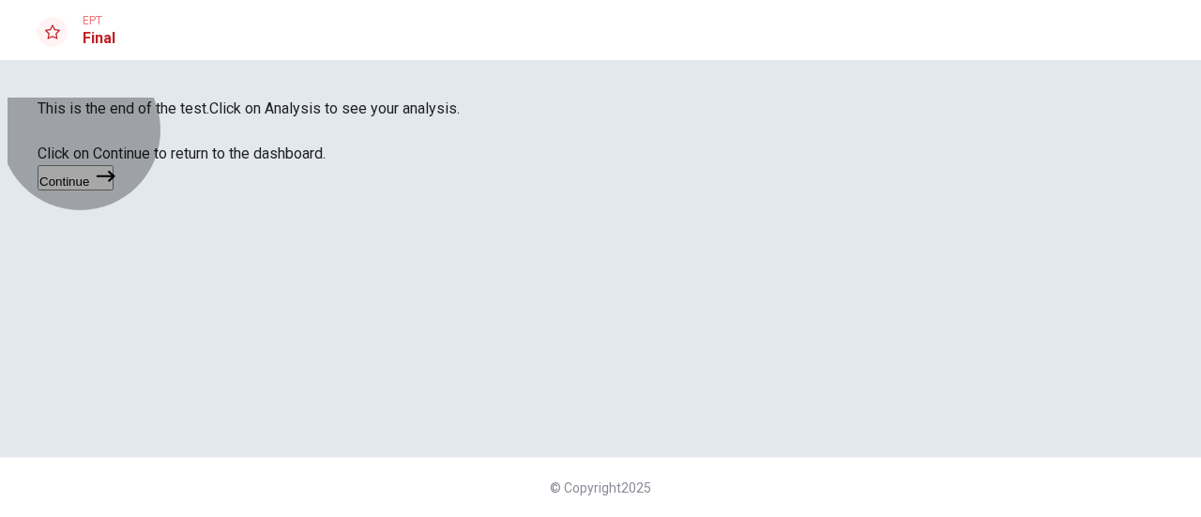
click at [114, 191] on button "Continue" at bounding box center [76, 177] width 76 height 25
